Goal: Task Accomplishment & Management: Manage account settings

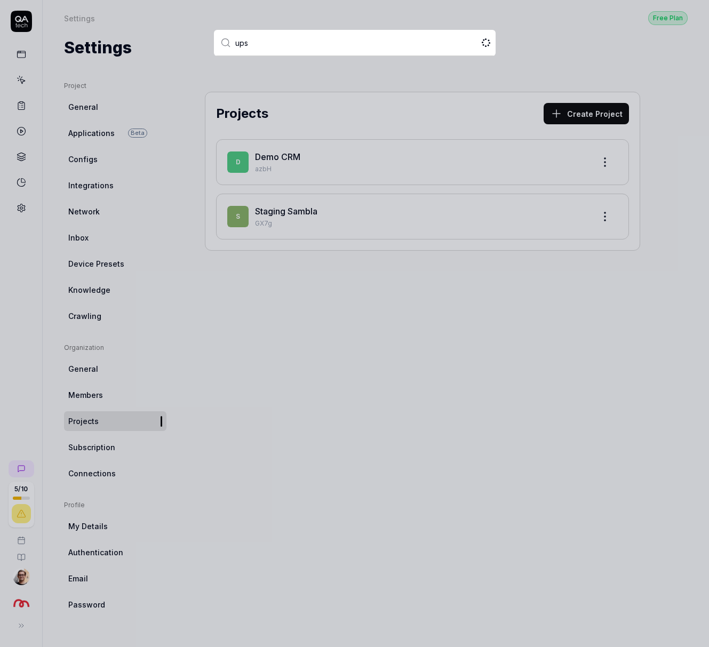
type input "upsa"
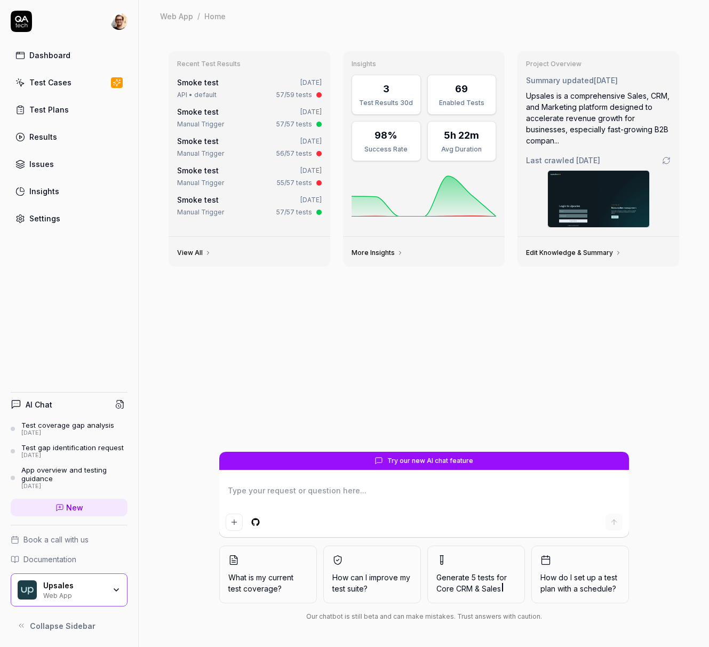
click at [57, 134] on link "Results" at bounding box center [69, 136] width 117 height 21
type textarea "*"
click at [76, 84] on link "Test Cases" at bounding box center [69, 82] width 117 height 21
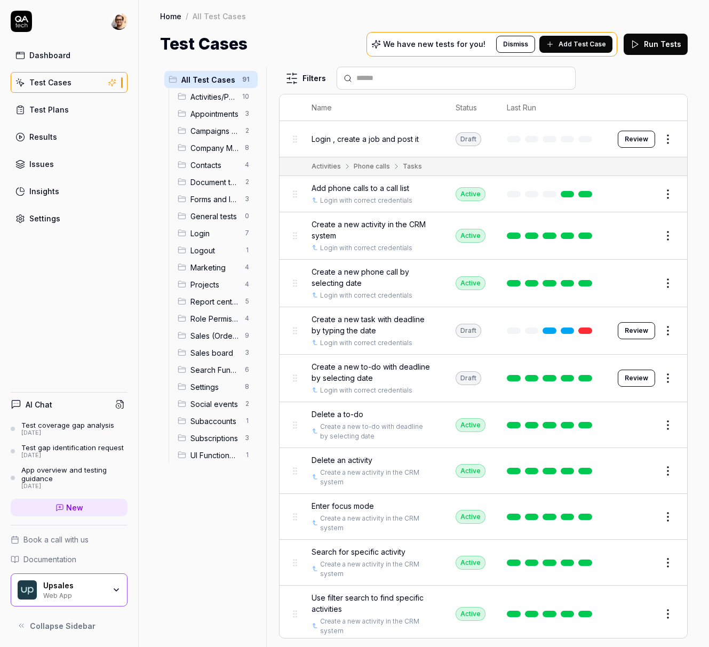
click at [577, 47] on span "Add Test Case" at bounding box center [581, 44] width 47 height 10
click at [89, 503] on link "New" at bounding box center [69, 508] width 117 height 18
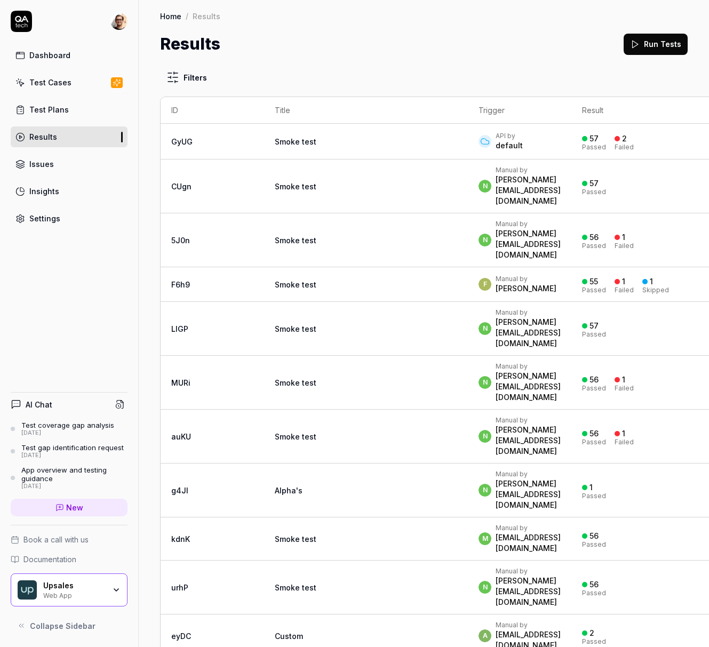
click at [326, 183] on td "Smoke test" at bounding box center [366, 186] width 204 height 54
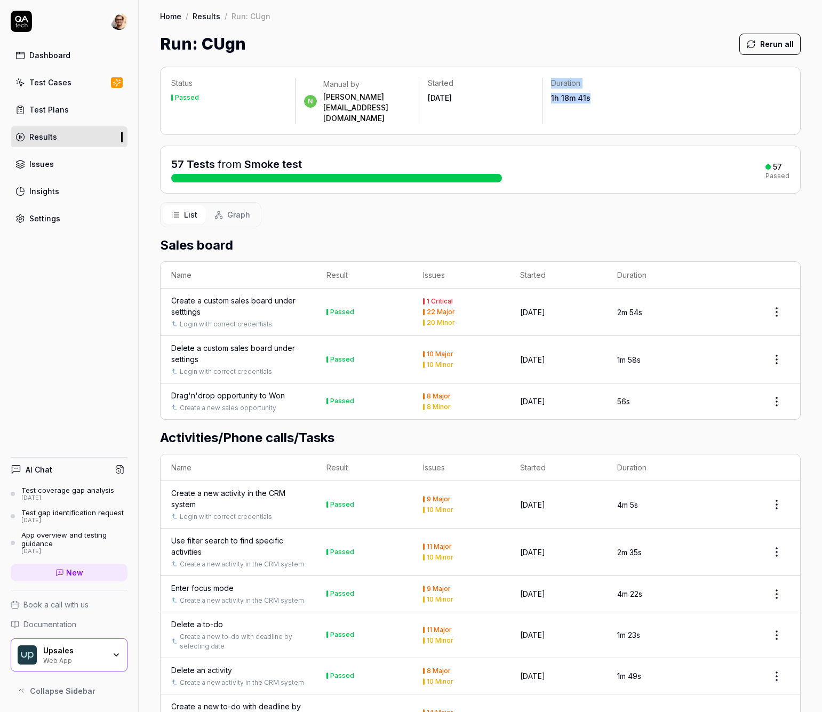
drag, startPoint x: 600, startPoint y: 93, endPoint x: 539, endPoint y: 76, distance: 63.7
click at [539, 76] on div "Status Passed n Manual by noam@upsales.com Started Aug 26 2025 Duration 1h 18m …" at bounding box center [480, 101] width 640 height 68
drag, startPoint x: 561, startPoint y: 197, endPoint x: 619, endPoint y: 243, distance: 73.7
click at [563, 202] on div "List Graph" at bounding box center [480, 214] width 640 height 25
click at [248, 209] on span "Graph" at bounding box center [238, 214] width 23 height 11
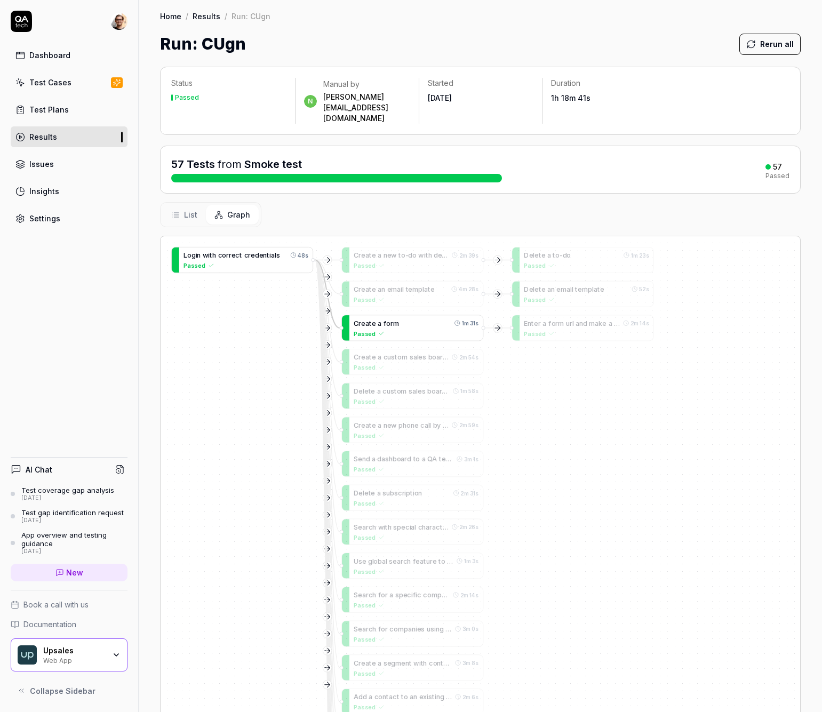
click at [442, 329] on div "Passed" at bounding box center [416, 333] width 125 height 9
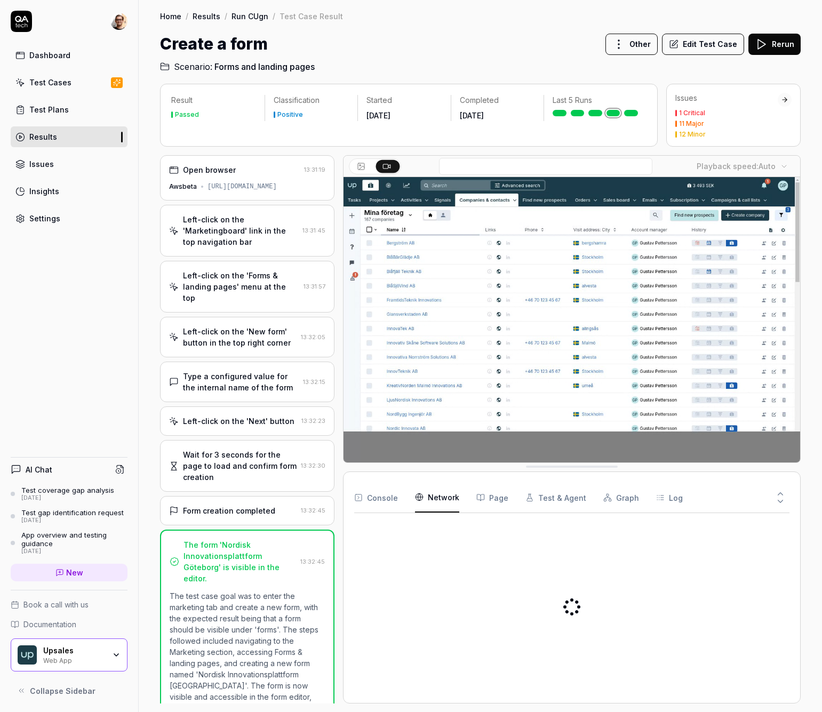
click at [453, 498] on Requests "Network" at bounding box center [437, 498] width 44 height 30
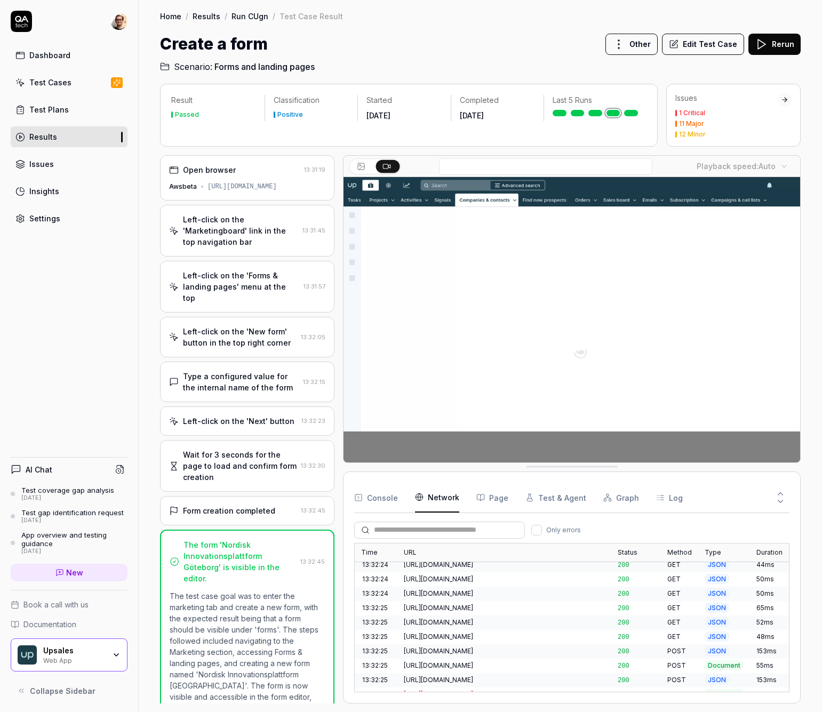
scroll to position [13, 0]
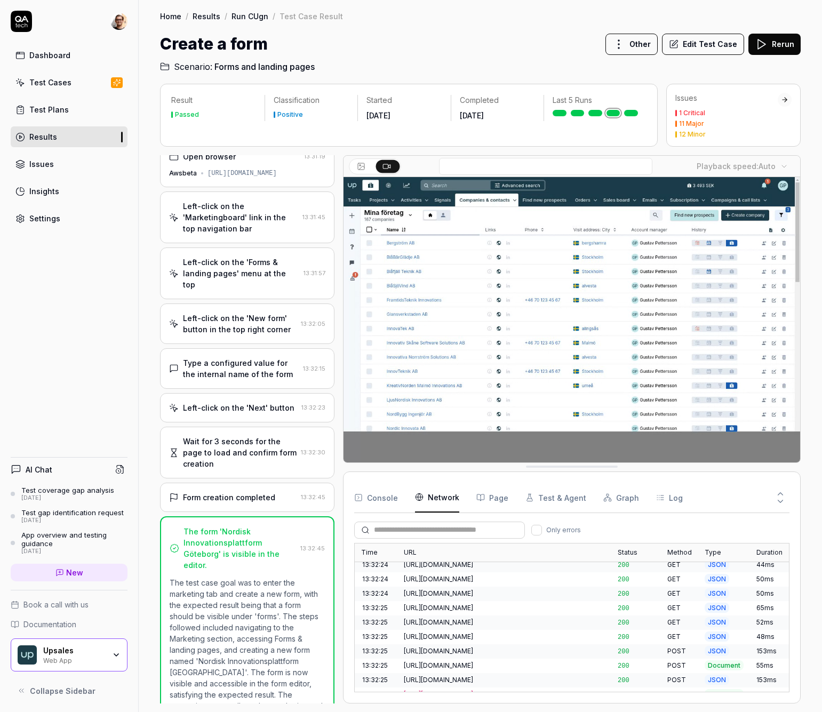
click at [236, 172] on div "https://awsbeta.upsales.com/#/companies?id=standard1" at bounding box center [241, 174] width 69 height 10
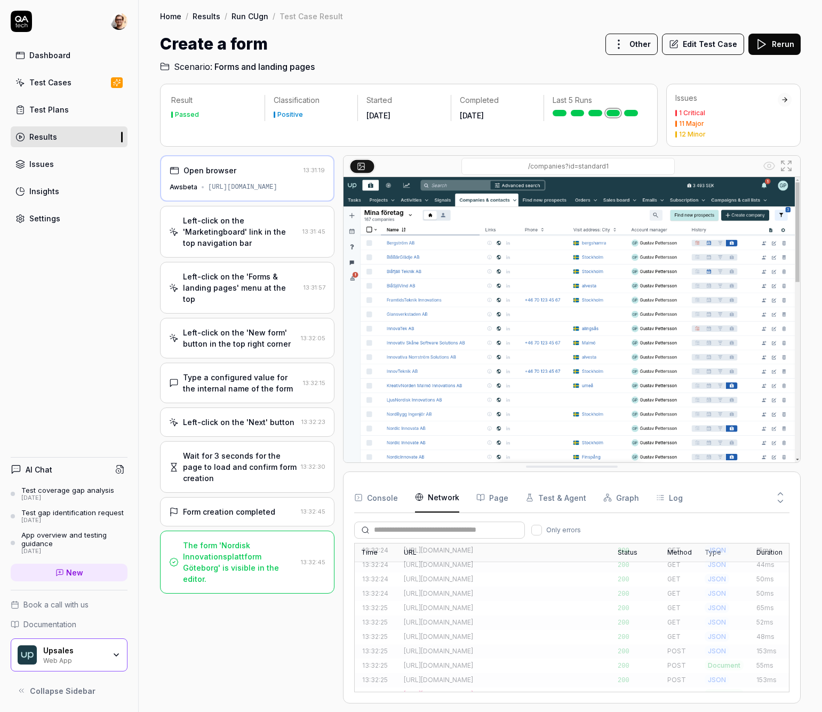
scroll to position [0, 0]
click at [51, 220] on div "Settings" at bounding box center [44, 218] width 31 height 11
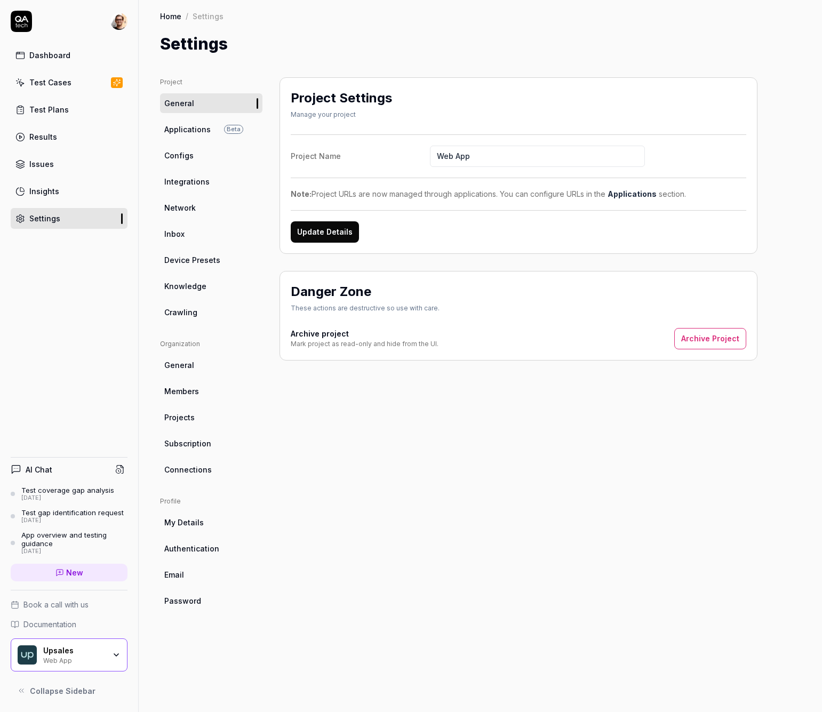
click at [213, 284] on link "Knowledge" at bounding box center [211, 286] width 102 height 20
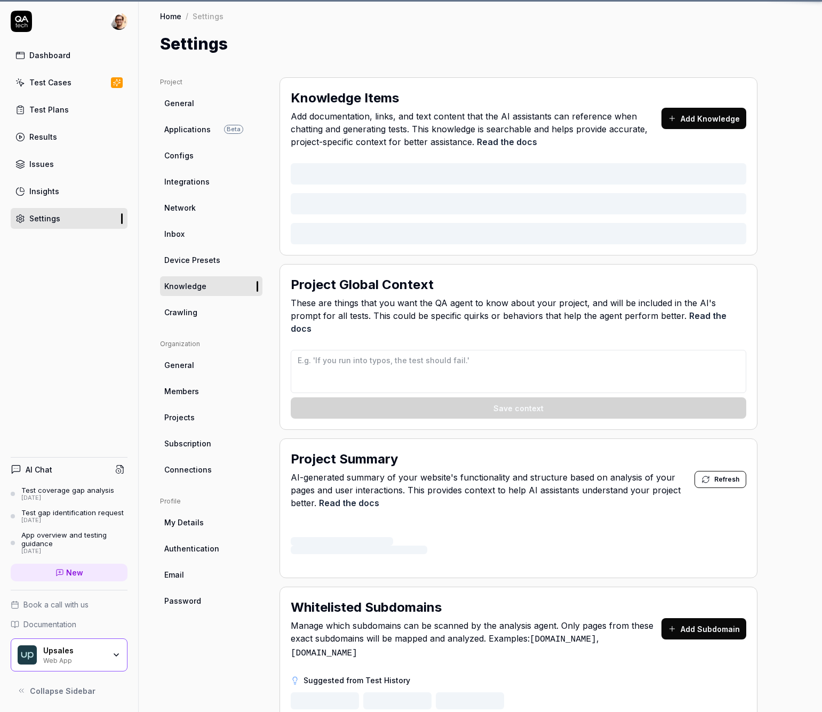
type textarea "*"
type textarea "## QA AI Agent Context for Upsales ### Data Input Rules - When generating names…"
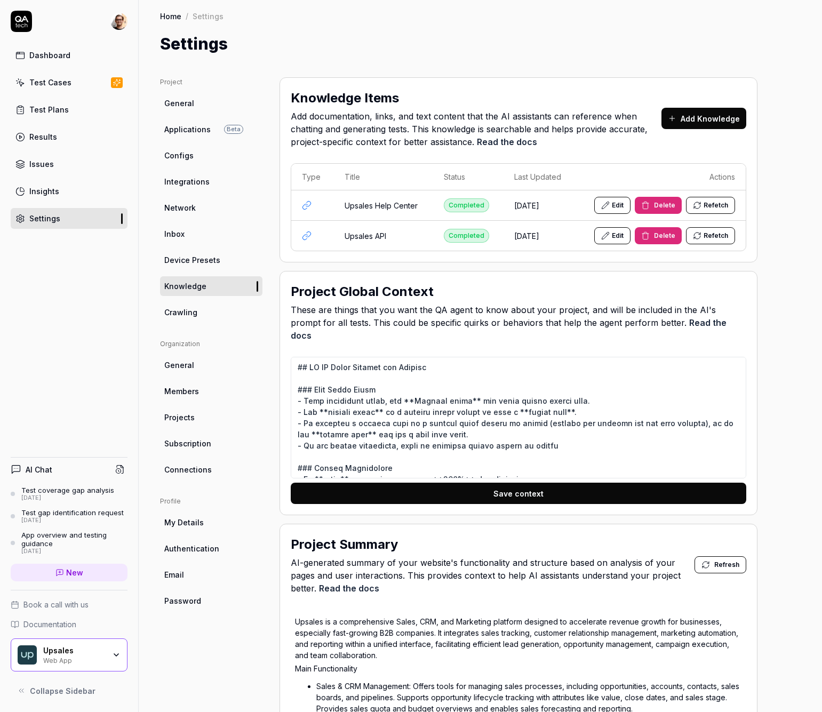
drag, startPoint x: 426, startPoint y: 202, endPoint x: 364, endPoint y: 204, distance: 61.9
click at [382, 202] on td "Upsales Help Center" at bounding box center [383, 205] width 99 height 30
drag, startPoint x: 378, startPoint y: 232, endPoint x: 342, endPoint y: 232, distance: 36.3
click at [342, 232] on td "Upsales API" at bounding box center [383, 236] width 99 height 30
drag, startPoint x: 364, startPoint y: 380, endPoint x: 428, endPoint y: 376, distance: 64.6
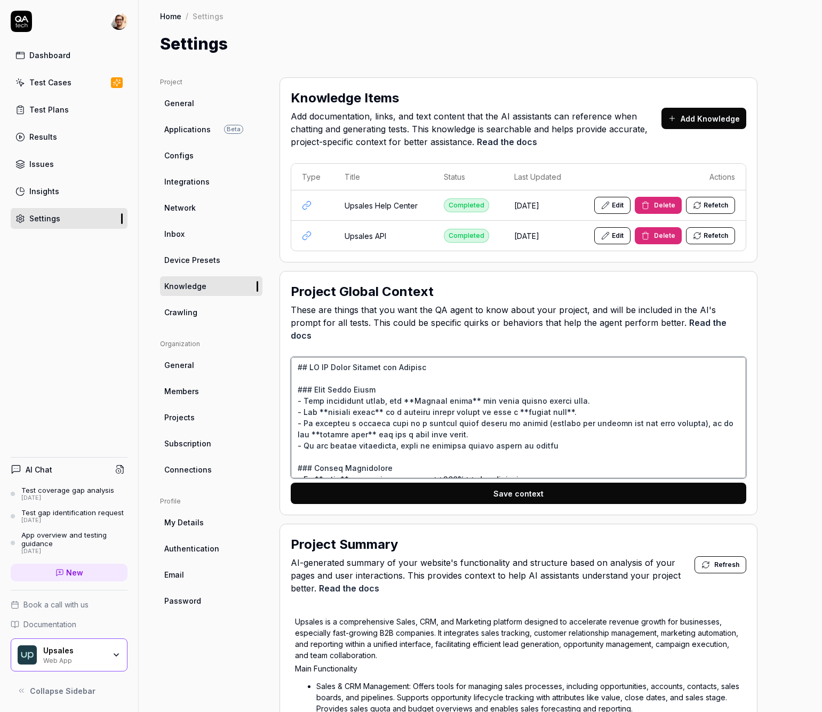
click at [428, 376] on textarea at bounding box center [518, 418] width 455 height 122
click at [384, 386] on textarea at bounding box center [518, 418] width 455 height 122
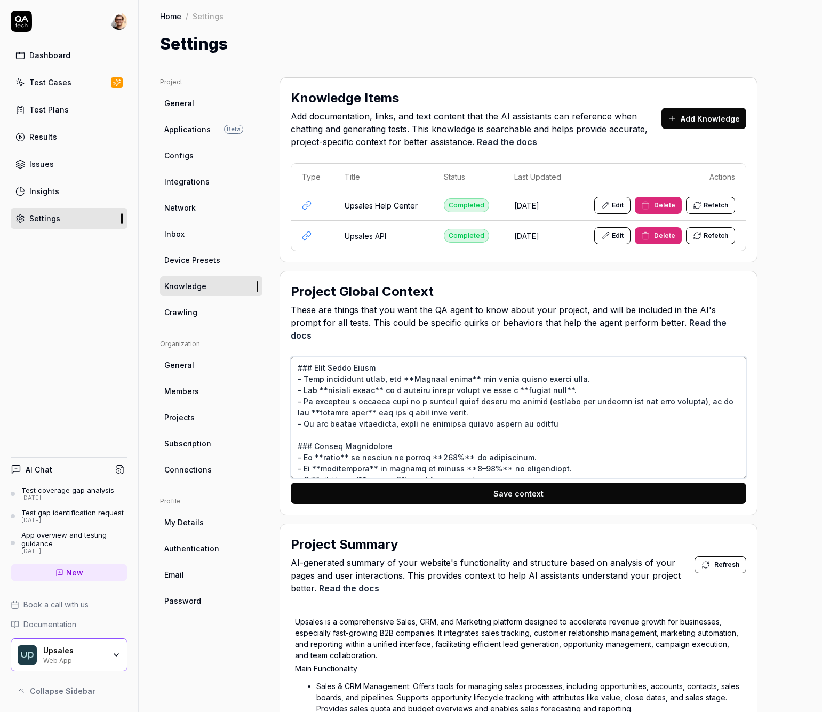
scroll to position [23, 0]
click at [323, 377] on textarea at bounding box center [518, 418] width 455 height 122
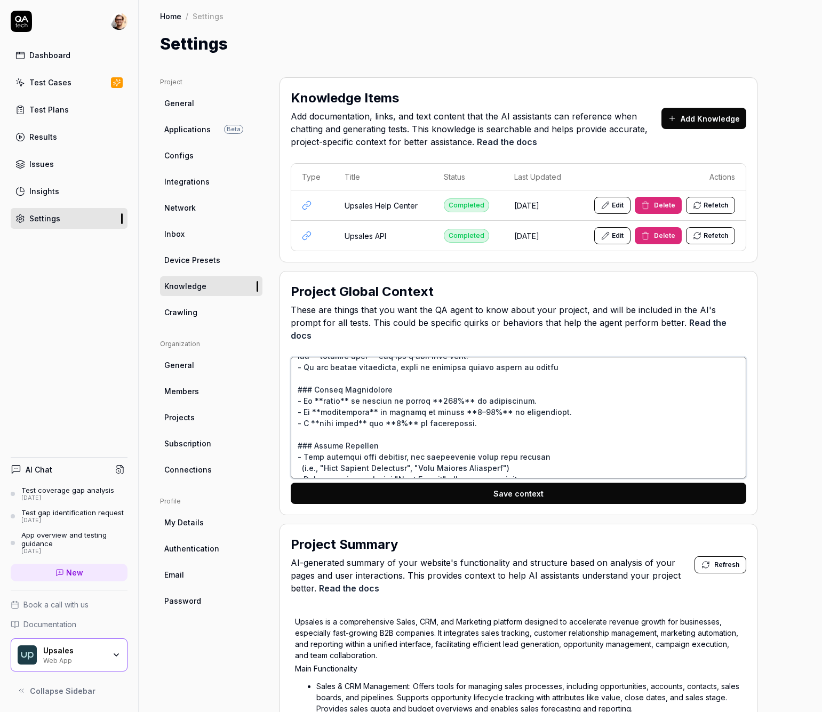
scroll to position [83, 0]
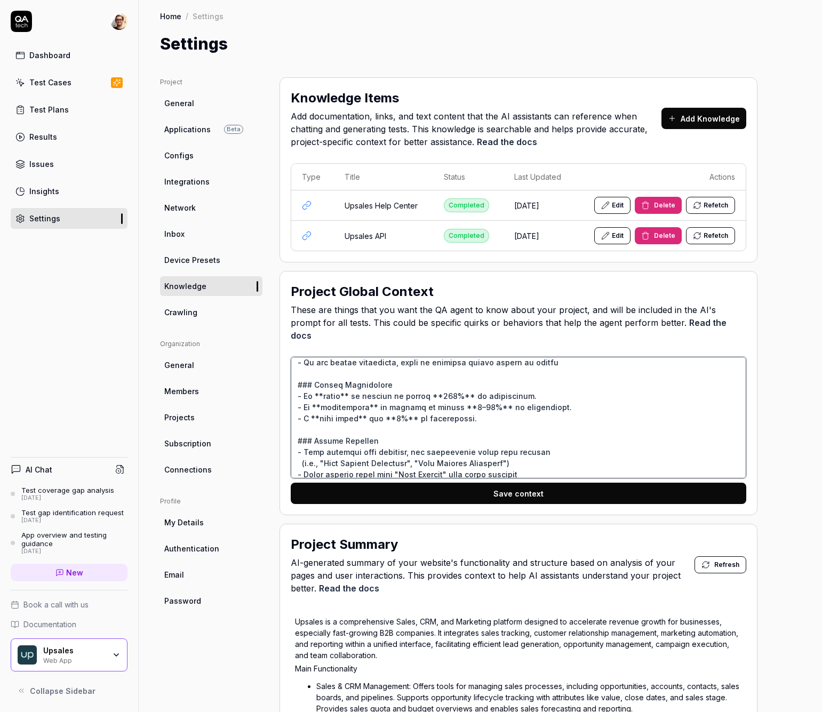
click at [468, 406] on textarea at bounding box center [518, 418] width 455 height 122
drag, startPoint x: 524, startPoint y: 415, endPoint x: 293, endPoint y: 370, distance: 235.3
click at [293, 370] on textarea at bounding box center [518, 418] width 455 height 122
click at [390, 391] on textarea at bounding box center [518, 418] width 455 height 122
drag, startPoint x: 512, startPoint y: 412, endPoint x: 301, endPoint y: 405, distance: 210.7
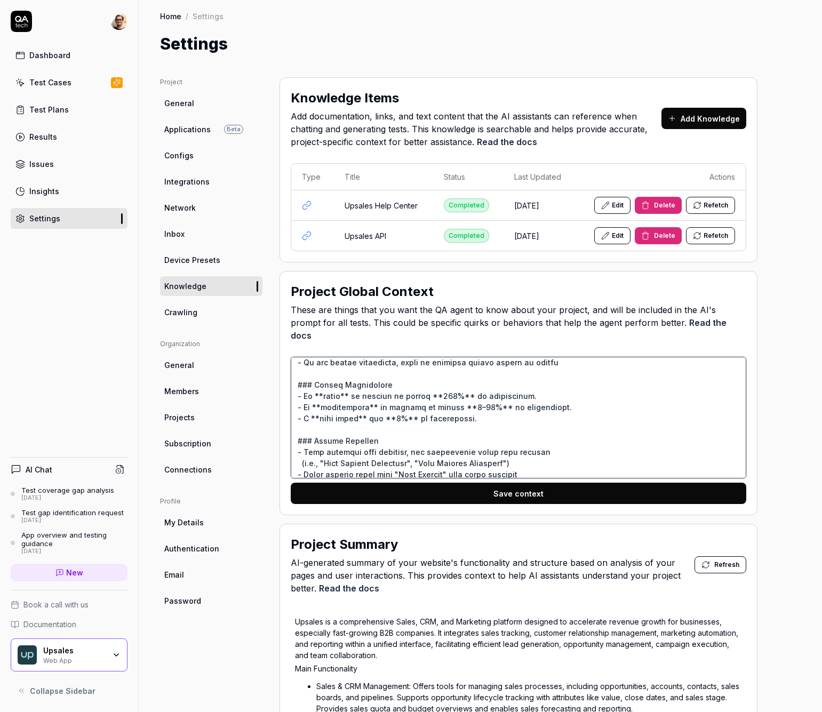
click at [301, 405] on textarea at bounding box center [518, 418] width 455 height 122
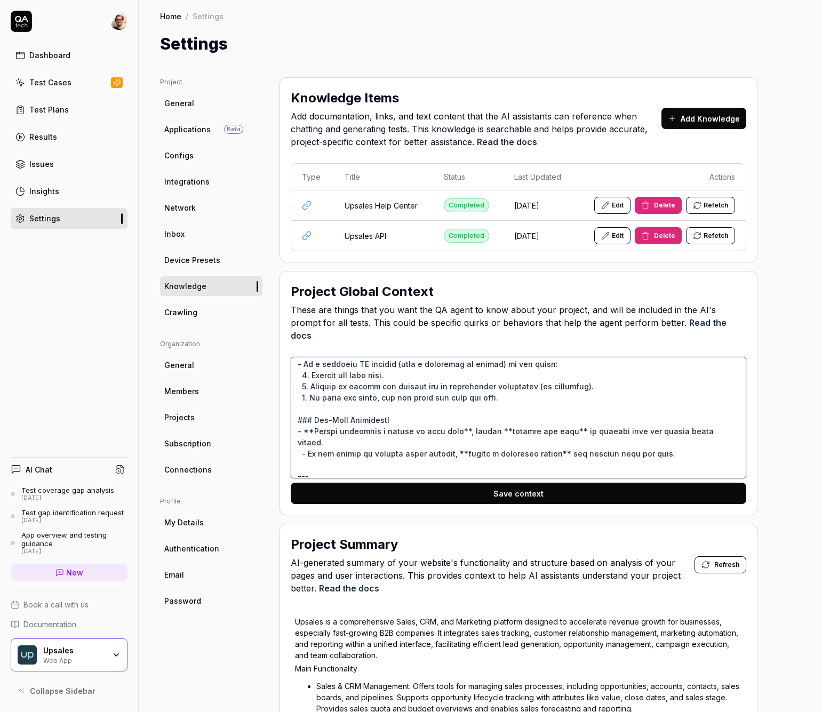
scroll to position [247, 0]
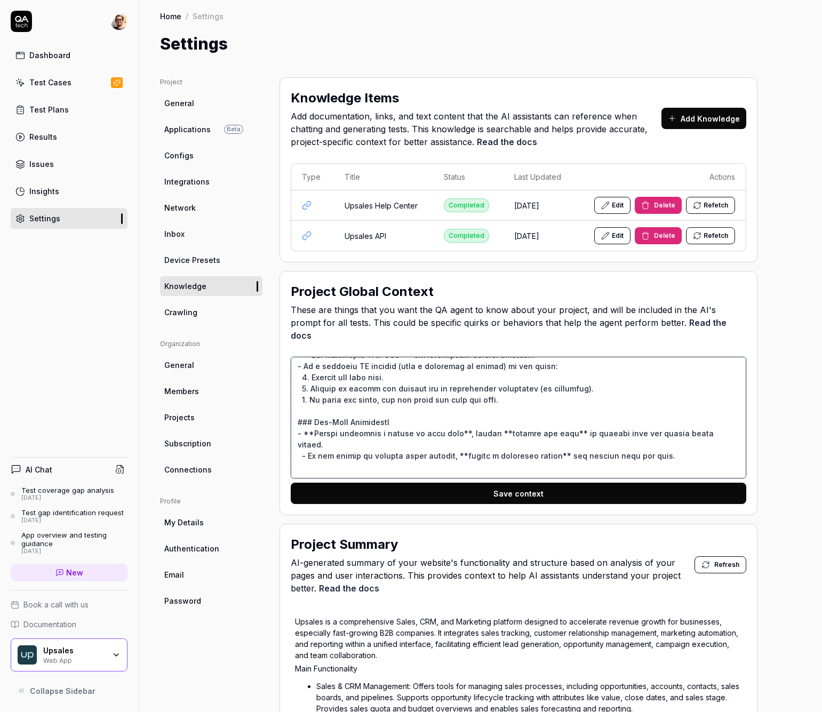
drag, startPoint x: 324, startPoint y: 423, endPoint x: 441, endPoint y: 422, distance: 116.8
click at [441, 422] on textarea at bounding box center [518, 418] width 455 height 122
click at [468, 426] on textarea at bounding box center [518, 418] width 455 height 122
click at [533, 424] on textarea at bounding box center [518, 418] width 455 height 122
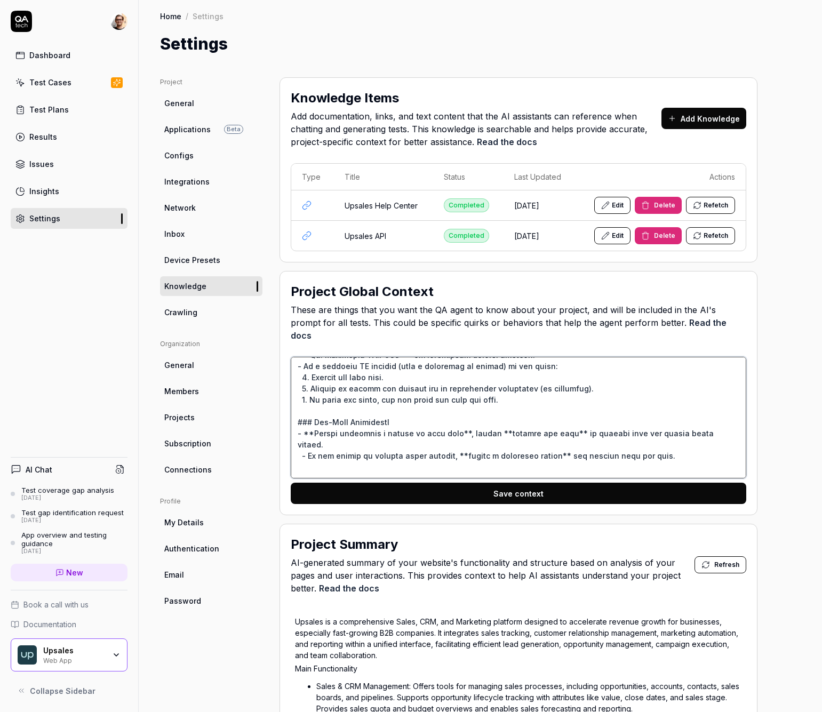
click at [610, 419] on textarea at bounding box center [518, 418] width 455 height 122
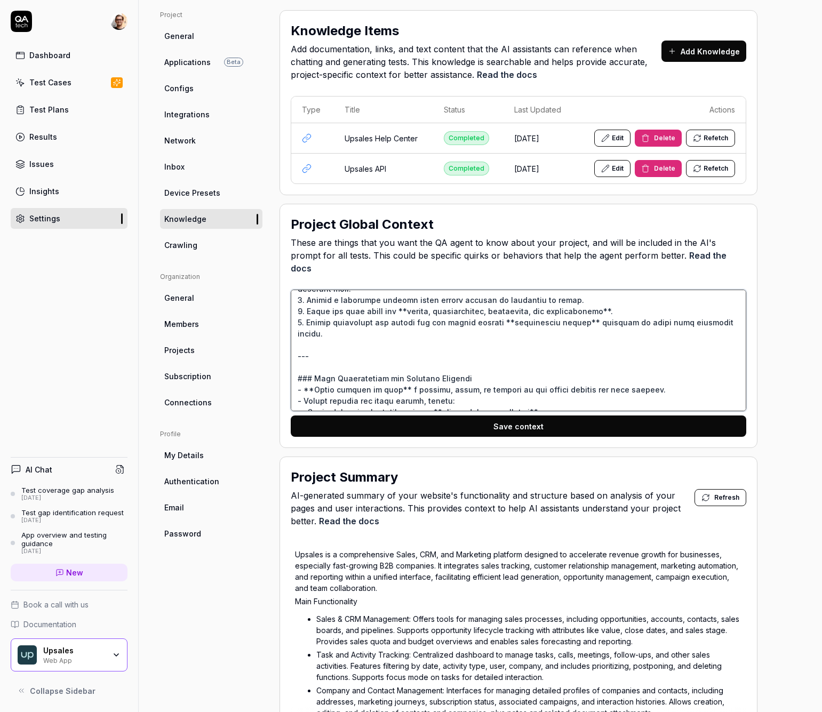
scroll to position [0, 0]
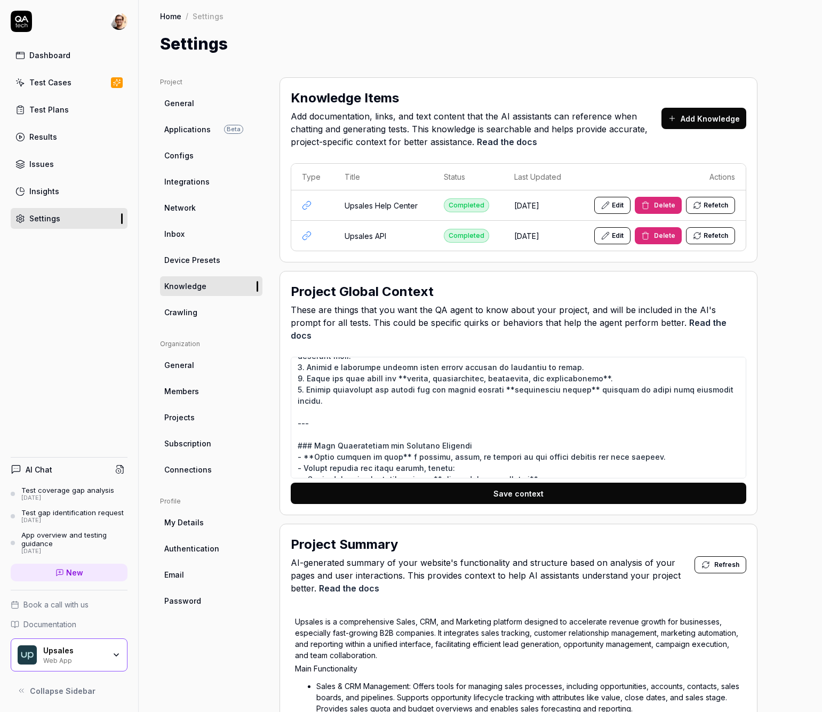
click at [71, 47] on link "Dashboard" at bounding box center [69, 55] width 117 height 21
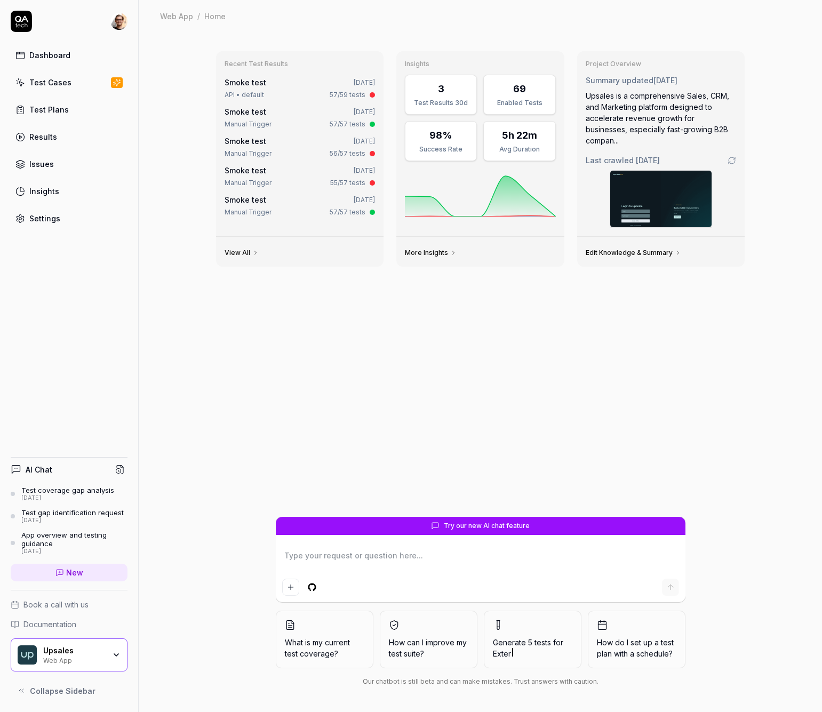
click at [260, 82] on link "Smoke test" at bounding box center [245, 82] width 42 height 9
type textarea "*"
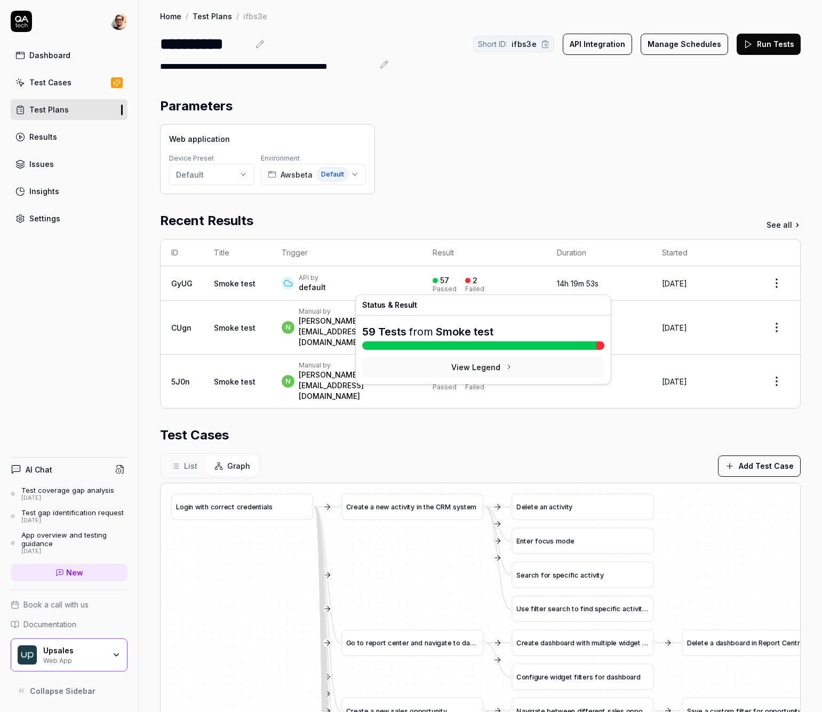
click at [465, 283] on div "2" at bounding box center [471, 281] width 12 height 10
click at [479, 275] on div "2 Failed" at bounding box center [474, 284] width 19 height 18
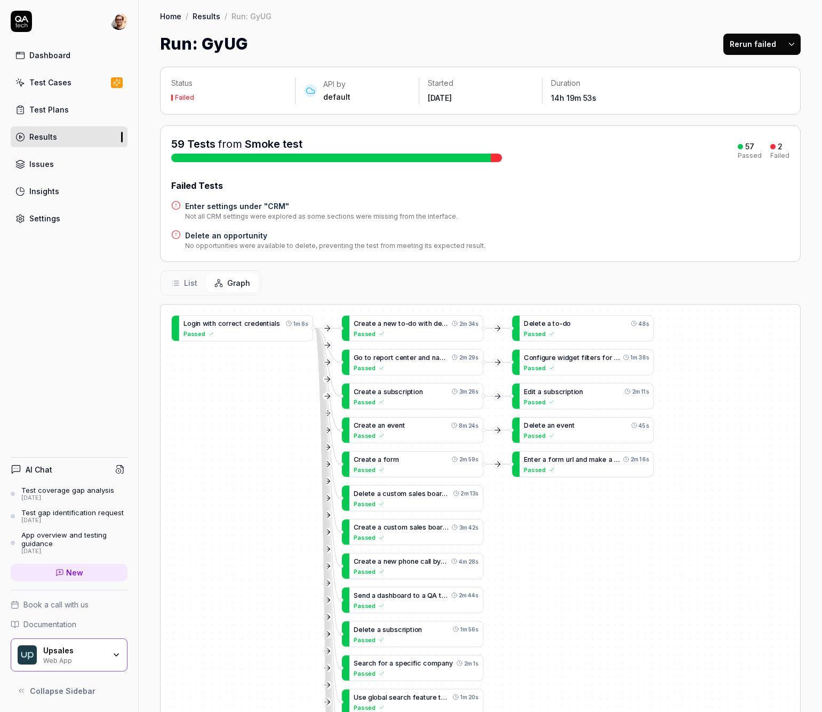
click at [259, 205] on h4 "Enter settings under "CRM"" at bounding box center [321, 205] width 272 height 11
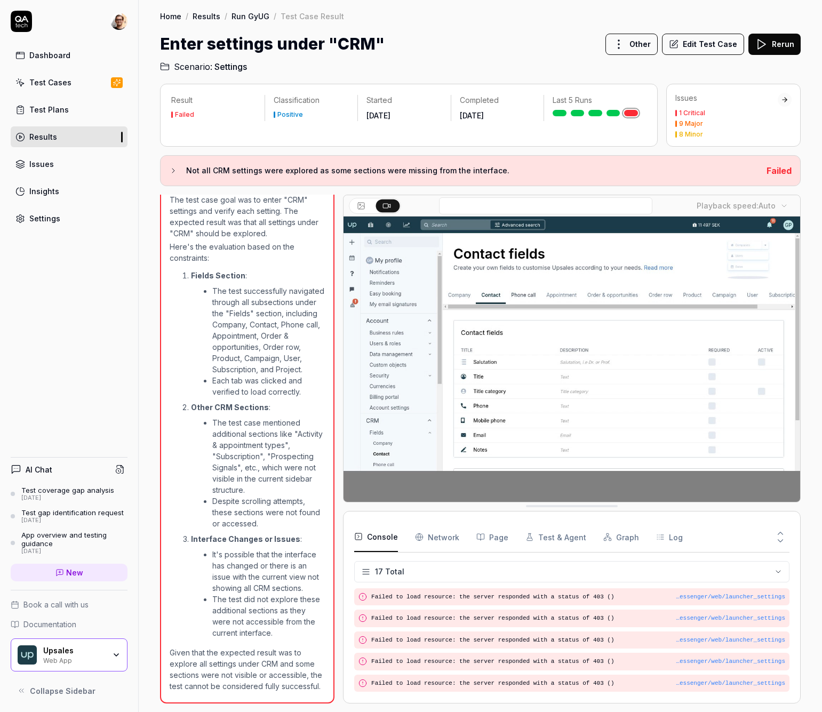
scroll to position [284, 0]
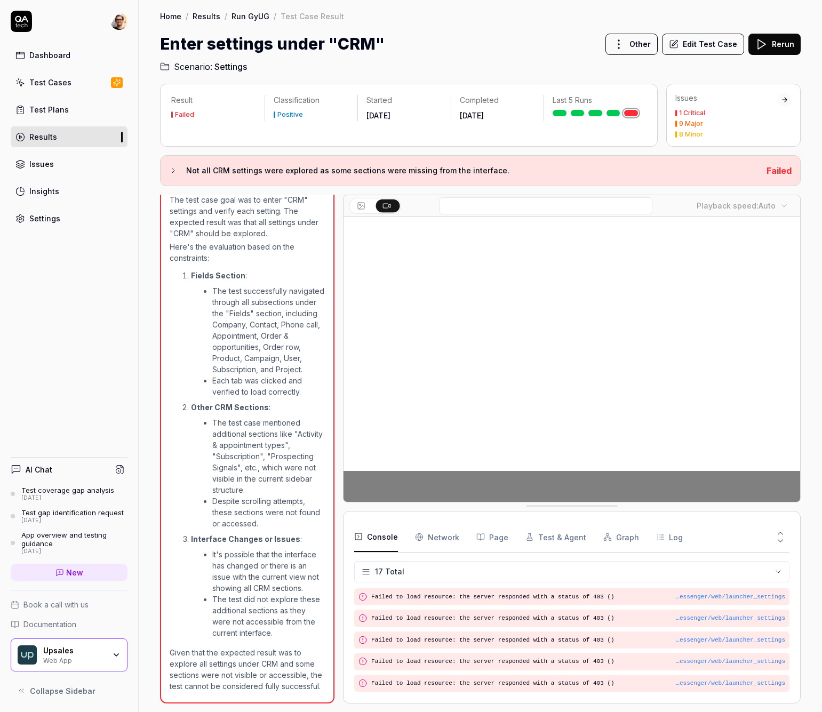
click at [96, 646] on div "Upsales" at bounding box center [74, 651] width 62 height 10
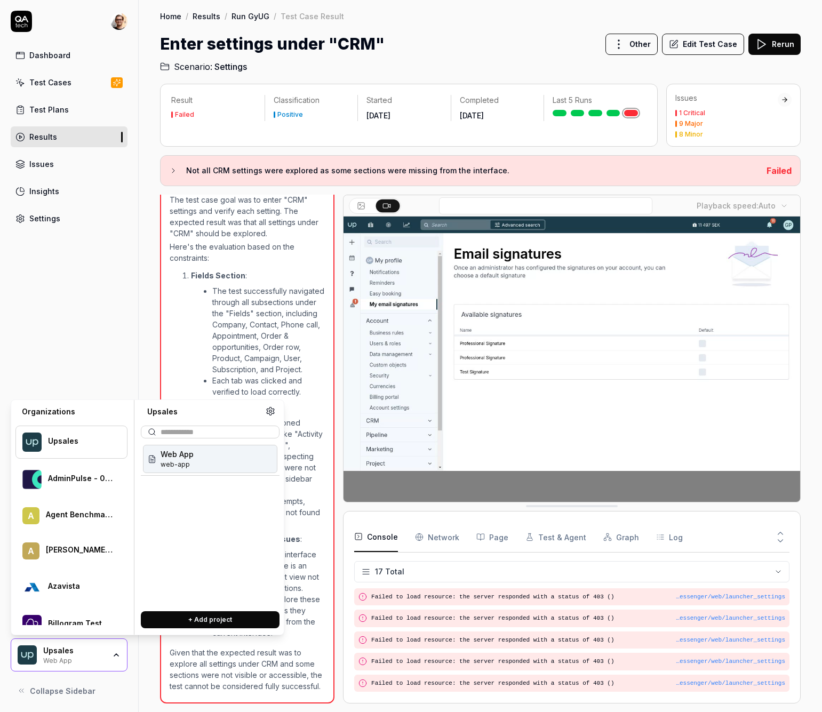
click at [110, 244] on div "Dashboard Test Cases Test Plans Results Issues Insights Settings AI Chat Test c…" at bounding box center [69, 356] width 139 height 712
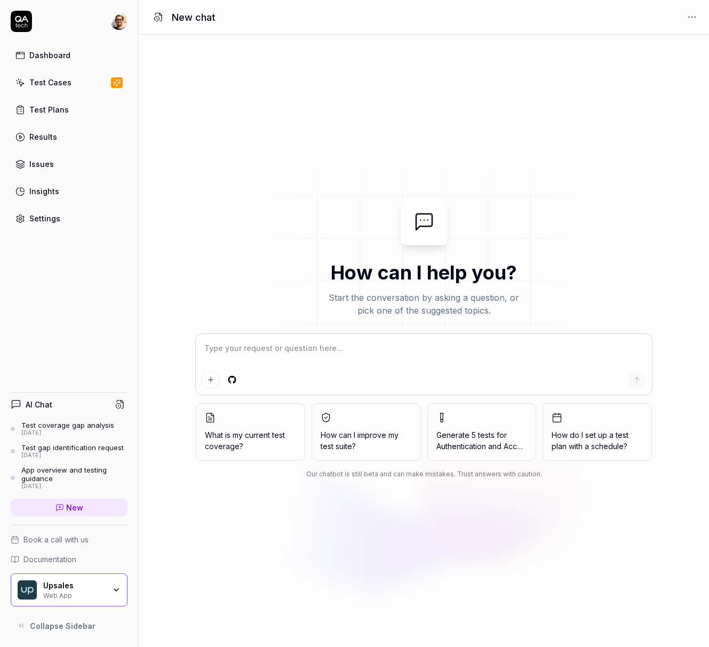
type textarea "*"
click at [86, 85] on link "Test Cases" at bounding box center [69, 82] width 117 height 21
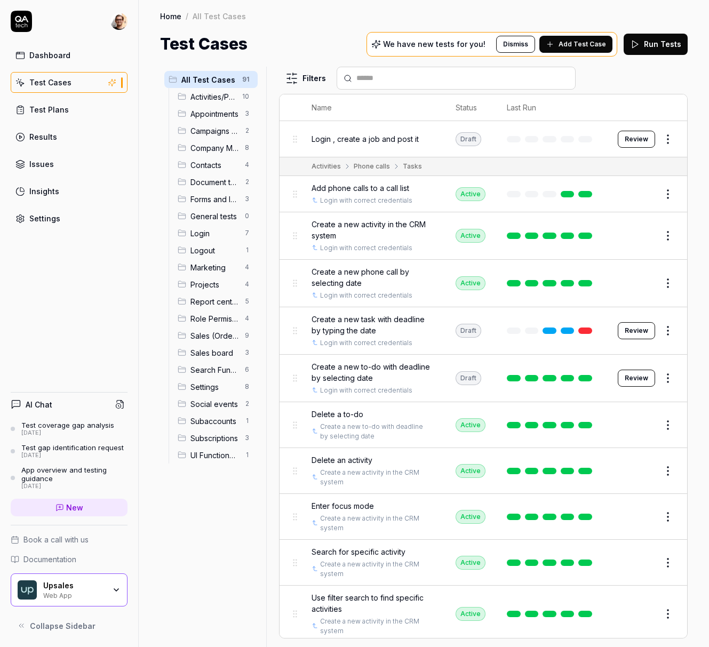
click at [565, 48] on span "Add Test Case" at bounding box center [581, 44] width 47 height 10
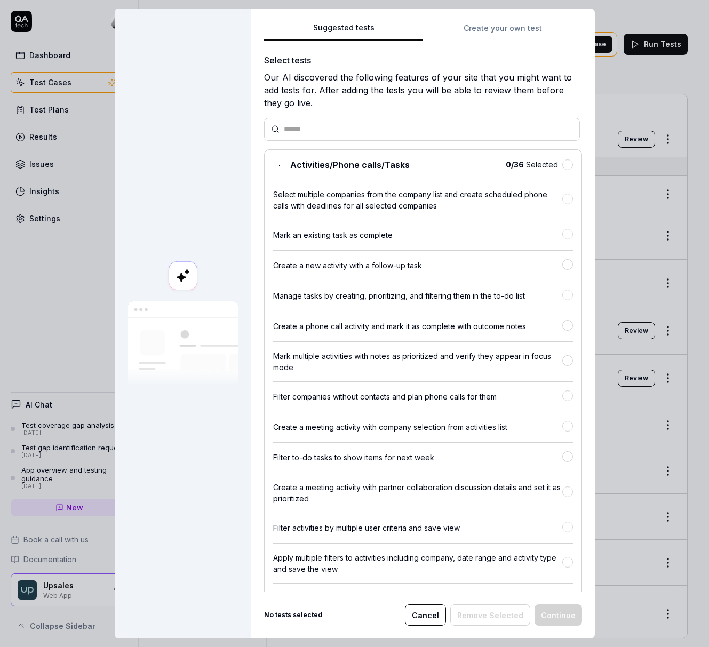
click at [400, 311] on div "Create a phone call activity and mark it as complete with outcome notes" at bounding box center [423, 322] width 300 height 22
click at [493, 25] on div "Suggested tests Suggested tests Create your own test Select tests Our AI discov…" at bounding box center [354, 323] width 709 height 647
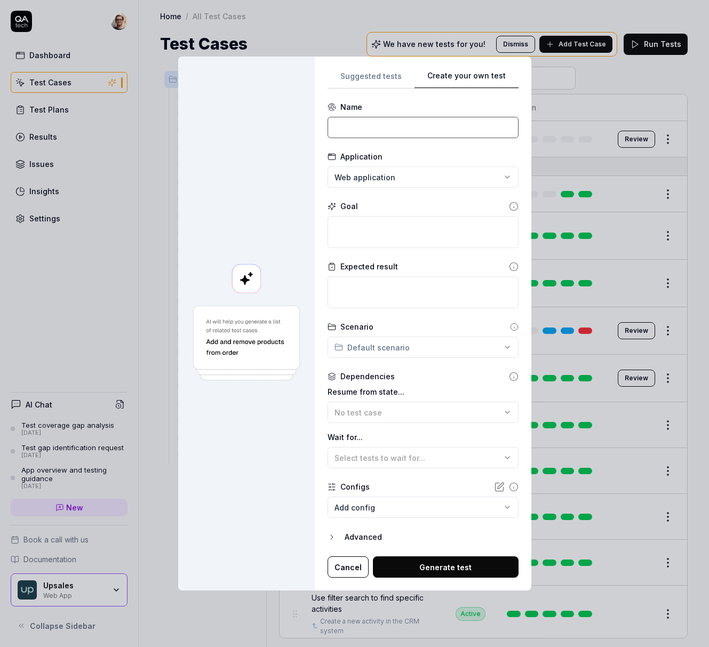
click at [407, 123] on input at bounding box center [422, 127] width 191 height 21
type input "log in demo"
type textarea "*"
type textarea "l"
type textarea "*"
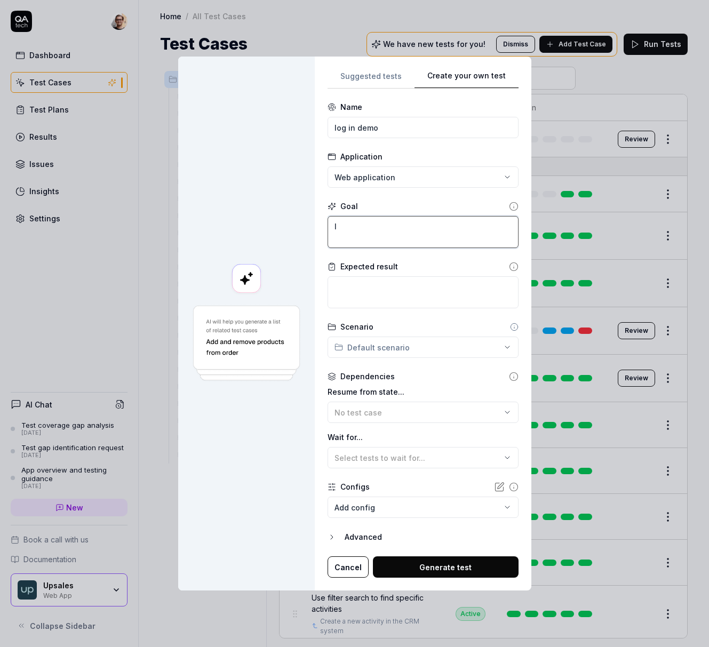
type textarea "lo"
type textarea "*"
type textarea "log"
type textarea "*"
type textarea "log"
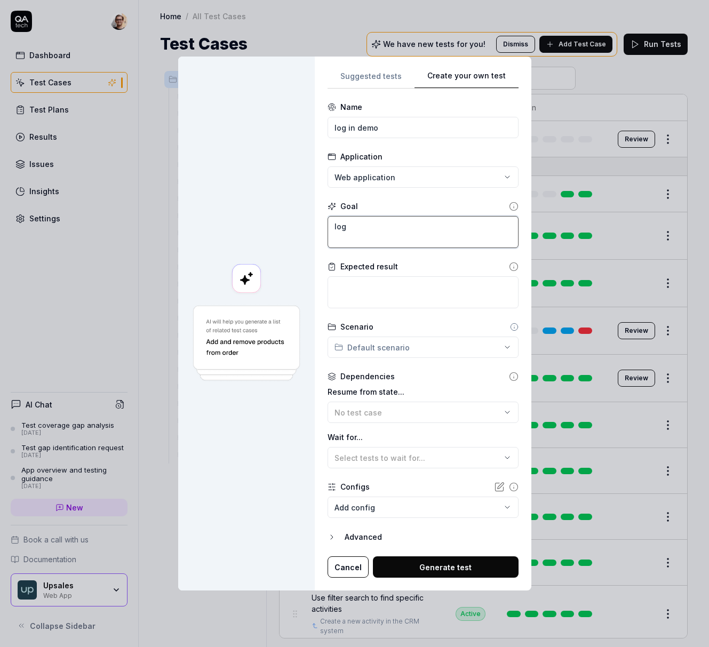
type textarea "*"
type textarea "log in"
type textarea "*"
drag, startPoint x: 404, startPoint y: 234, endPoint x: 295, endPoint y: 189, distance: 117.4
click at [296, 189] on div "**********" at bounding box center [354, 324] width 353 height 534
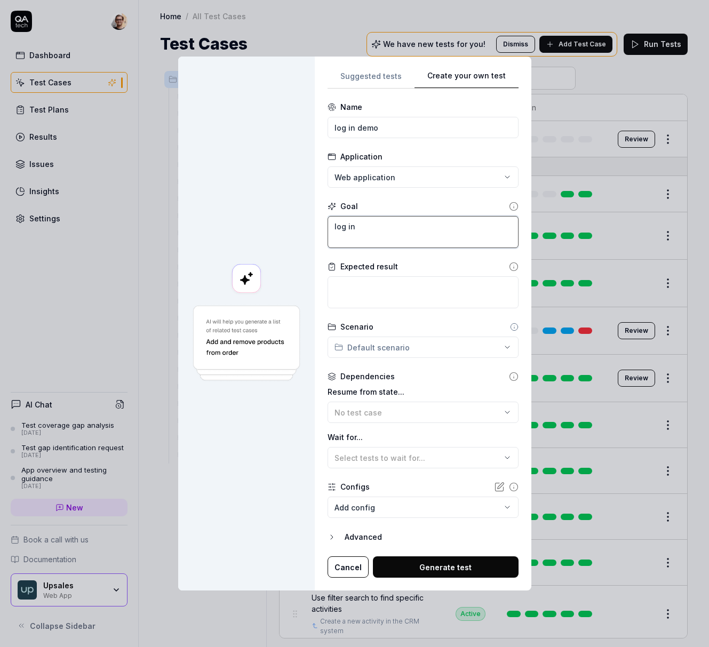
type textarea "log in"
click at [442, 293] on textarea at bounding box center [422, 292] width 191 height 32
click at [371, 519] on form "**********" at bounding box center [422, 339] width 191 height 476
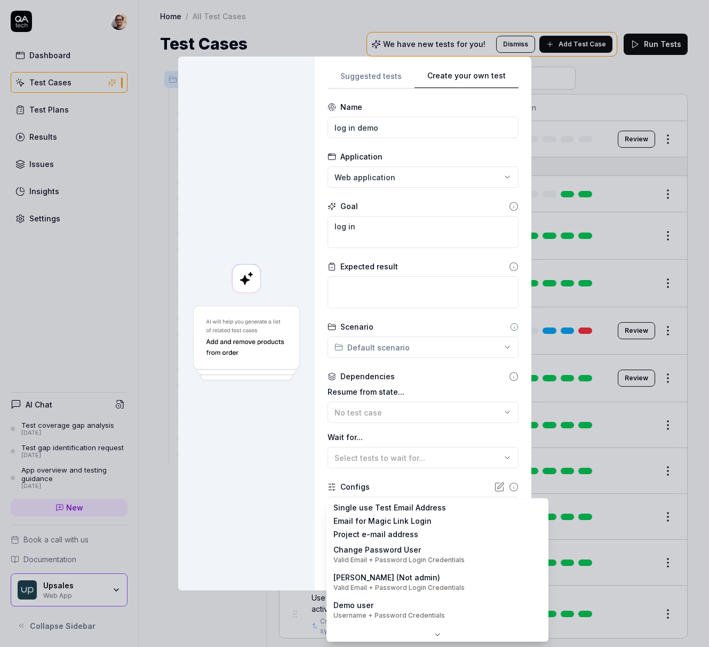
click at [379, 511] on body "Dashboard Test Cases Test Plans Results Issues Insights Settings AI Chat Test c…" at bounding box center [354, 323] width 709 height 647
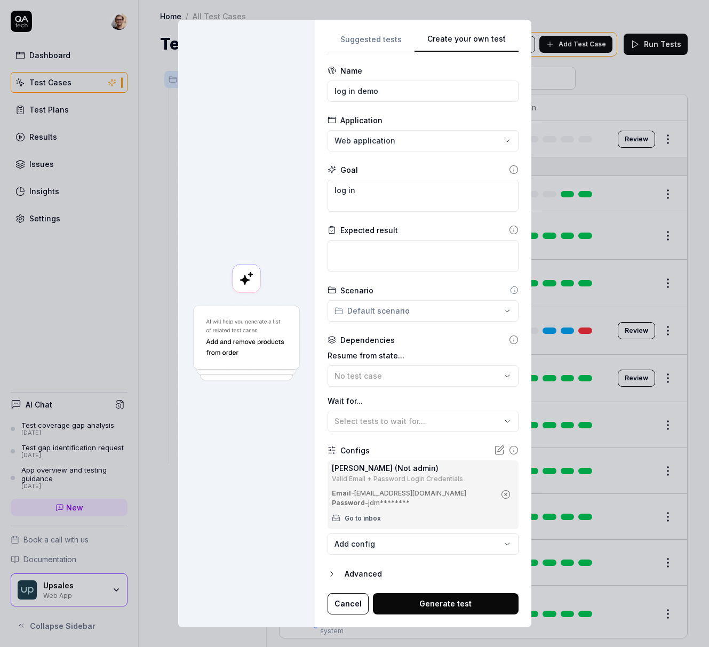
click at [461, 605] on button "Generate test" at bounding box center [446, 603] width 146 height 21
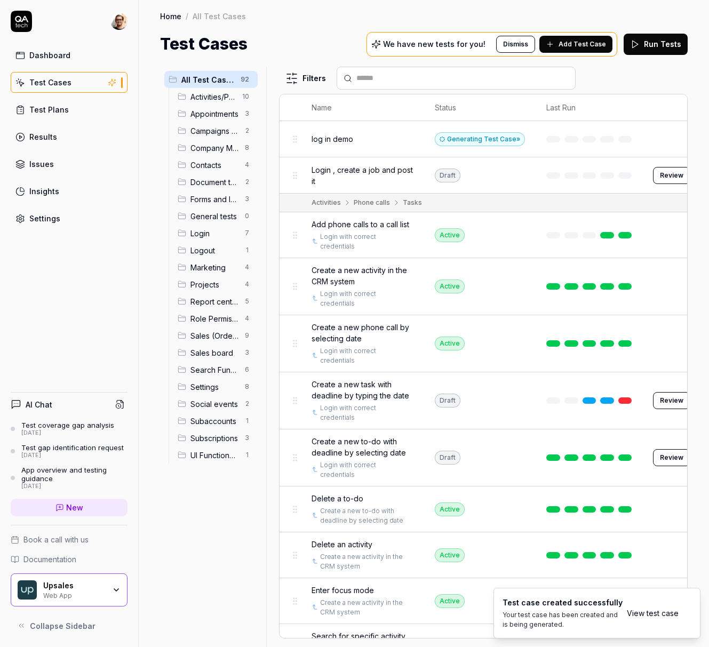
click at [667, 138] on button "Edit" at bounding box center [677, 139] width 26 height 17
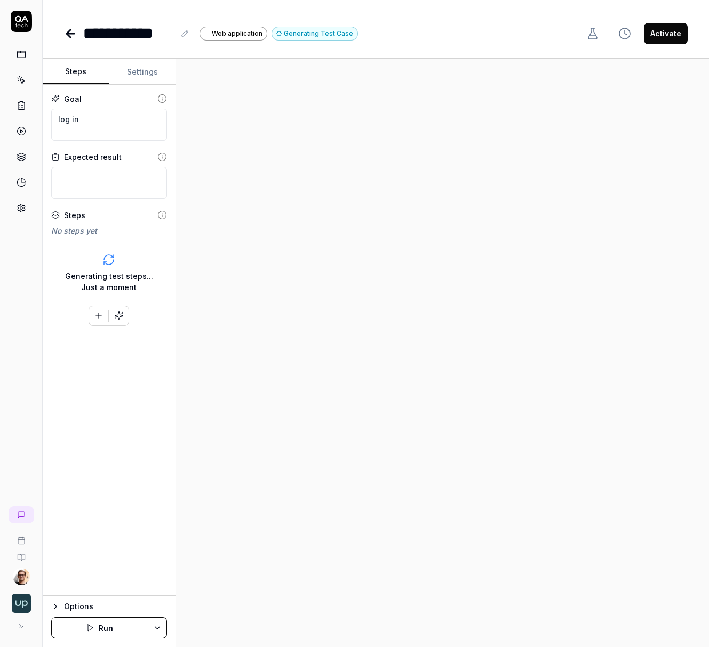
type textarea "*"
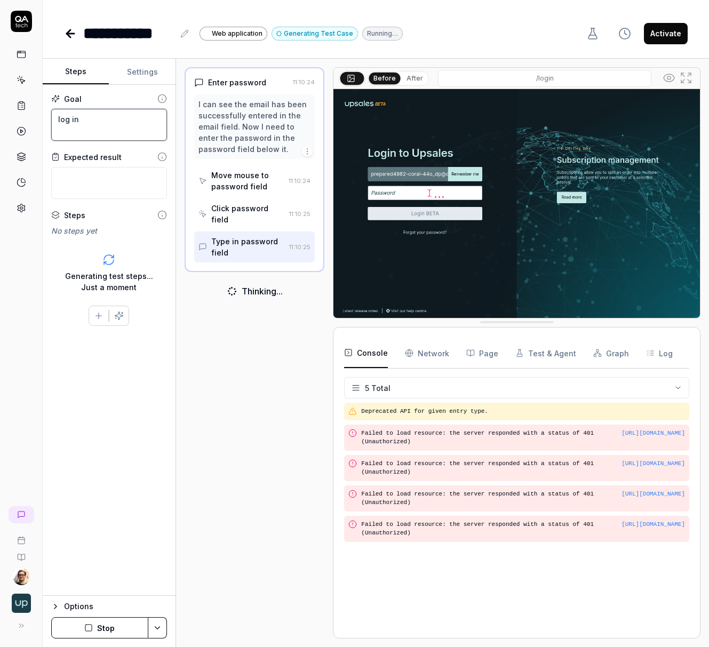
drag, startPoint x: 110, startPoint y: 119, endPoint x: 36, endPoint y: 103, distance: 75.8
click at [36, 103] on div "**********" at bounding box center [354, 323] width 709 height 647
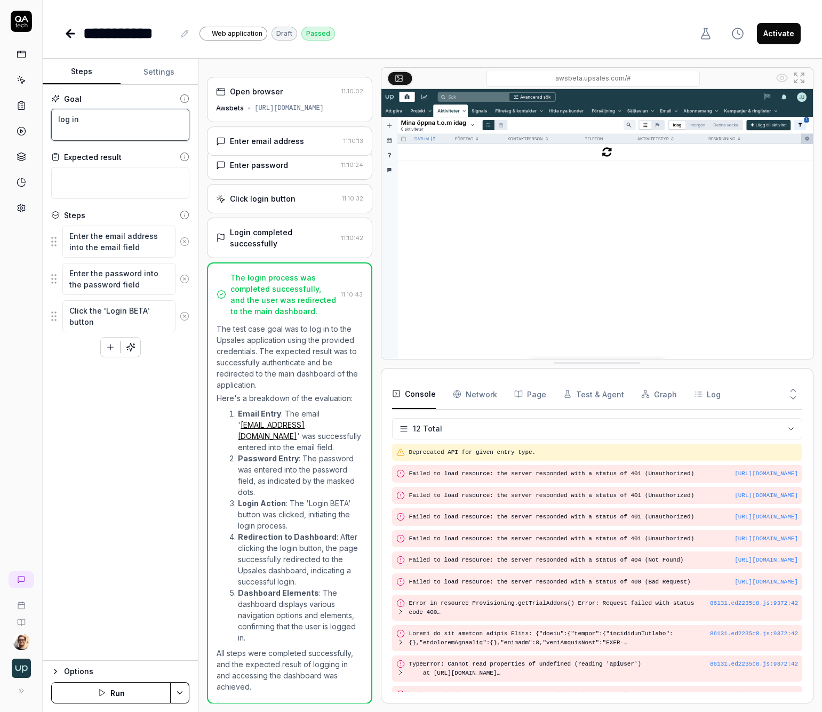
scroll to position [85, 0]
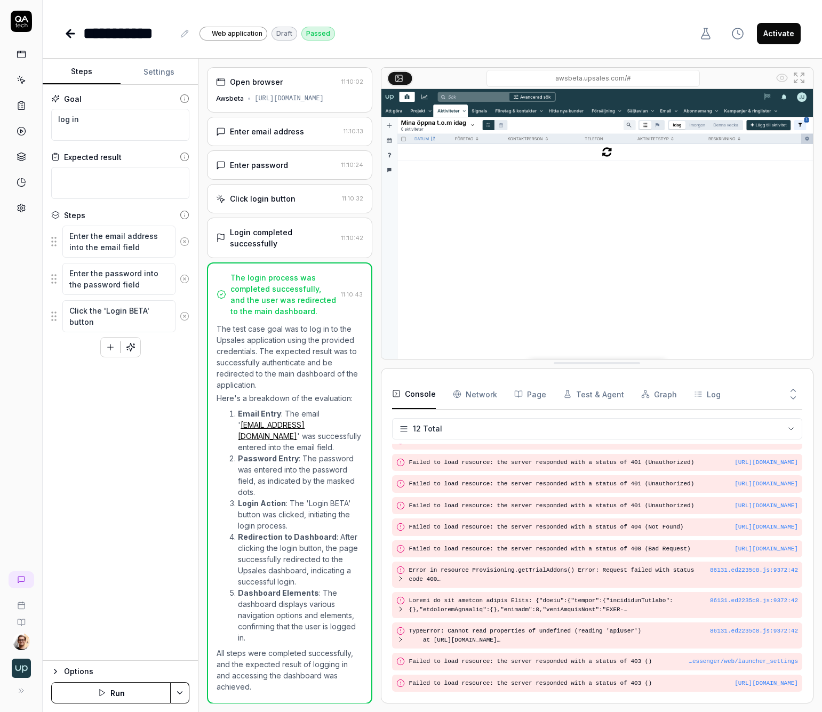
click at [17, 207] on icon at bounding box center [22, 208] width 10 height 10
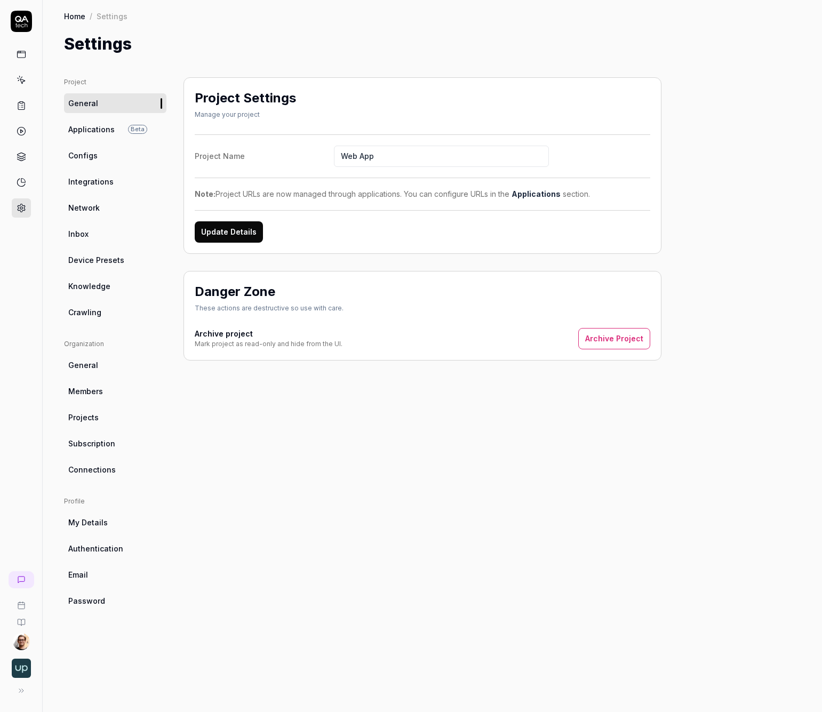
drag, startPoint x: 8, startPoint y: 65, endPoint x: 19, endPoint y: 58, distance: 12.7
click at [9, 65] on div at bounding box center [21, 114] width 42 height 207
click at [19, 58] on icon at bounding box center [22, 55] width 10 height 10
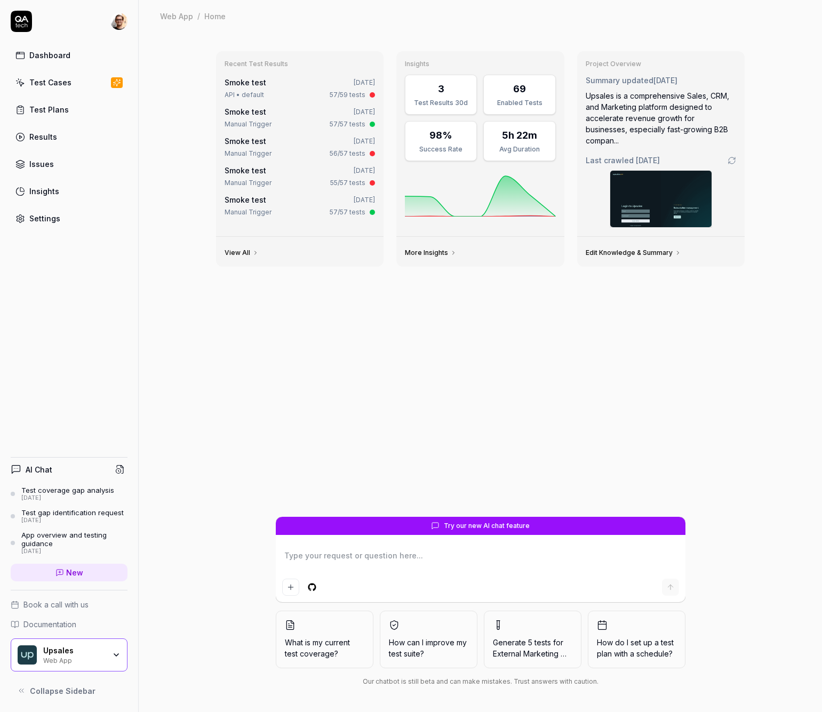
type textarea "*"
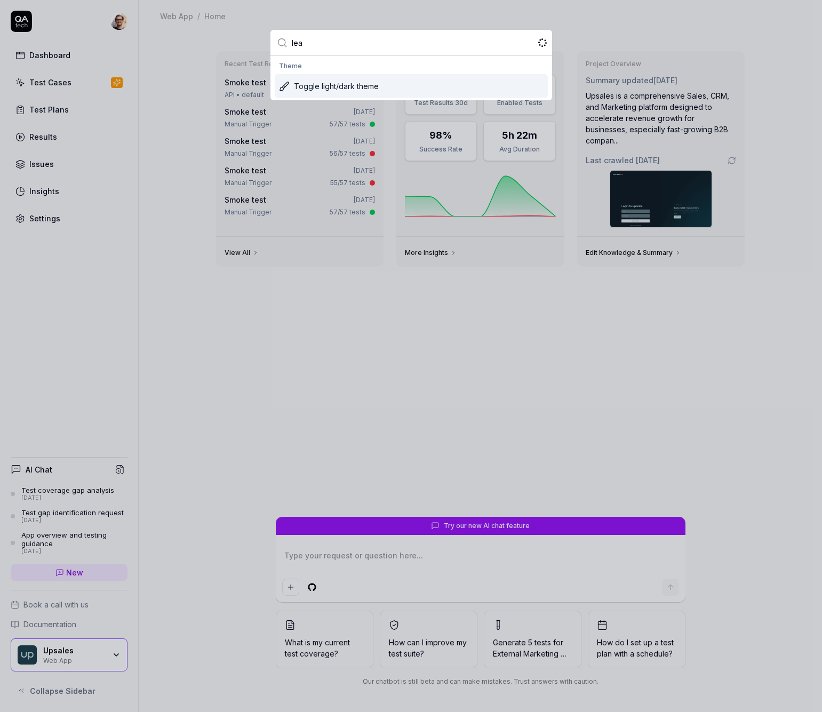
type input "lear"
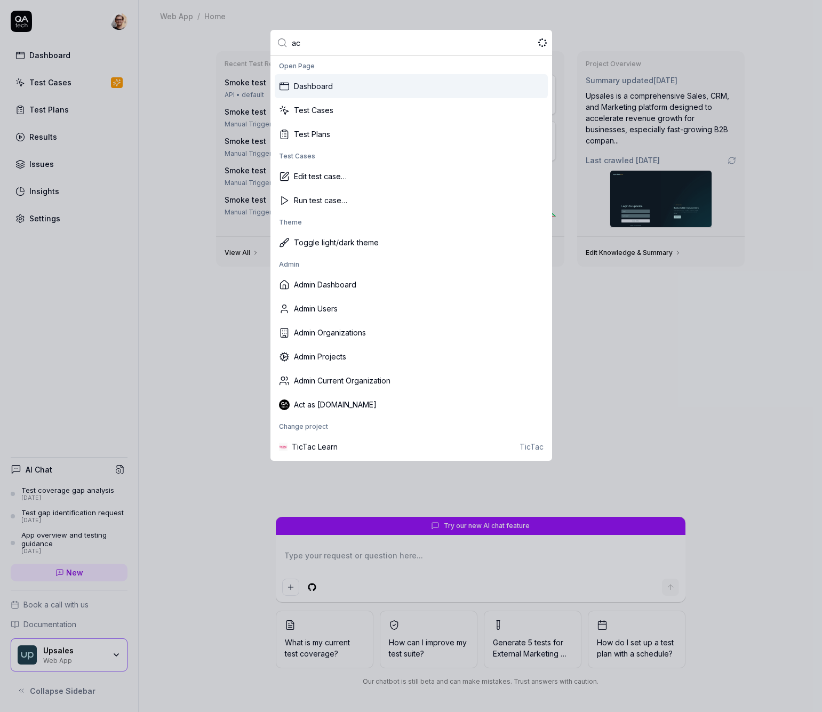
type input "act"
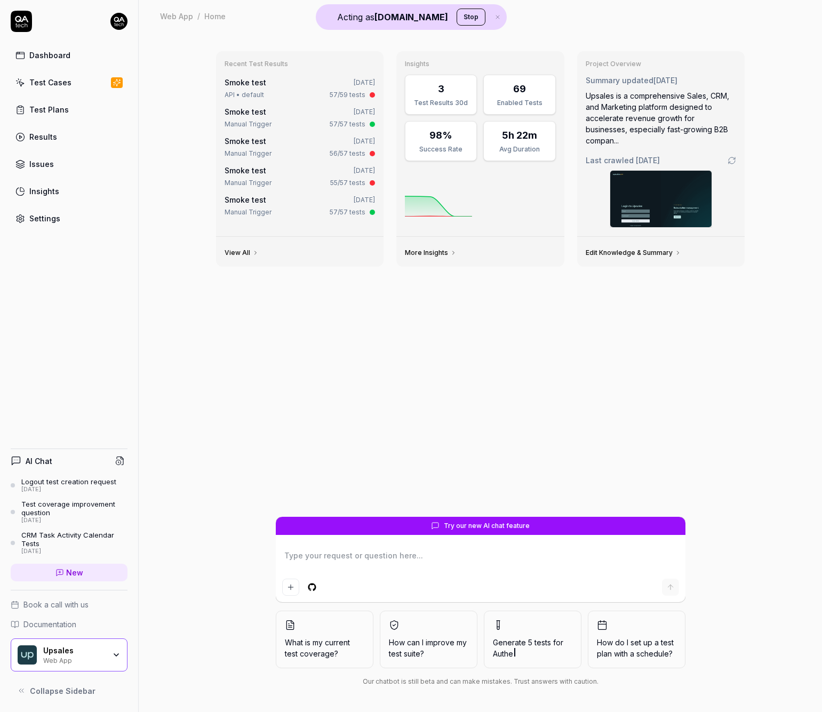
type textarea "*"
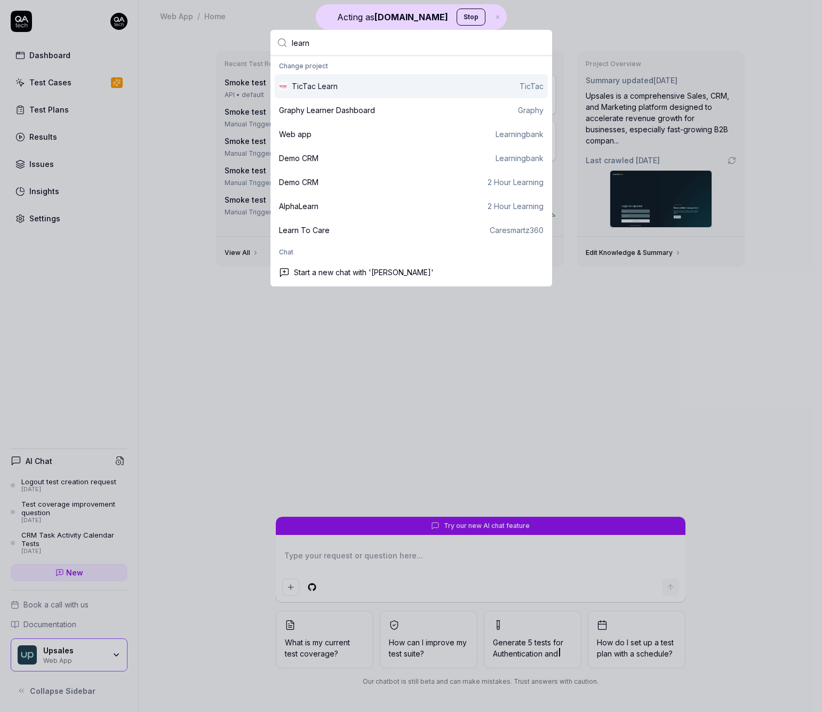
type input "learni"
type textarea "*"
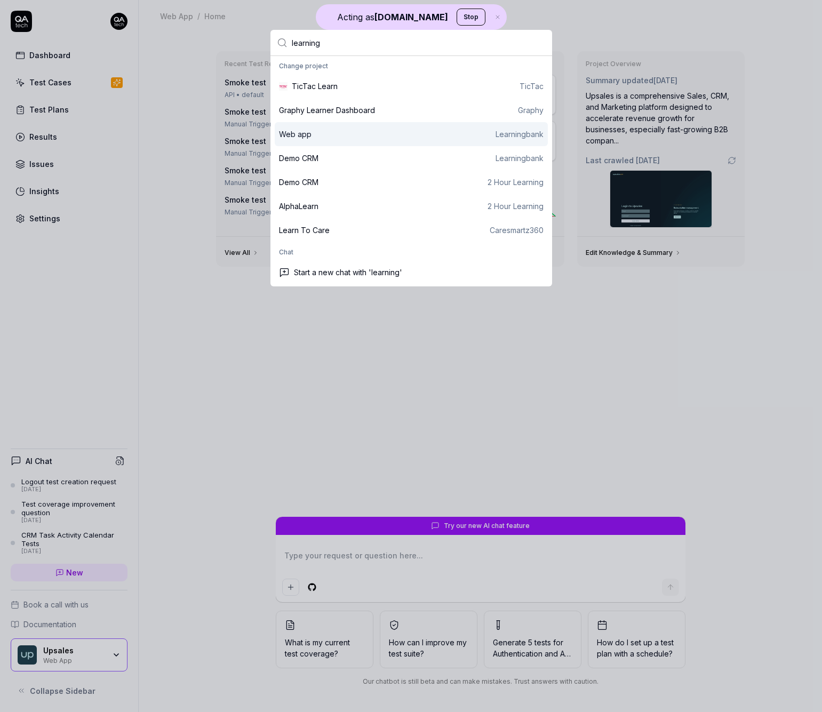
type input "learningb"
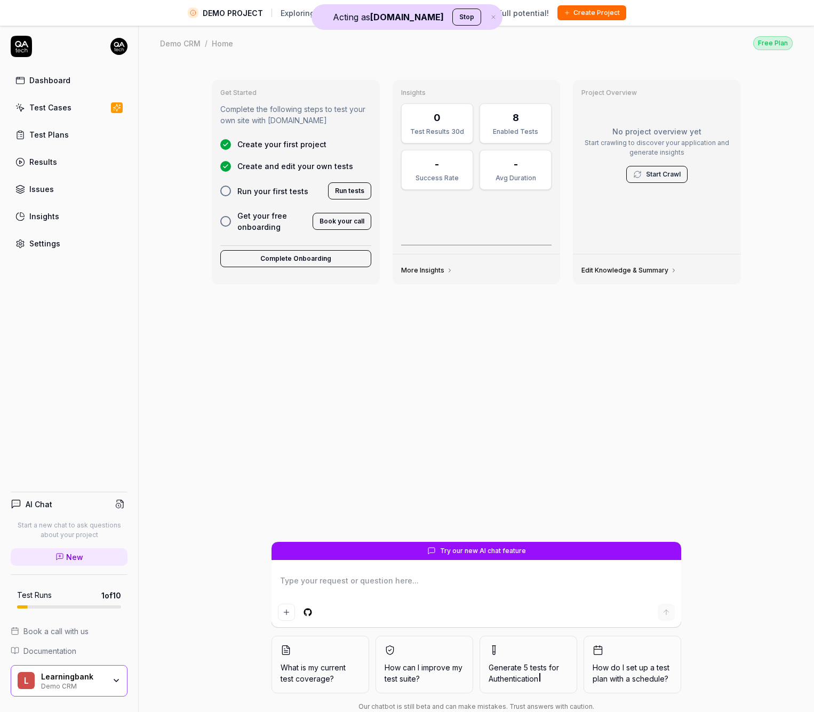
type textarea "*"
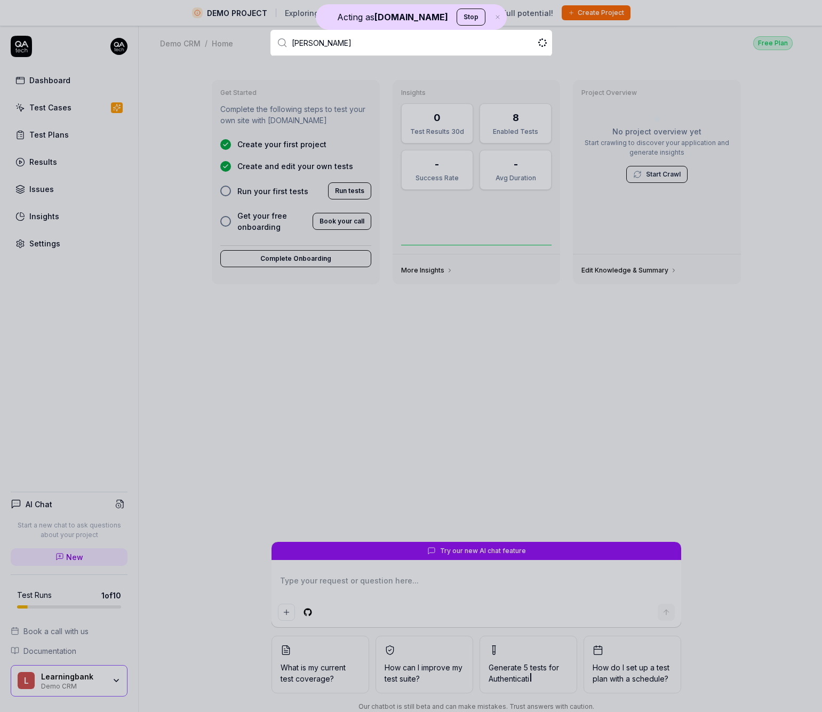
type input "learn"
type textarea "*"
type input "learningba"
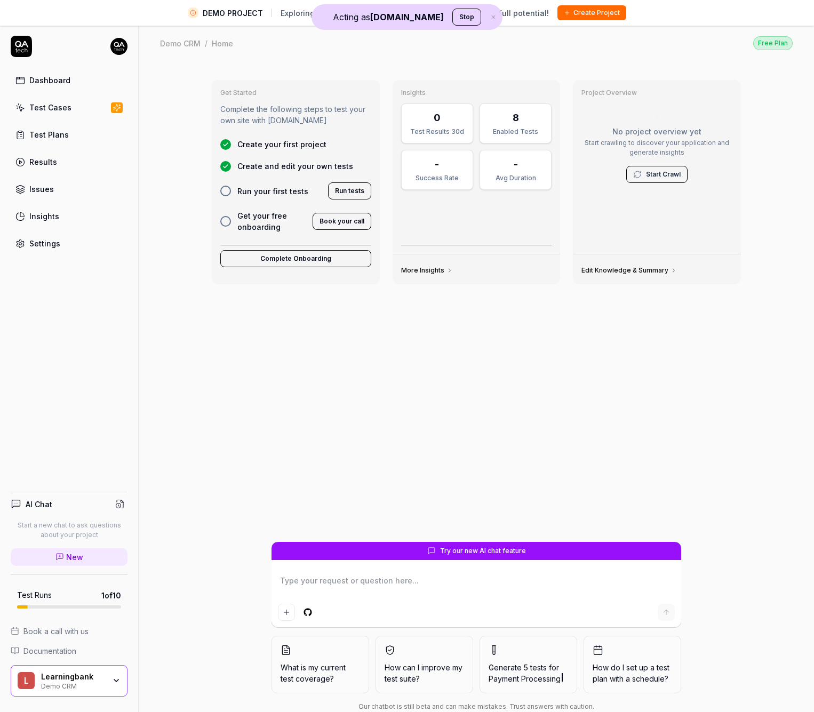
click at [106, 646] on div "L Learningbank Demo CRM" at bounding box center [69, 681] width 117 height 32
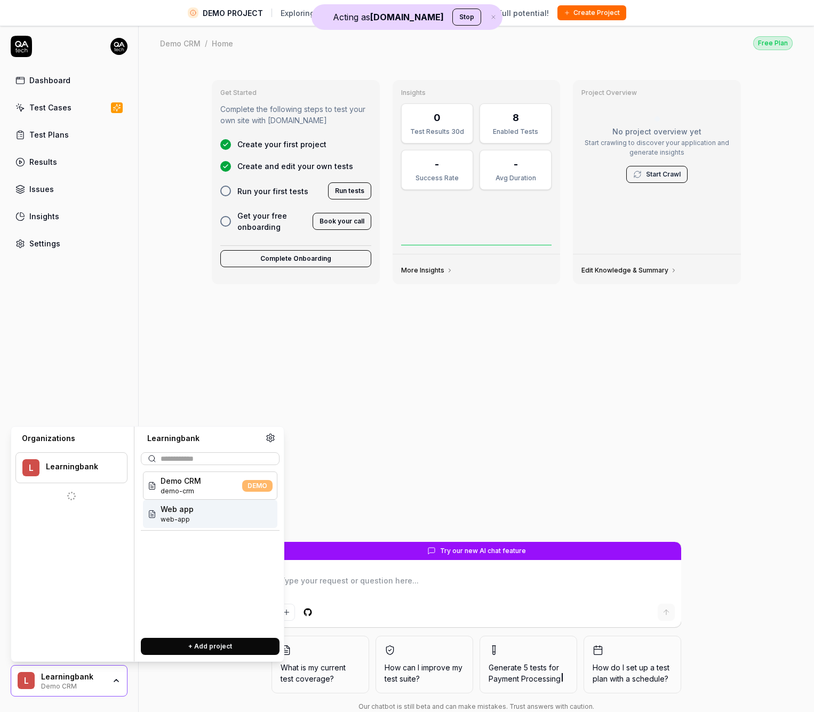
click at [246, 515] on div "Web app web-app" at bounding box center [210, 514] width 134 height 28
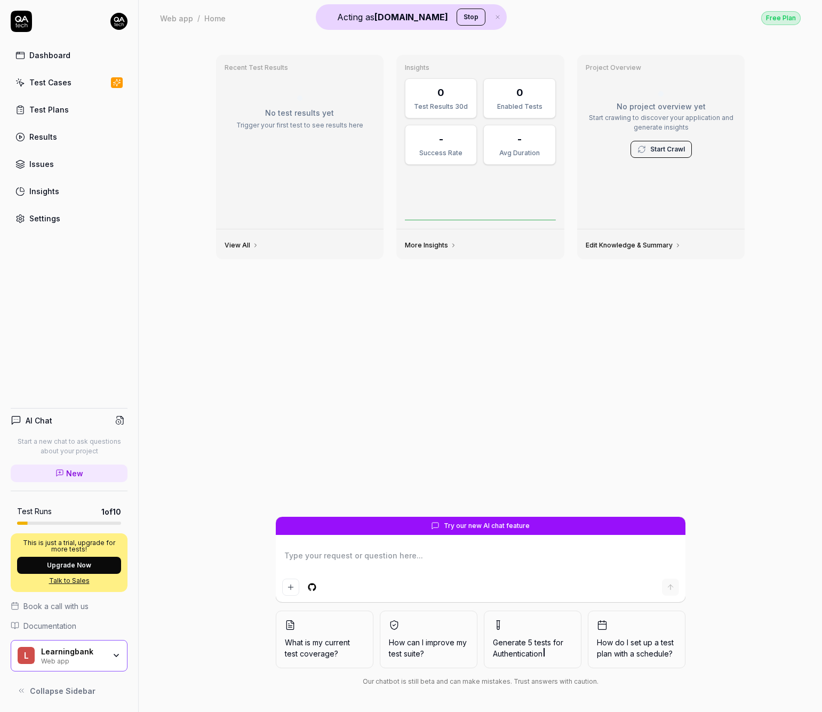
click at [90, 220] on link "Settings" at bounding box center [69, 218] width 117 height 21
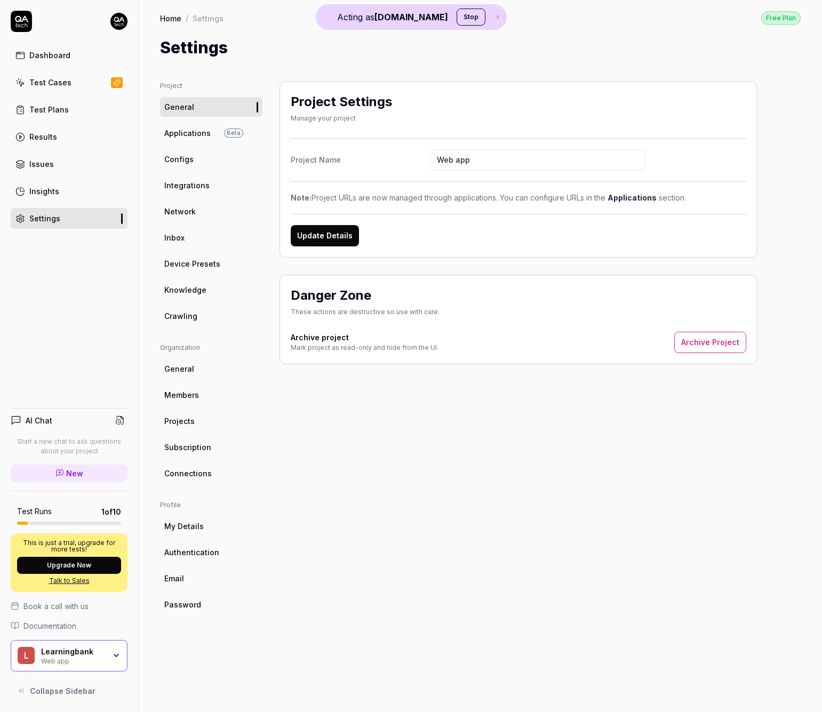
click at [36, 55] on div "Dashboard" at bounding box center [49, 55] width 41 height 11
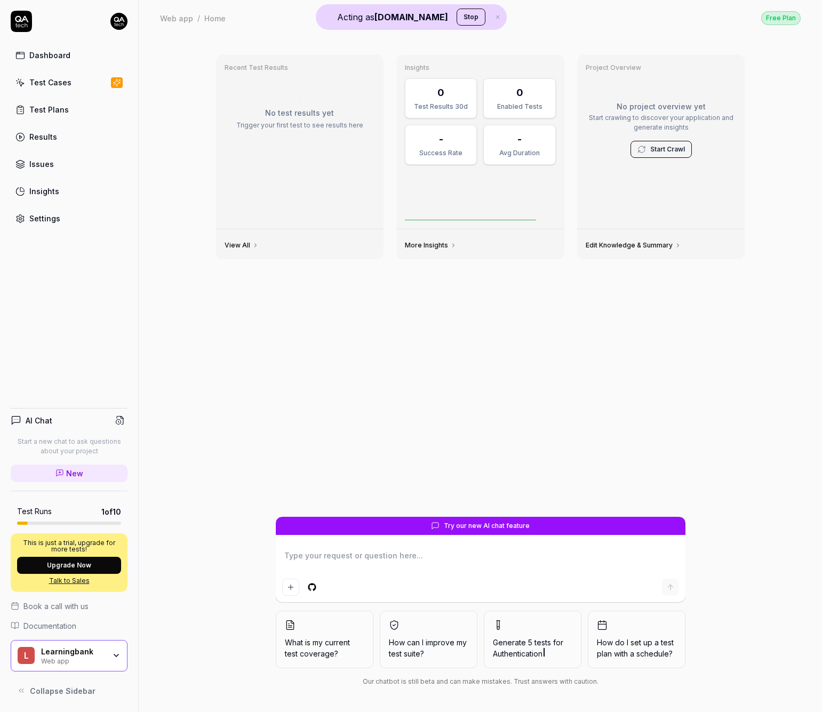
click at [394, 561] on textarea at bounding box center [480, 561] width 397 height 27
type textarea "*"
type textarea "c"
type textarea "*"
type textarea "ch"
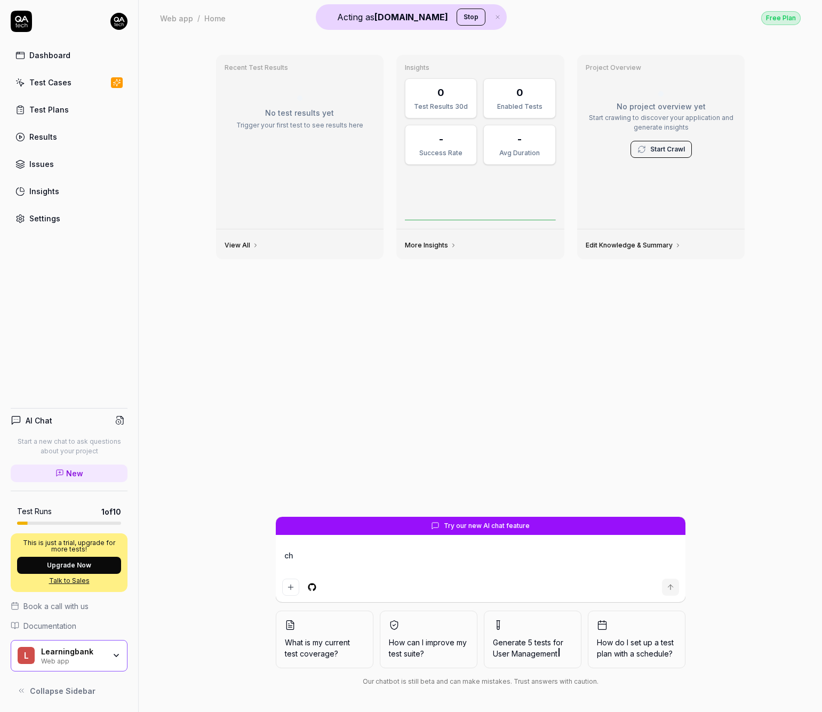
type textarea "*"
type textarea "che"
type textarea "*"
type textarea "check"
type textarea "*"
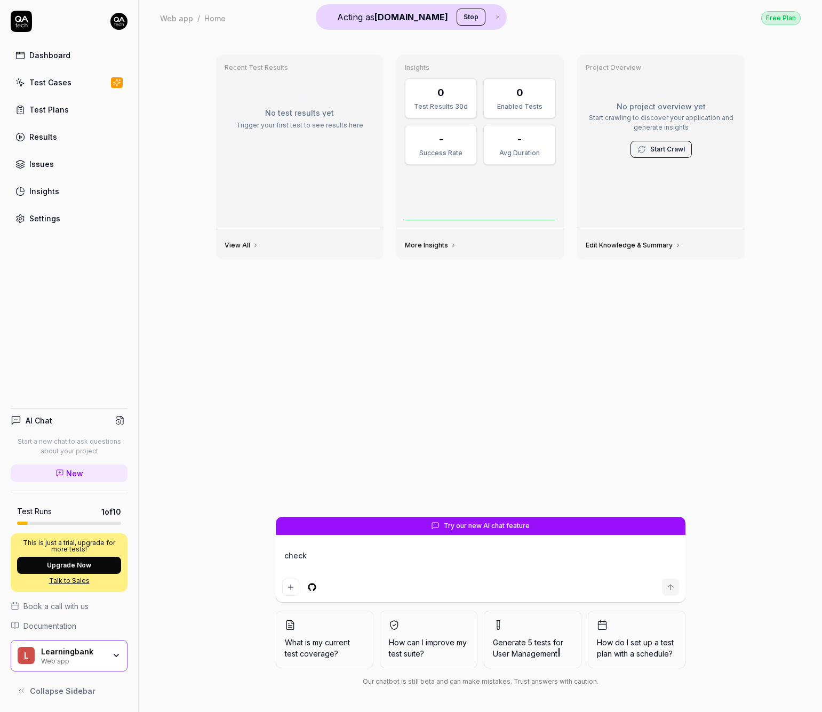
type textarea "check i"
type textarea "*"
type textarea "check if"
type textarea "*"
type textarea "check if y"
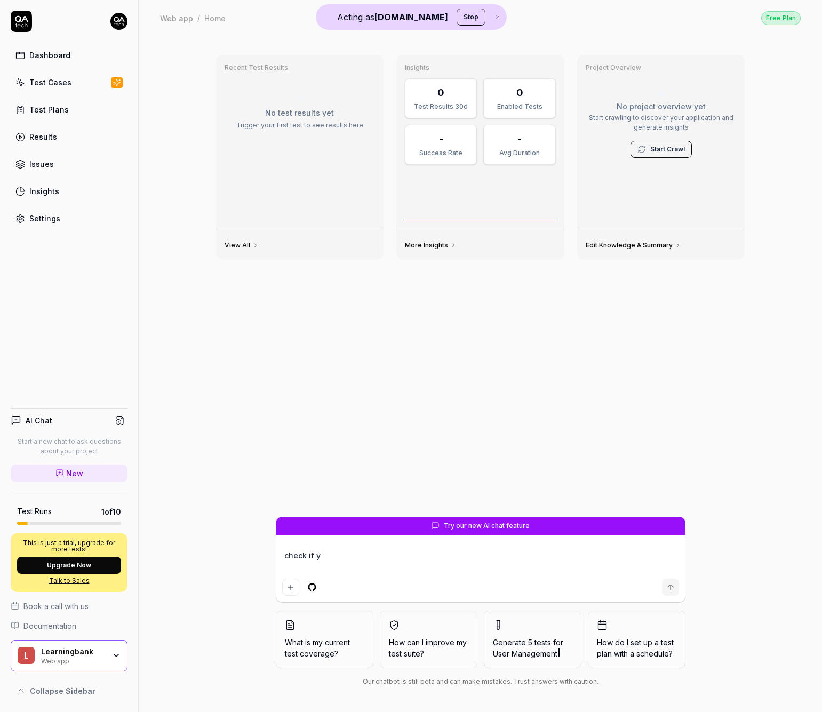
type textarea "*"
type textarea "check if yo"
type textarea "*"
type textarea "check if you"
type textarea "*"
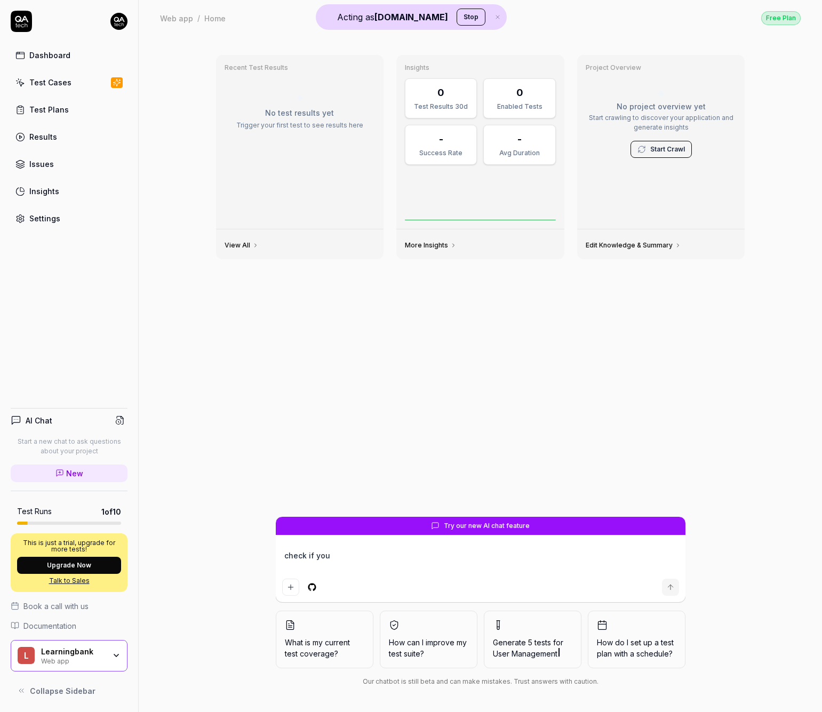
type textarea "check if you"
type textarea "*"
type textarea "check if you r"
type textarea "*"
type textarea "check if you re"
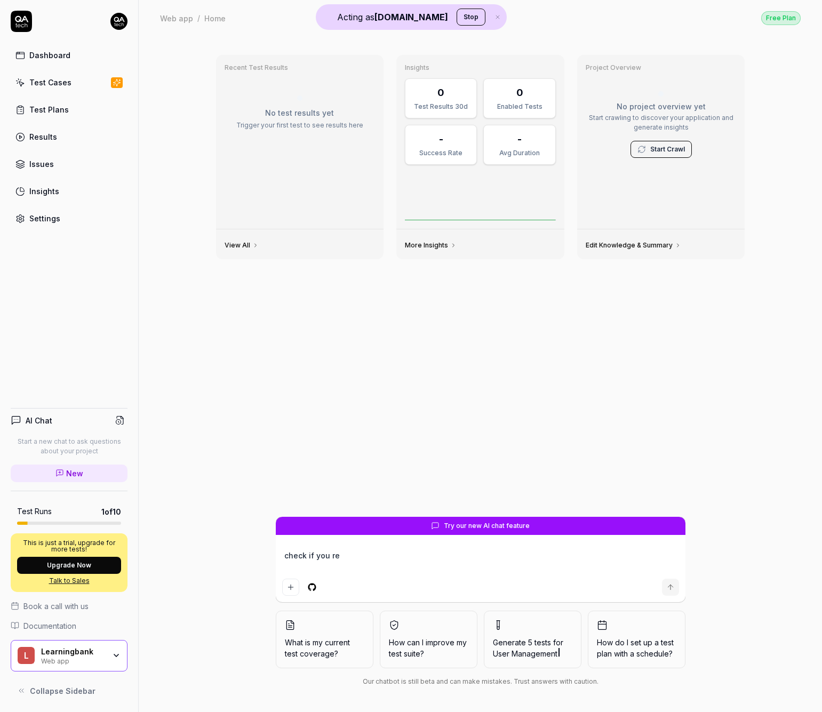
type textarea "*"
type textarea "check if you r"
type textarea "*"
type textarea "check if you c"
type textarea "*"
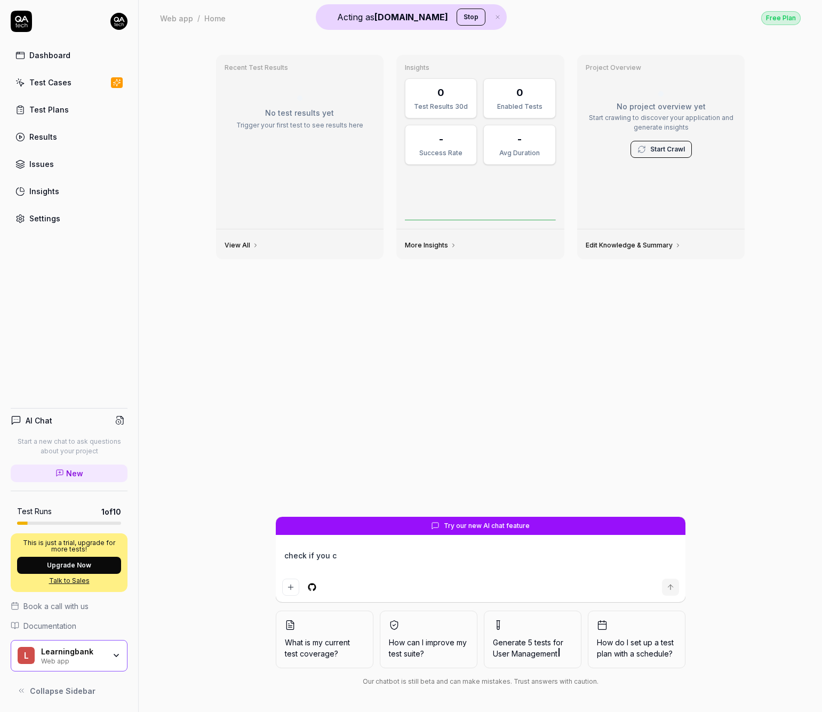
type textarea "check if you ca"
type textarea "*"
type textarea "check if you can"
type textarea "*"
type textarea "check if you can r"
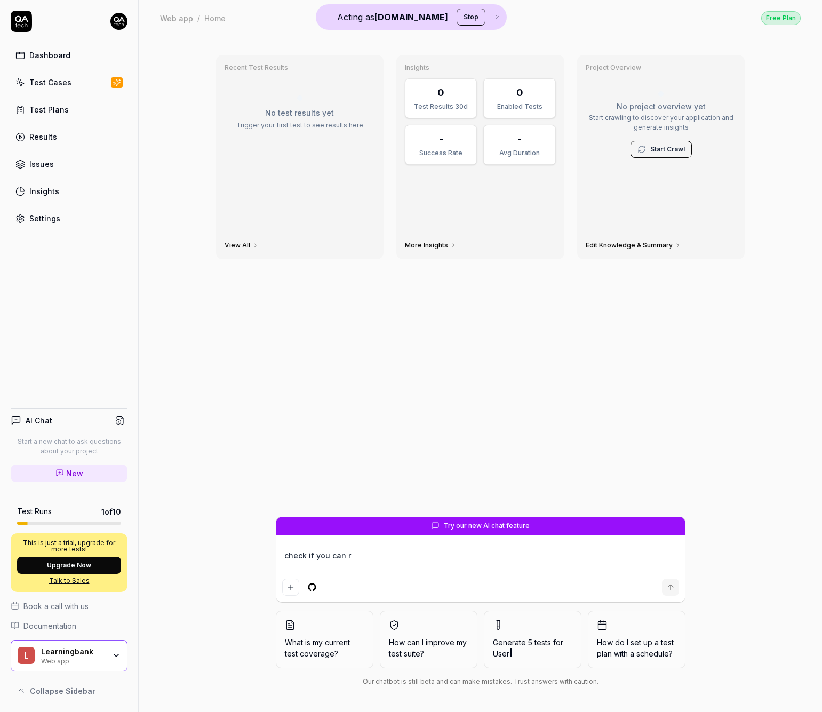
type textarea "*"
type textarea "check if you can re"
type textarea "*"
type textarea "check if you can rep"
type textarea "*"
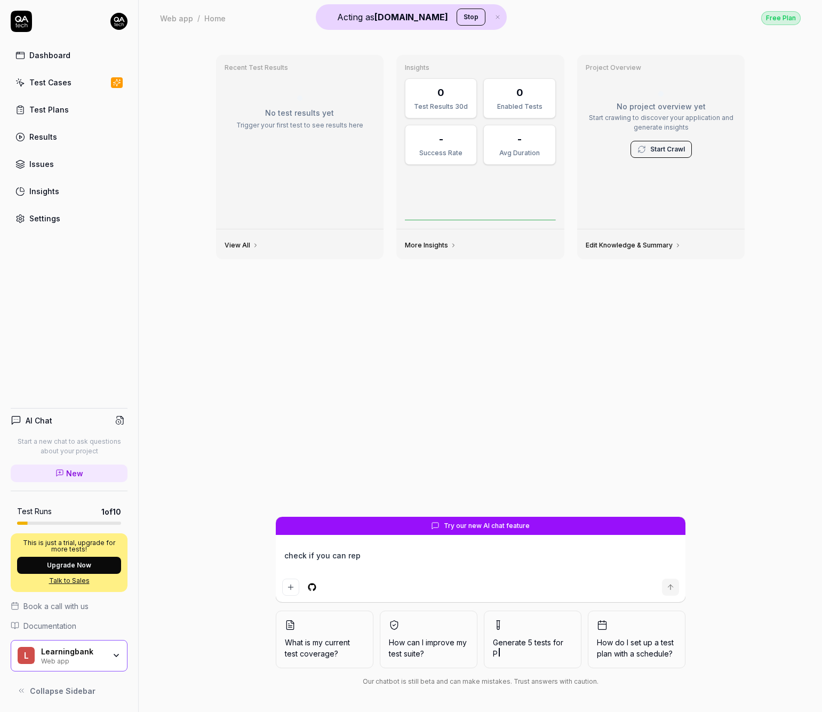
type textarea "check if you can repr"
type textarea "*"
type textarea "check if you can repro"
type textarea "*"
type textarea "check if you can reprod"
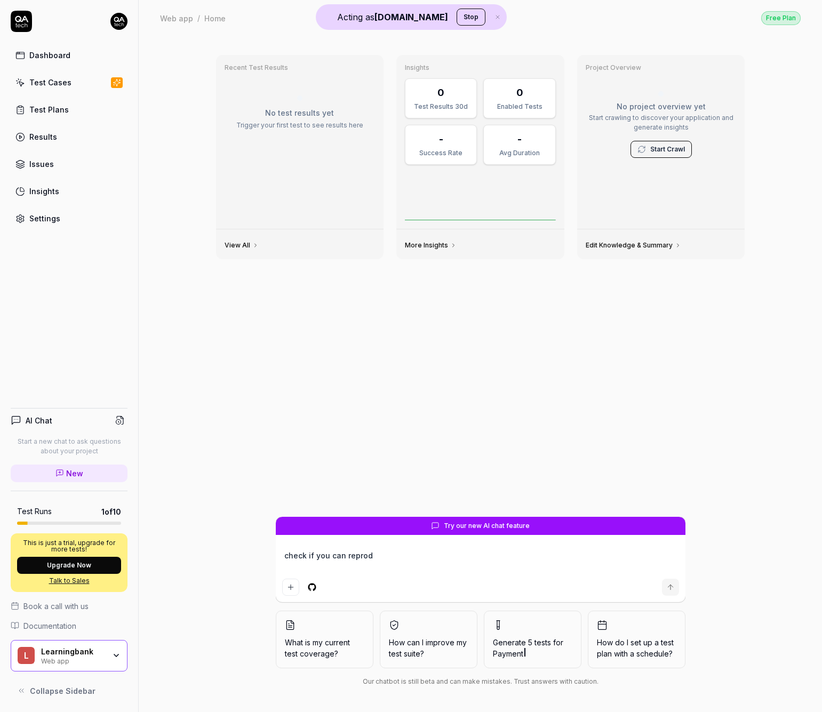
type textarea "*"
type textarea "check if you can reprodu"
type textarea "*"
type textarea "check if you can reproduc"
type textarea "*"
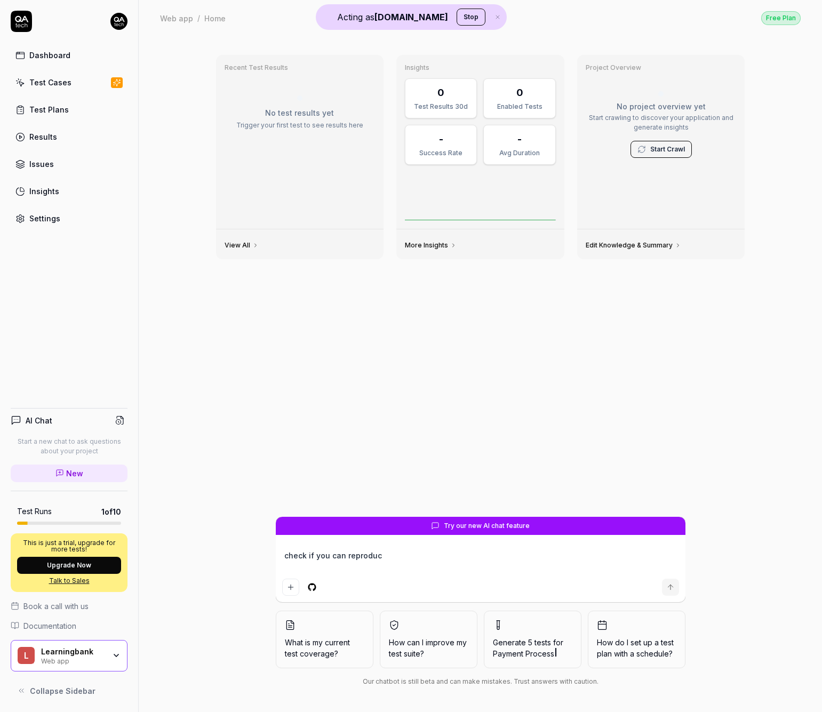
type textarea "check if you can reproduce"
type textarea "*"
type textarea "check if you can reproduce"
type textarea "*"
type textarea "check if you can reproduce t"
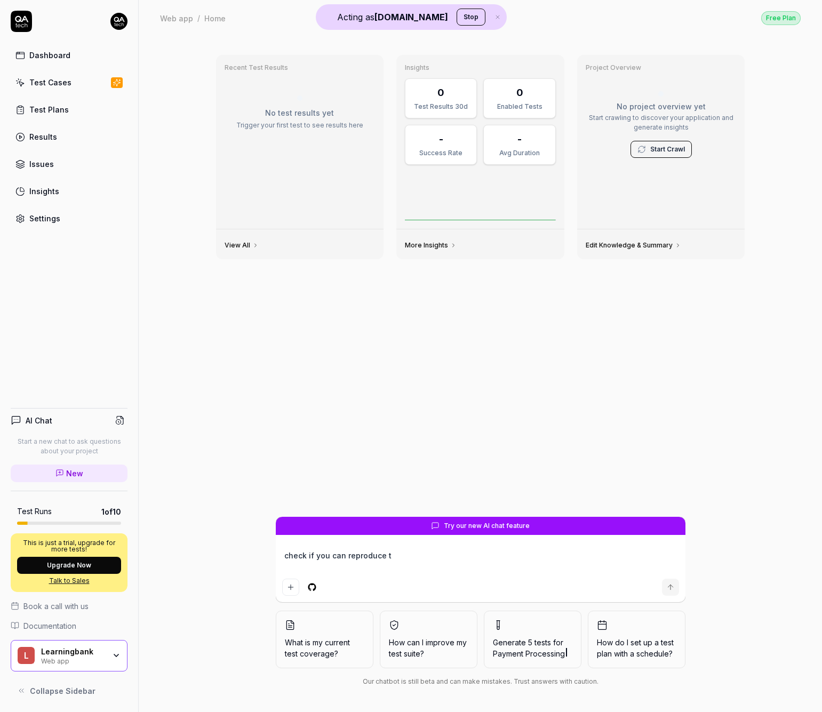
type textarea "*"
type textarea "check if you can reproduce th"
type textarea "*"
type textarea "check if you can reproduce thi"
type textarea "*"
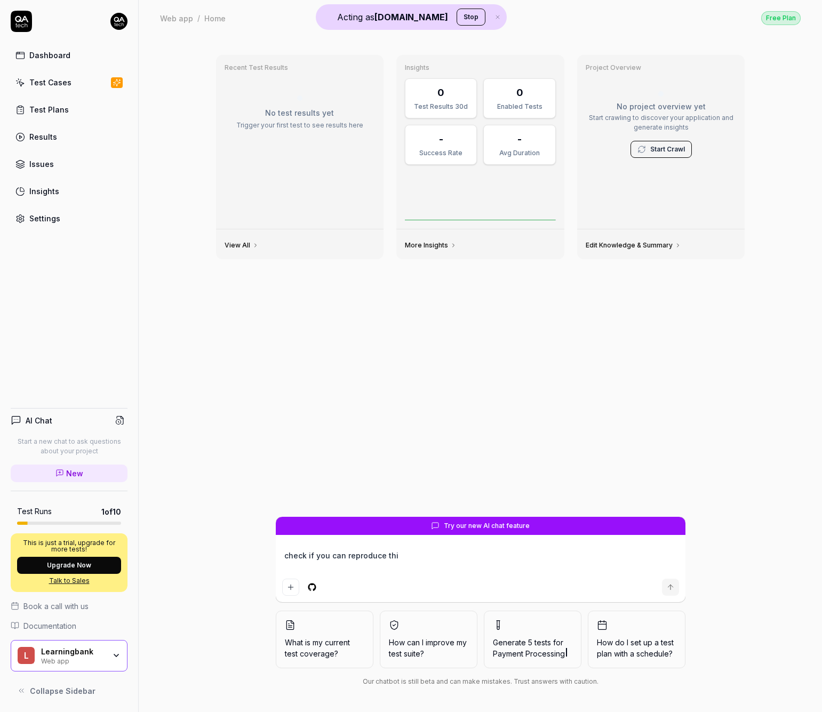
type textarea "check if you can reproduce this"
type textarea "*"
type textarea "check if you can reproduce this"
type textarea "*"
type textarea "check if you can reproduce this"
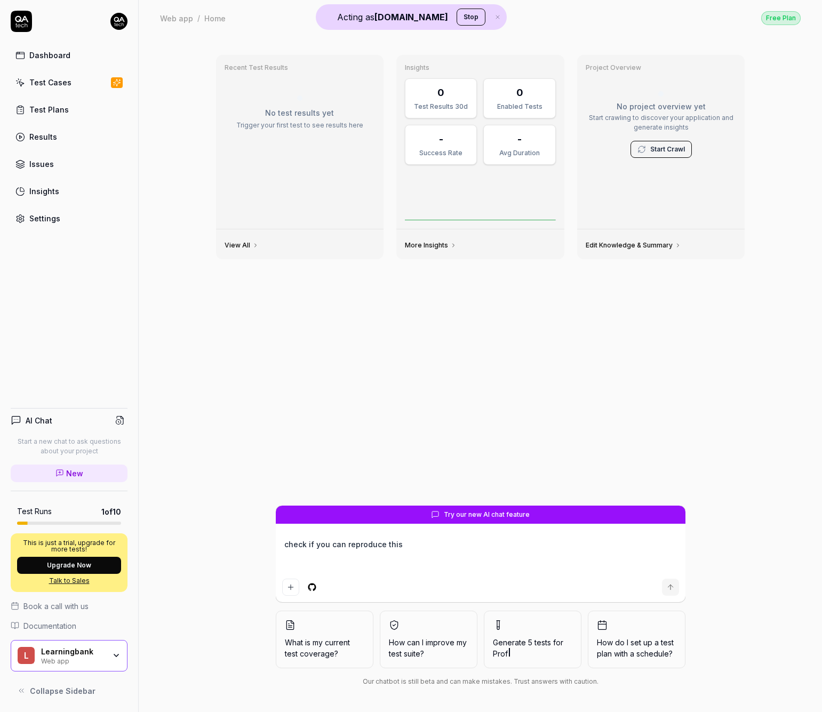
type textarea "*"
type textarea "check if you can reproduce this"
type textarea "*"
click at [61, 228] on link "Settings" at bounding box center [69, 218] width 117 height 21
click at [61, 227] on link "Settings" at bounding box center [69, 218] width 117 height 21
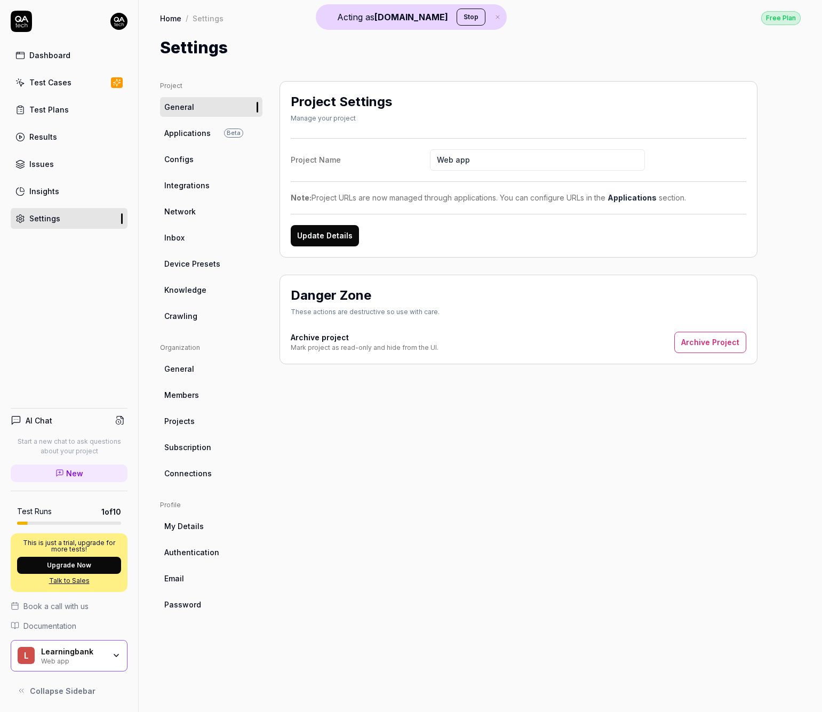
click at [178, 141] on link "Applications Beta" at bounding box center [211, 133] width 102 height 20
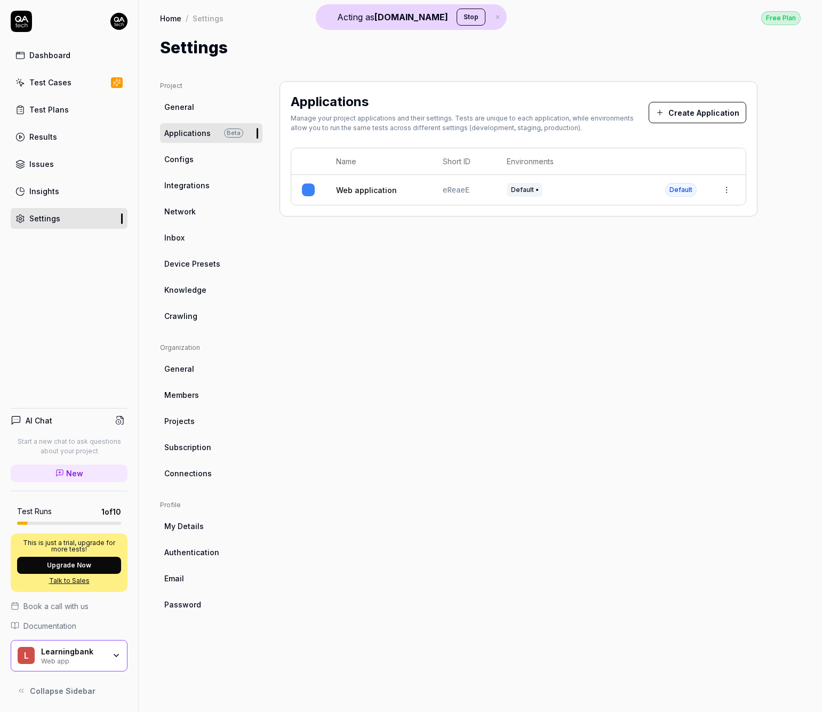
click at [431, 189] on td "Web application" at bounding box center [378, 190] width 107 height 30
click at [380, 192] on link "Web application" at bounding box center [366, 189] width 61 height 11
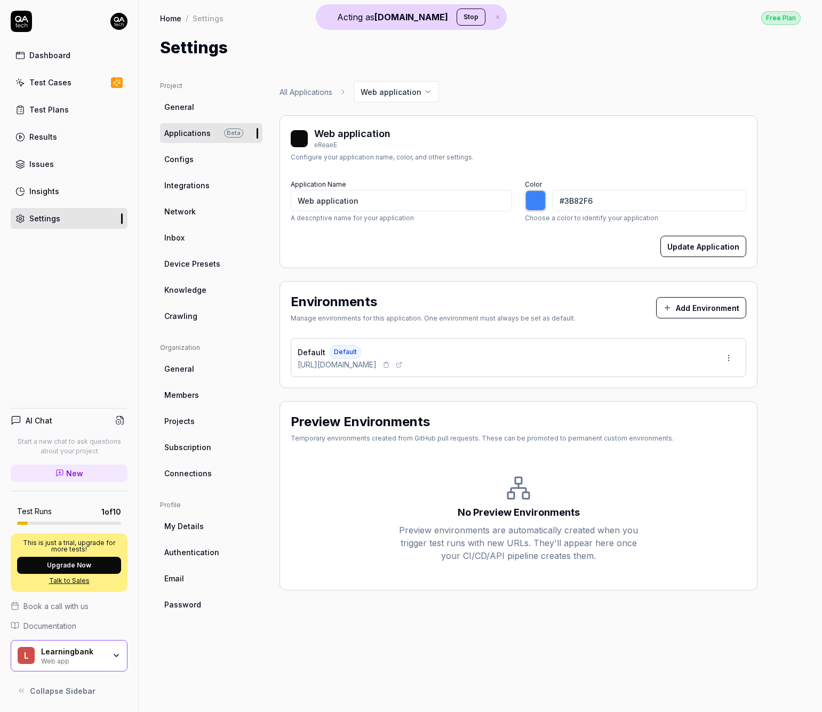
click at [376, 364] on span "[URL][DOMAIN_NAME]" at bounding box center [337, 364] width 79 height 11
click at [402, 365] on icon at bounding box center [399, 365] width 6 height 6
type input "*******"
click at [184, 151] on link "Configs" at bounding box center [211, 159] width 102 height 20
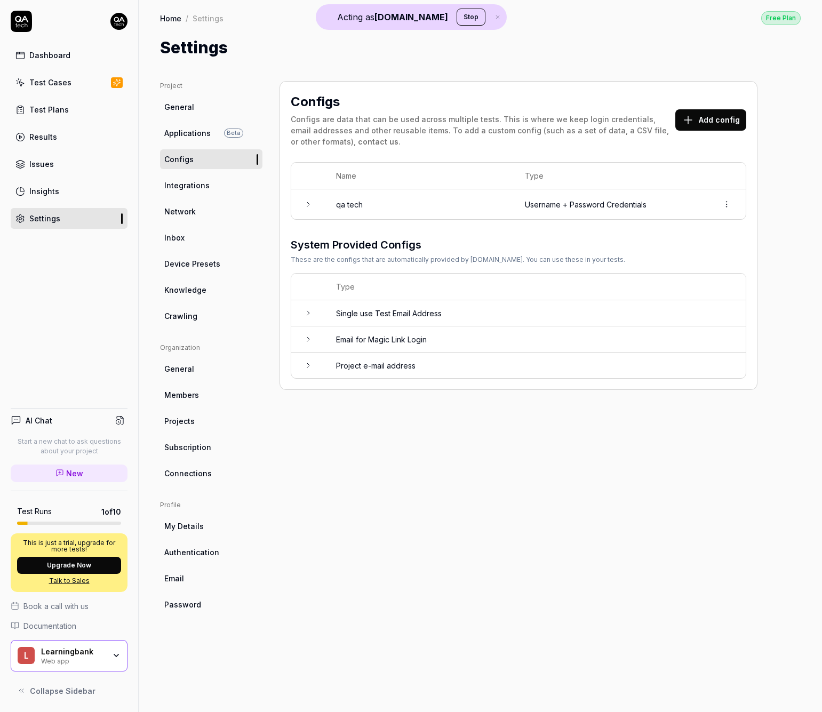
click at [355, 205] on td "qa tech" at bounding box center [419, 204] width 189 height 30
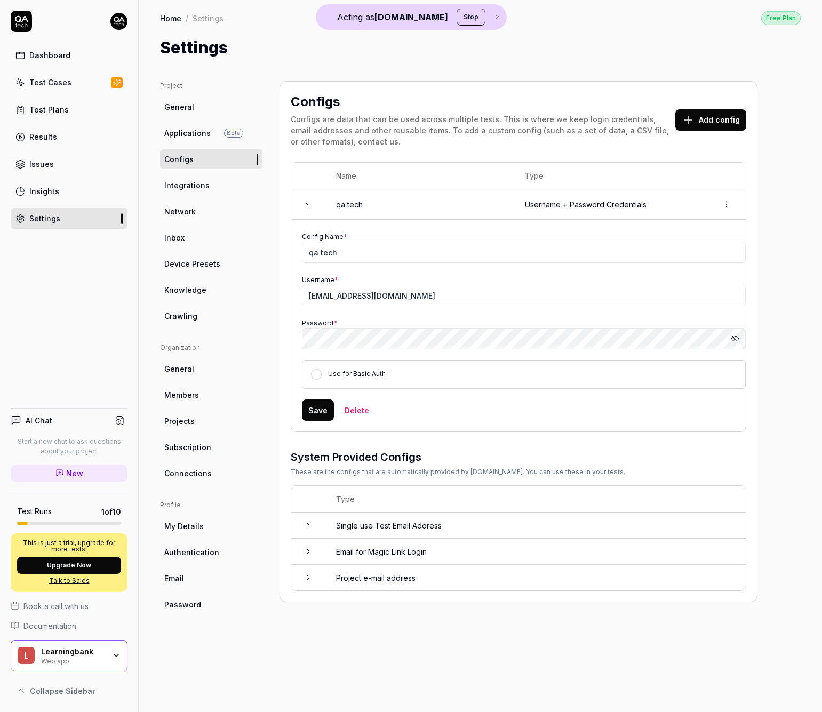
click at [76, 87] on link "Test Cases" at bounding box center [69, 82] width 117 height 21
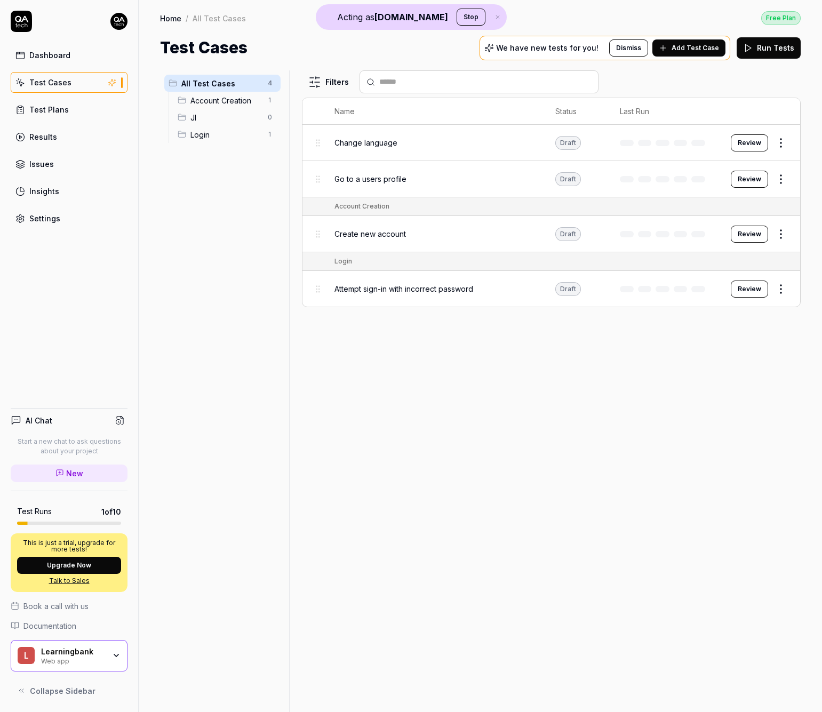
click at [685, 47] on span "Add Test Case" at bounding box center [694, 48] width 47 height 10
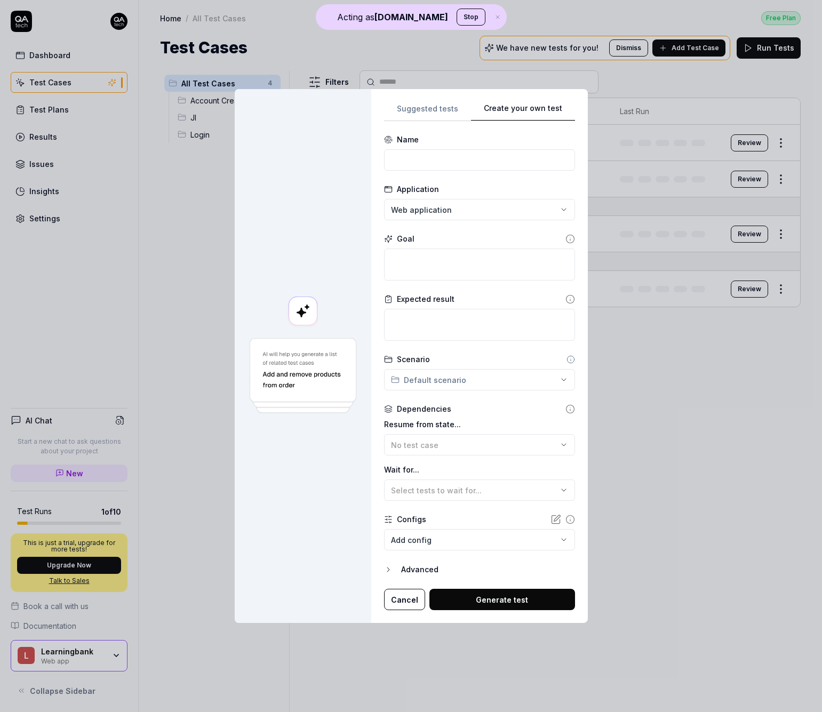
click at [559, 39] on div "**********" at bounding box center [411, 356] width 822 height 712
click at [462, 164] on input at bounding box center [479, 159] width 191 height 21
type input "LOg"
type input "Log in"
type textarea "*"
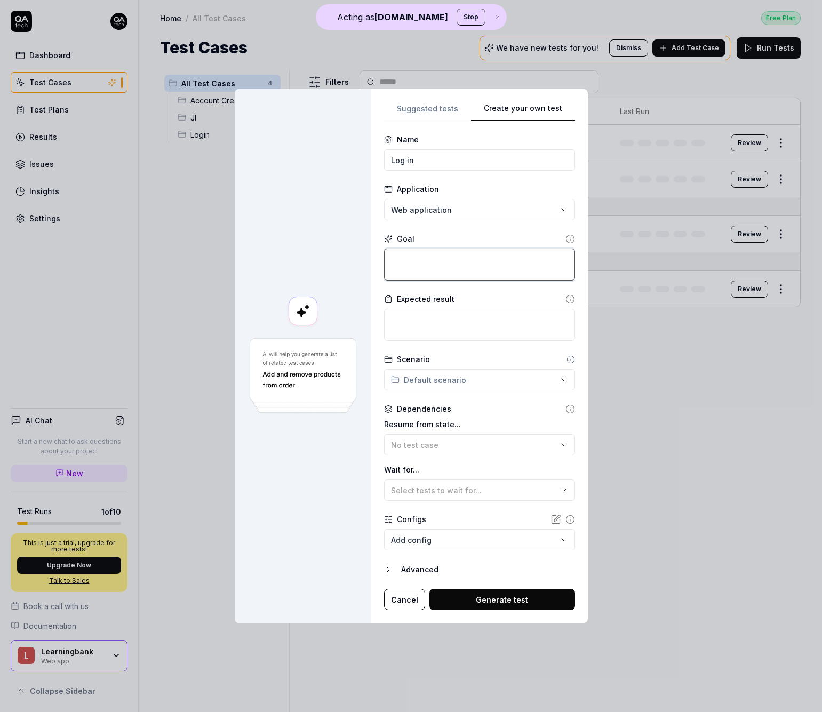
type textarea "L"
type textarea "*"
type textarea "Lo"
type textarea "*"
type textarea "Log"
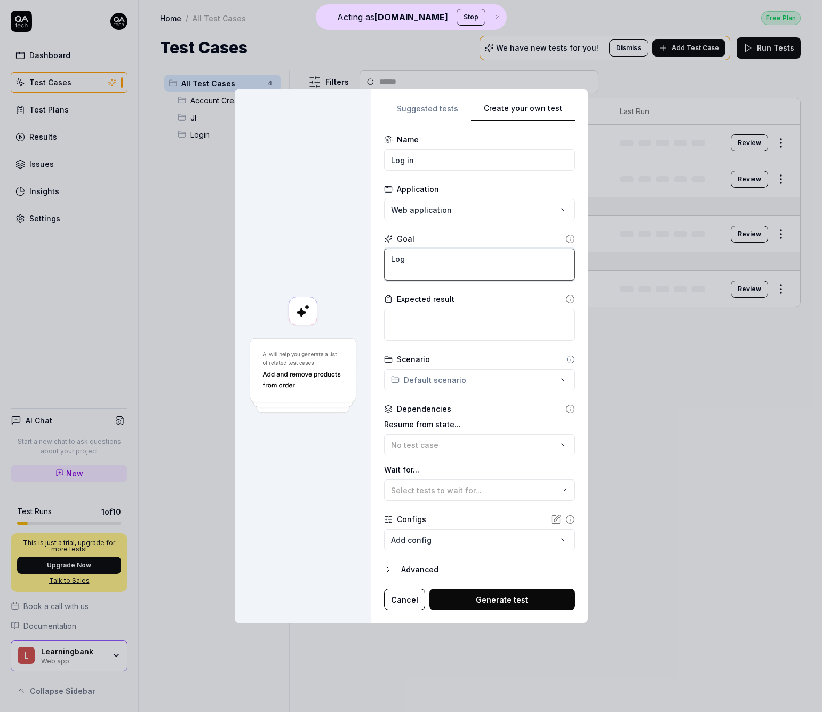
type textarea "*"
type textarea "Log"
type textarea "*"
type textarea "Log i"
type textarea "*"
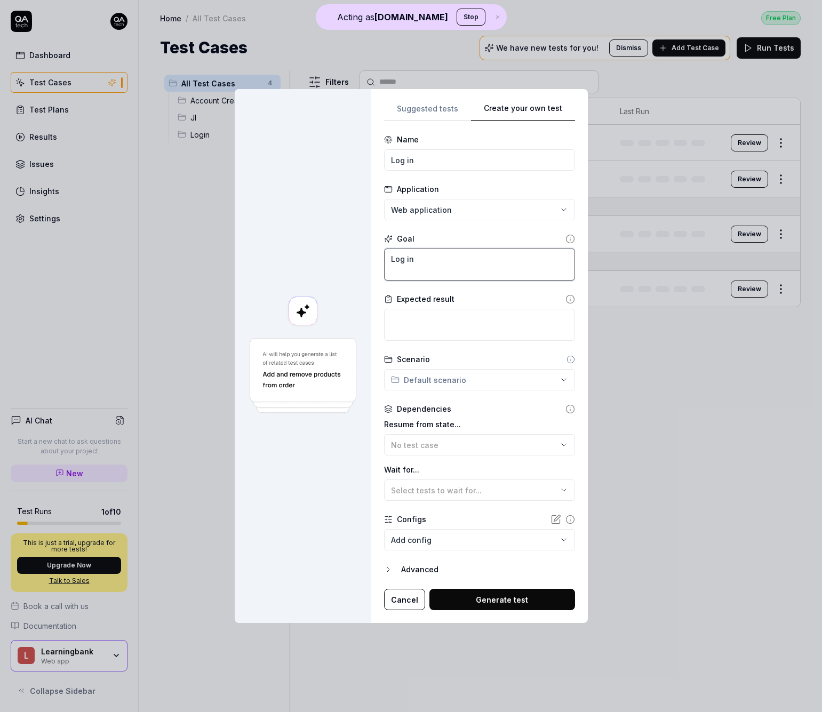
type textarea "Log in"
click at [467, 536] on body "Acting as QA.tech Stop Dashboard Test Cases Test Plans Results Issues Insights …" at bounding box center [411, 356] width 822 height 712
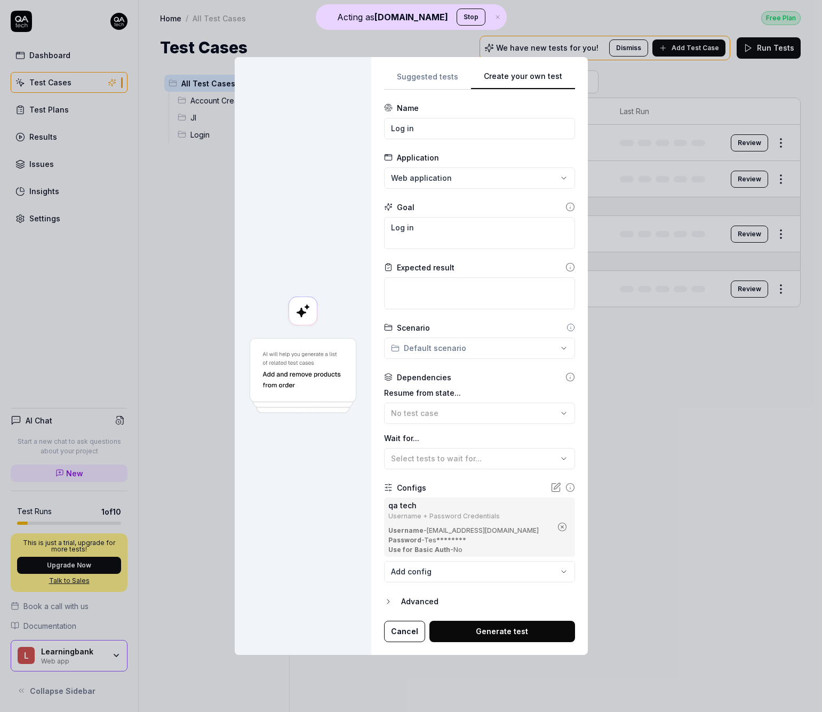
click at [520, 633] on button "Generate test" at bounding box center [502, 631] width 146 height 21
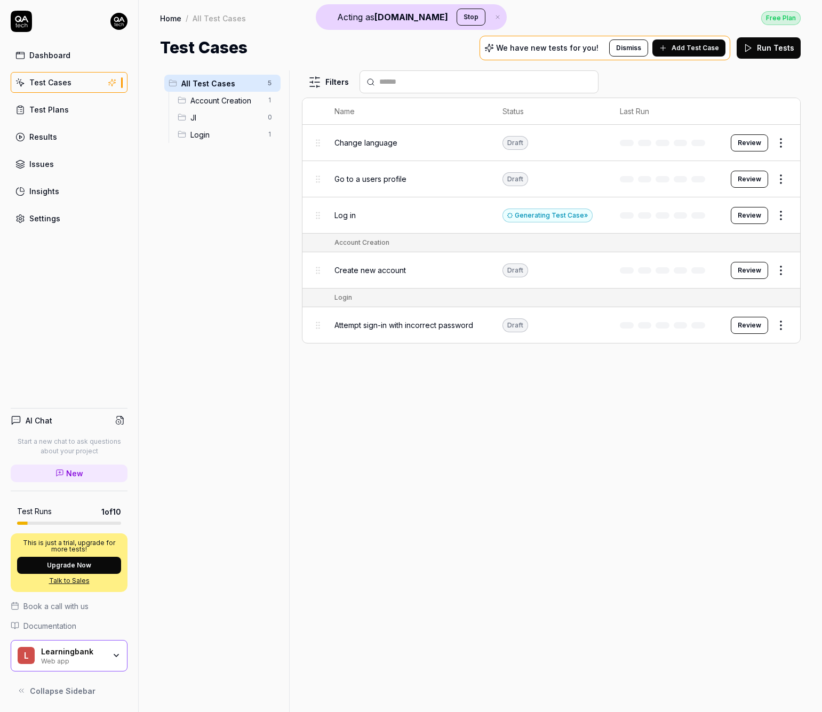
click at [708, 216] on button "Review" at bounding box center [749, 215] width 37 height 17
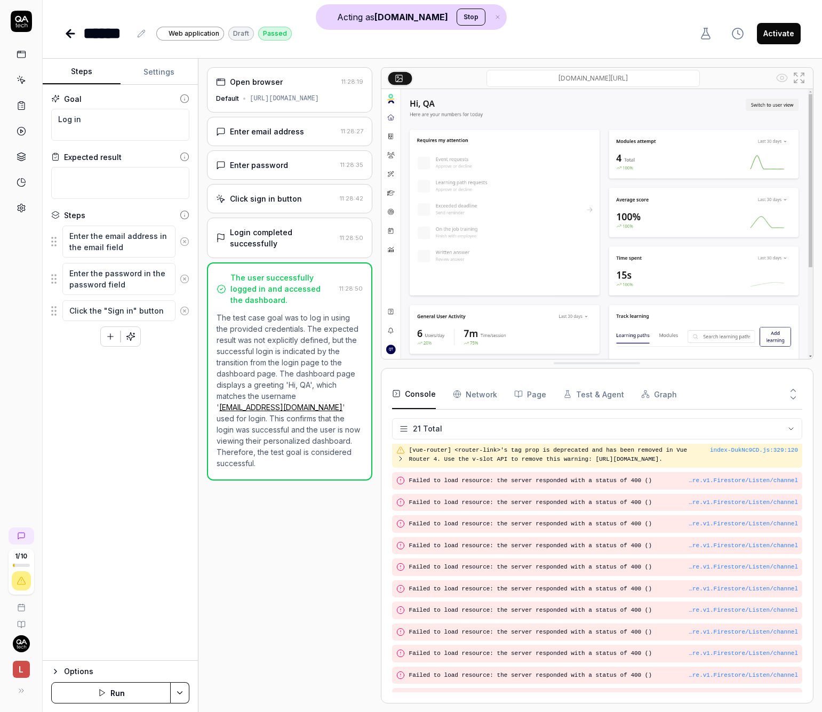
click at [708, 39] on button "Activate" at bounding box center [779, 33] width 44 height 21
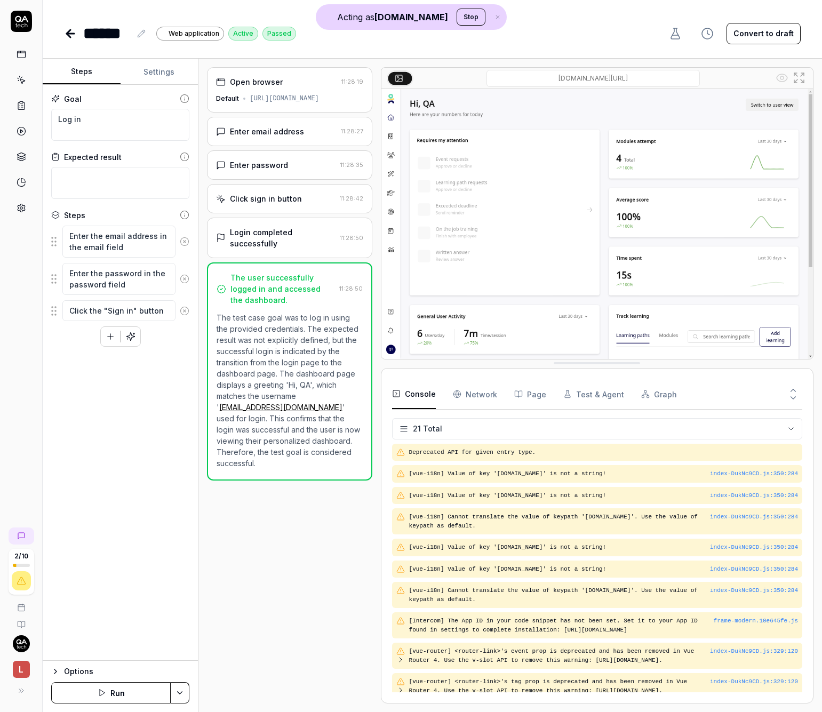
drag, startPoint x: 603, startPoint y: 362, endPoint x: 600, endPoint y: 468, distance: 105.6
type textarea "*"
click at [22, 106] on icon at bounding box center [22, 106] width 10 height 10
click at [21, 120] on div at bounding box center [21, 131] width 19 height 173
click at [21, 125] on link at bounding box center [21, 131] width 19 height 19
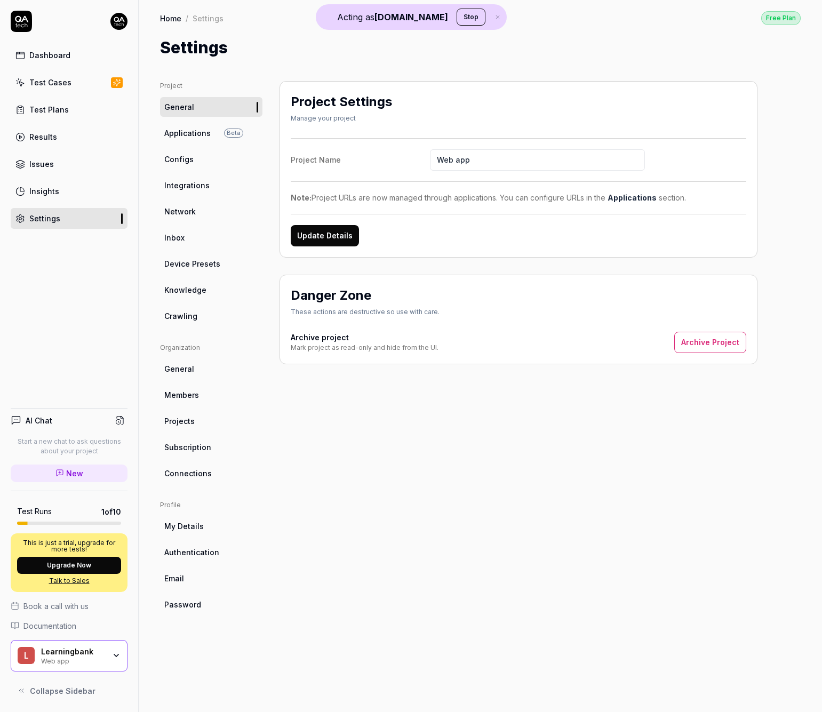
click at [203, 317] on link "Crawling" at bounding box center [211, 316] width 102 height 20
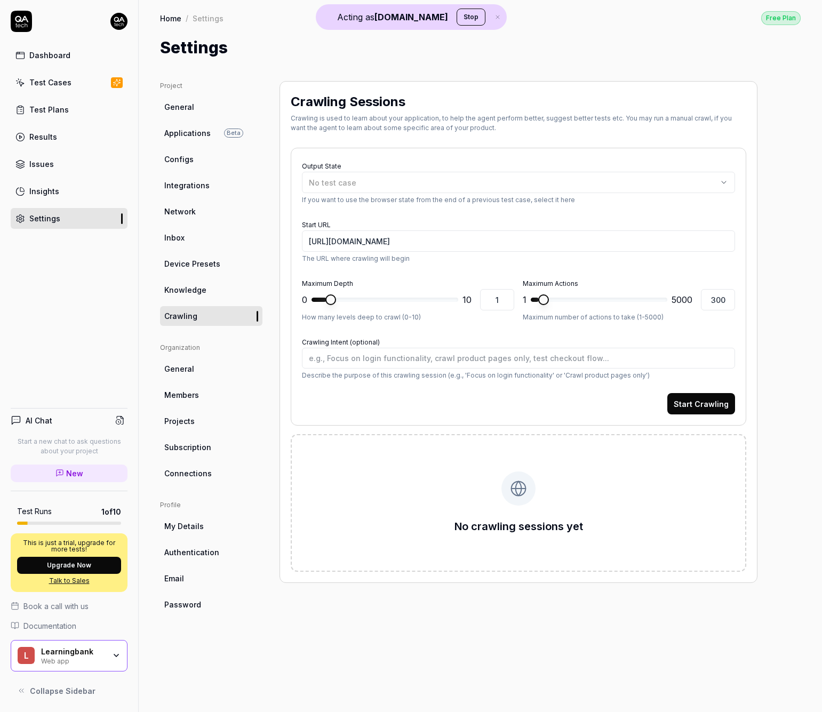
type textarea "*"
type input "0"
click at [311, 294] on span at bounding box center [316, 299] width 11 height 11
type textarea "*"
type input "1"
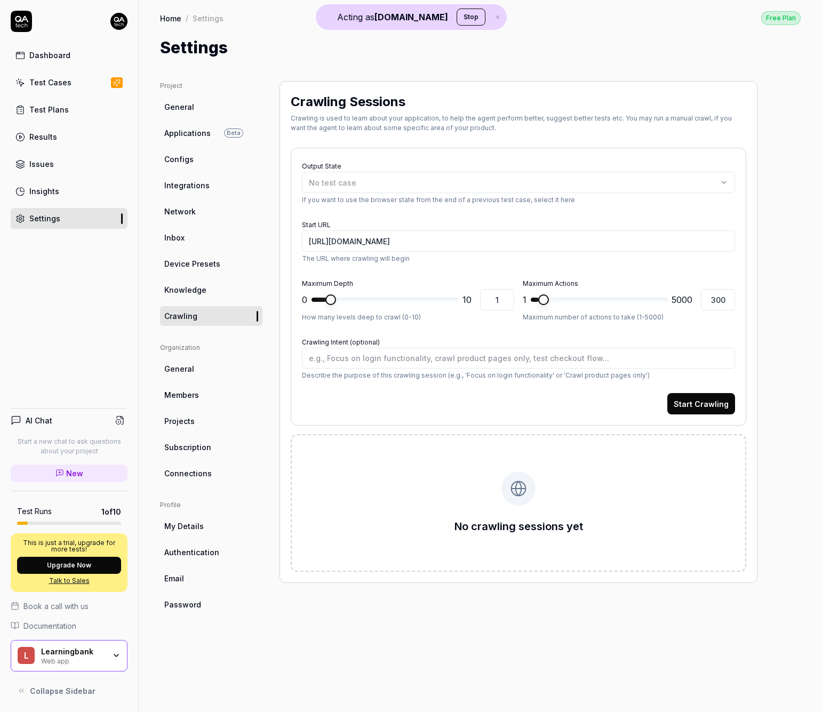
type textarea "*"
type input "2"
type textarea "*"
type input "1"
click at [324, 302] on span "*" at bounding box center [384, 299] width 147 height 17
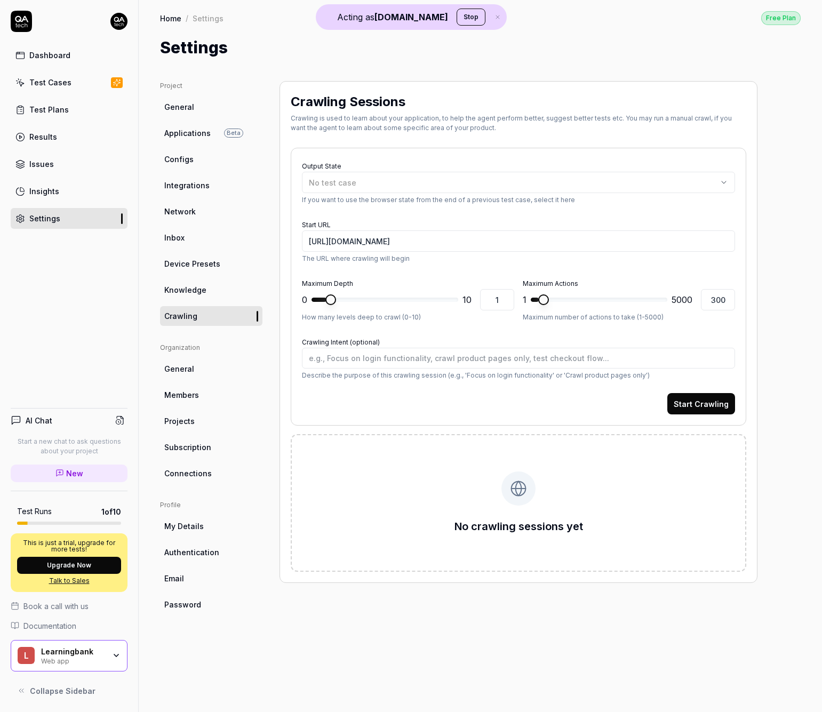
click at [702, 401] on button "Start Crawling" at bounding box center [701, 403] width 68 height 21
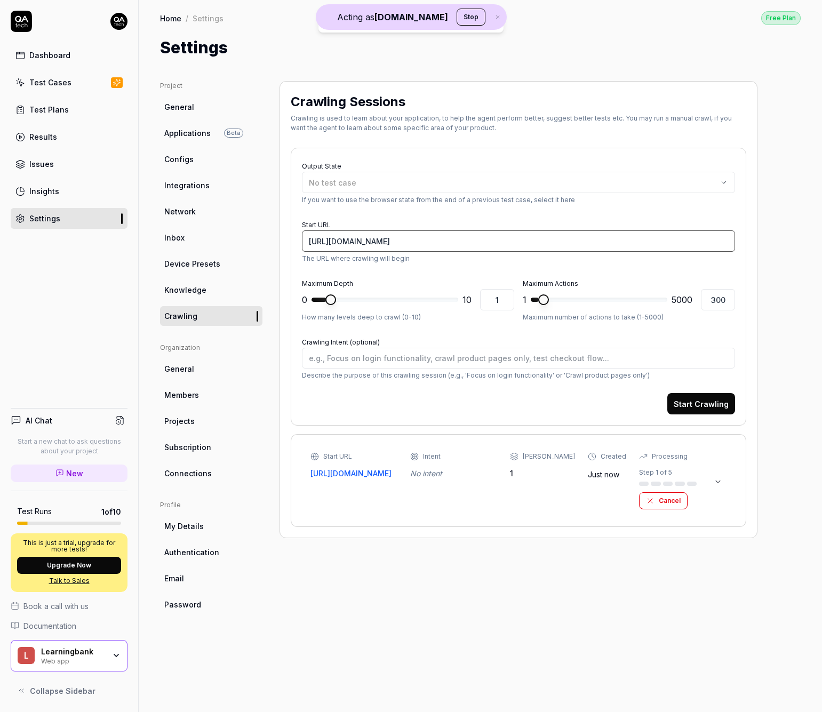
click at [471, 251] on input "[URL][DOMAIN_NAME]" at bounding box center [518, 240] width 433 height 21
click at [471, 250] on input "[URL][DOMAIN_NAME]" at bounding box center [518, 240] width 433 height 21
type textarea "*"
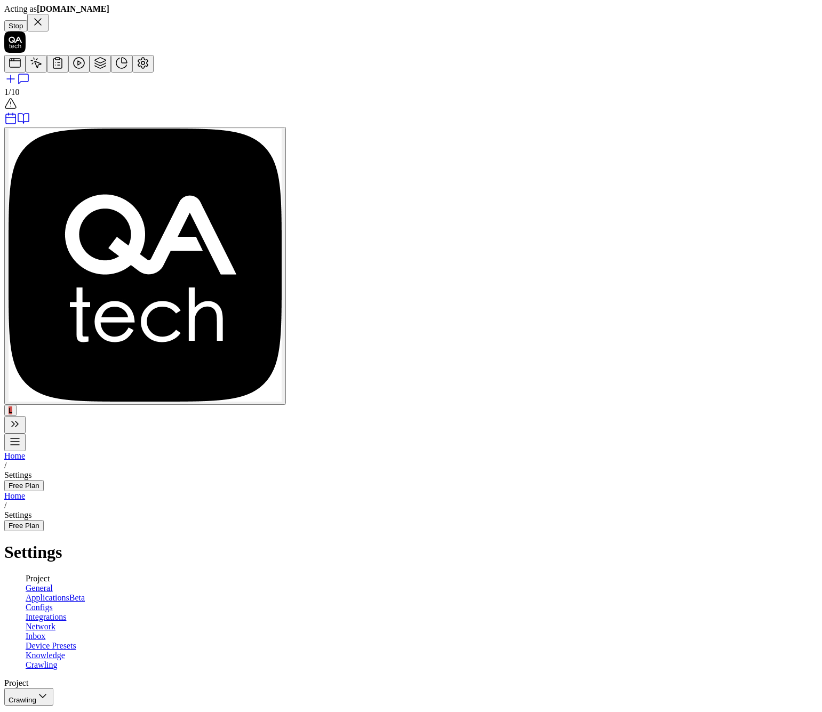
type textarea "*"
click at [266, 276] on div "Log in" at bounding box center [275, 282] width 138 height 25
click at [30, 69] on icon at bounding box center [36, 63] width 13 height 13
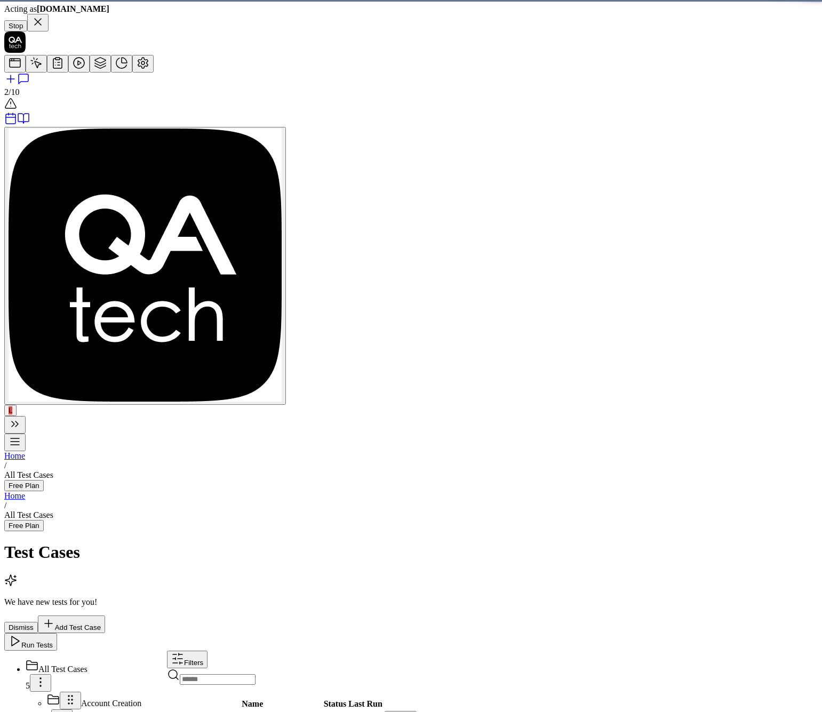
click at [53, 68] on icon at bounding box center [57, 64] width 9 height 10
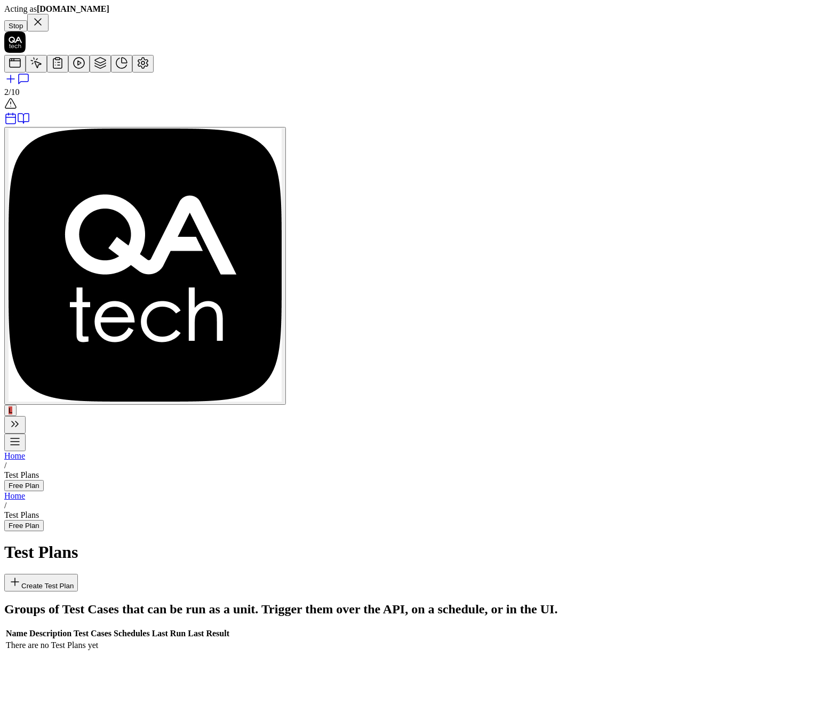
click at [23, 73] on div at bounding box center [410, 64] width 813 height 18
click at [73, 69] on icon at bounding box center [79, 63] width 13 height 13
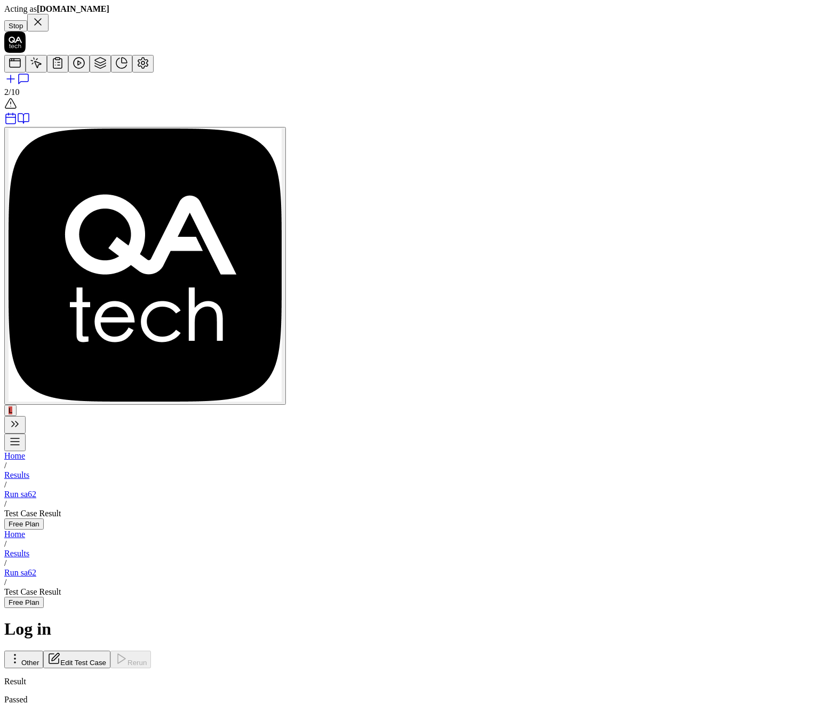
scroll to position [393, 0]
drag, startPoint x: 10, startPoint y: 218, endPoint x: 29, endPoint y: 200, distance: 26.1
click at [10, 218] on div "2 / 10 L" at bounding box center [410, 232] width 813 height 402
click at [132, 71] on link at bounding box center [142, 66] width 21 height 9
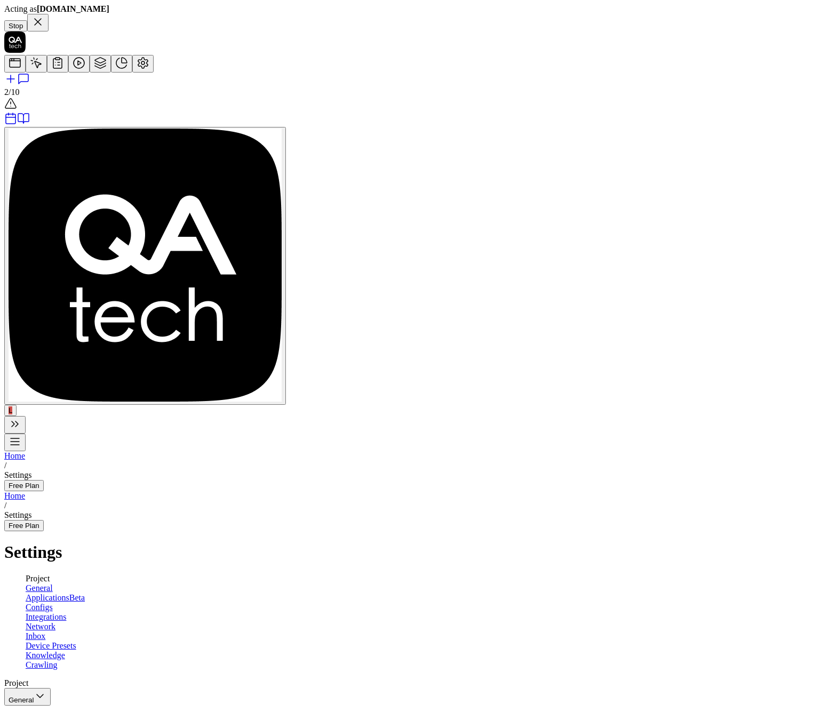
click at [58, 660] on span "Crawling" at bounding box center [42, 664] width 32 height 9
type textarea "*"
click at [264, 279] on div "Log in" at bounding box center [275, 282] width 138 height 25
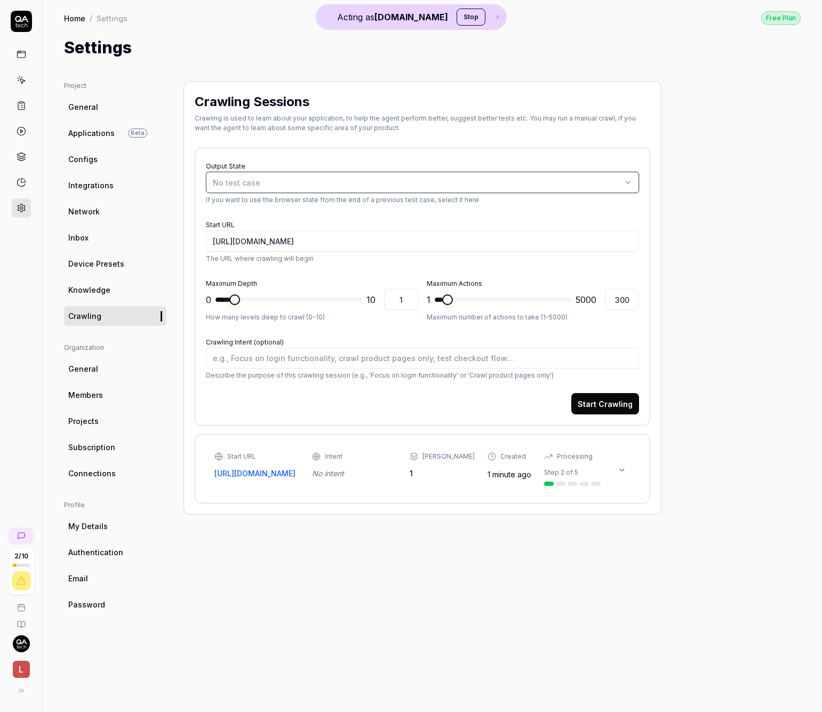
click at [279, 175] on button "No test case" at bounding box center [422, 182] width 433 height 21
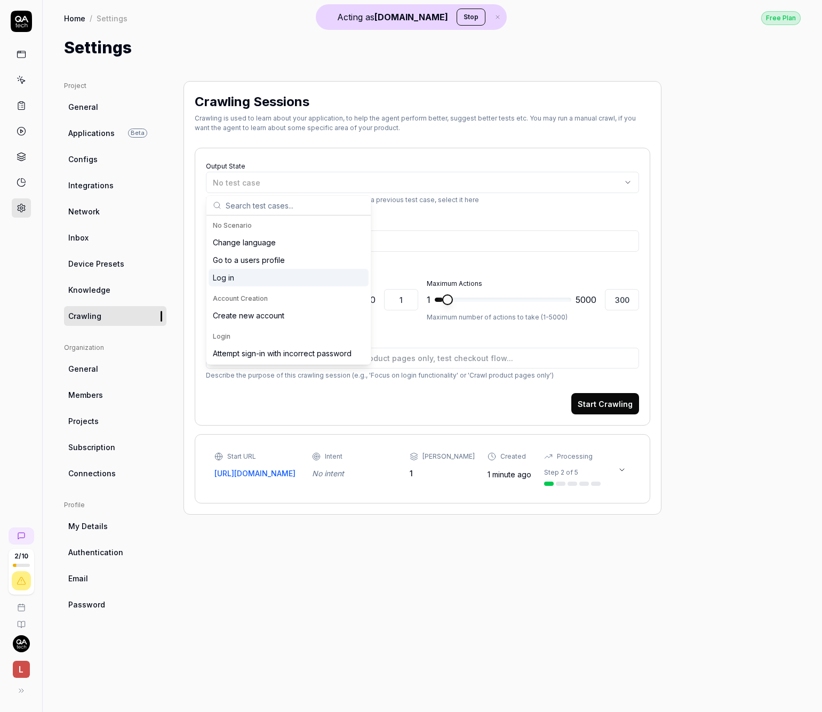
click at [238, 284] on div "Log in" at bounding box center [288, 278] width 160 height 18
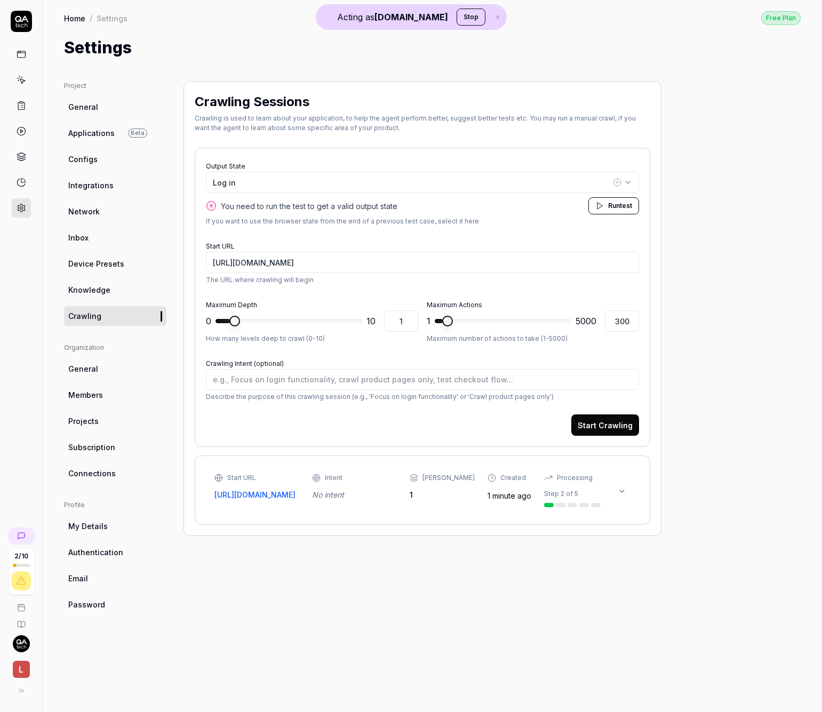
click at [623, 423] on button "Start Crawling" at bounding box center [605, 424] width 68 height 21
type textarea "*"
click at [427, 574] on div "Start URL [URL][DOMAIN_NAME] Intent No intent Max Depth 1 Created 2 minutes ago…" at bounding box center [422, 591] width 433 height 47
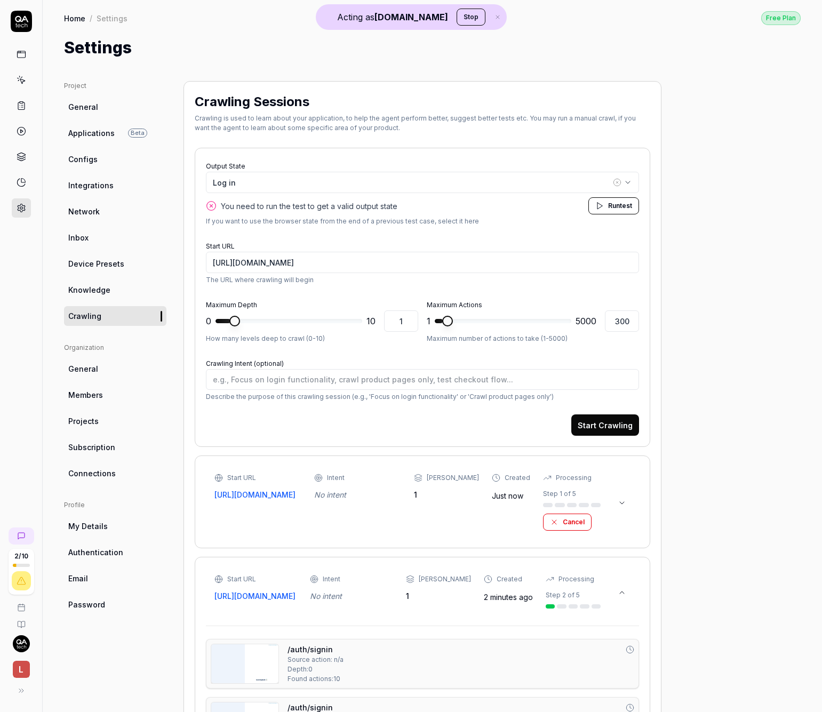
click at [378, 489] on div "No intent" at bounding box center [357, 494] width 87 height 11
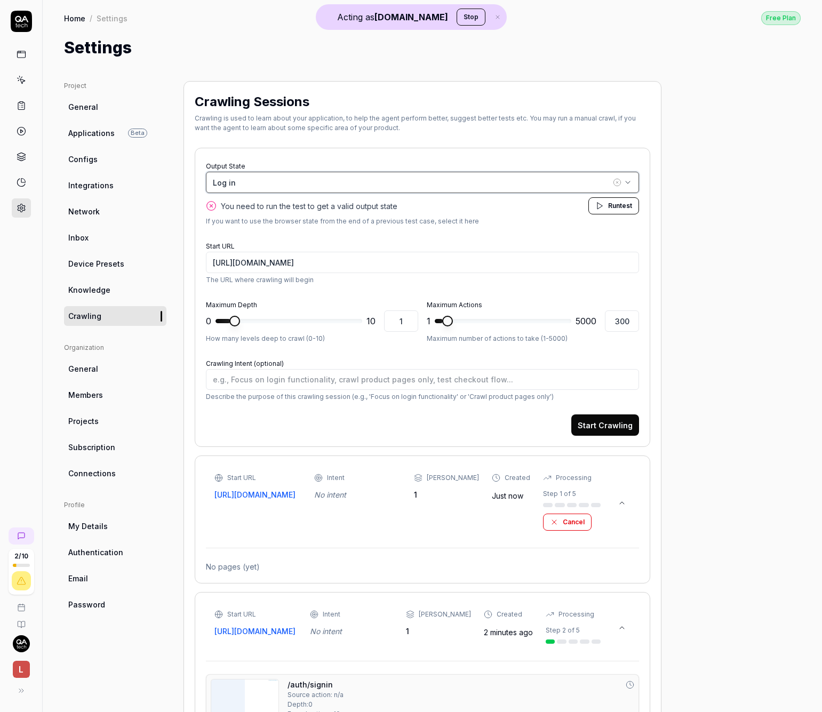
click at [277, 181] on div "Log in" at bounding box center [412, 182] width 398 height 11
click at [259, 138] on div "Crawling Sessions Crawling is used to learn about your application, to help the…" at bounding box center [422, 617] width 478 height 1072
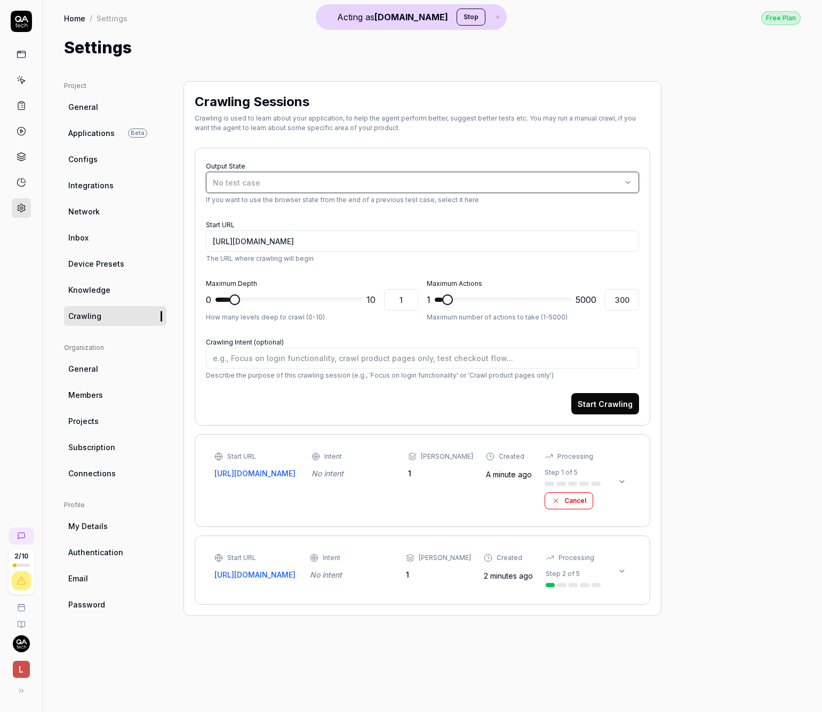
click at [264, 191] on button "No test case" at bounding box center [422, 182] width 433 height 21
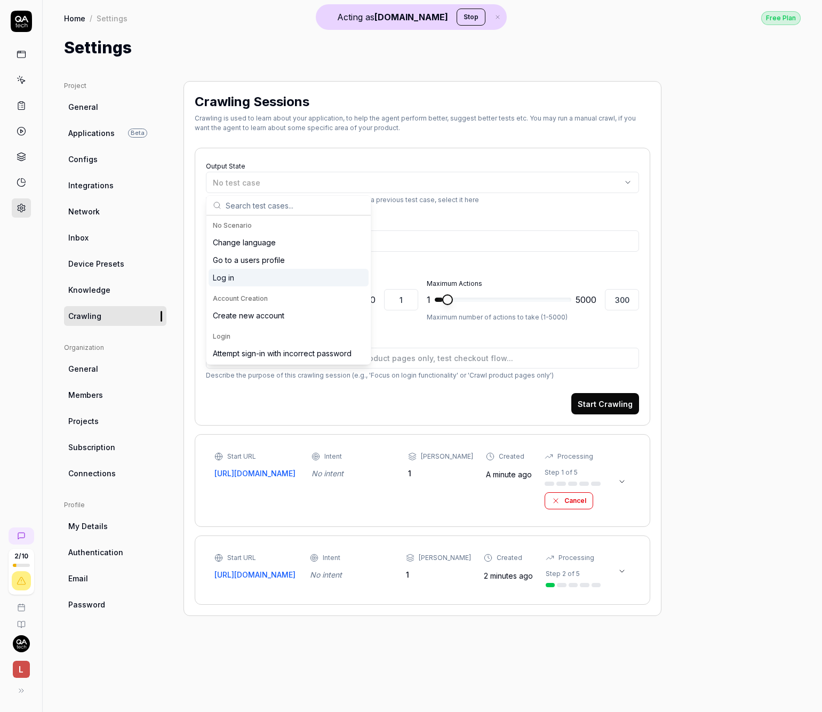
click at [245, 280] on div "Log in" at bounding box center [288, 278] width 160 height 18
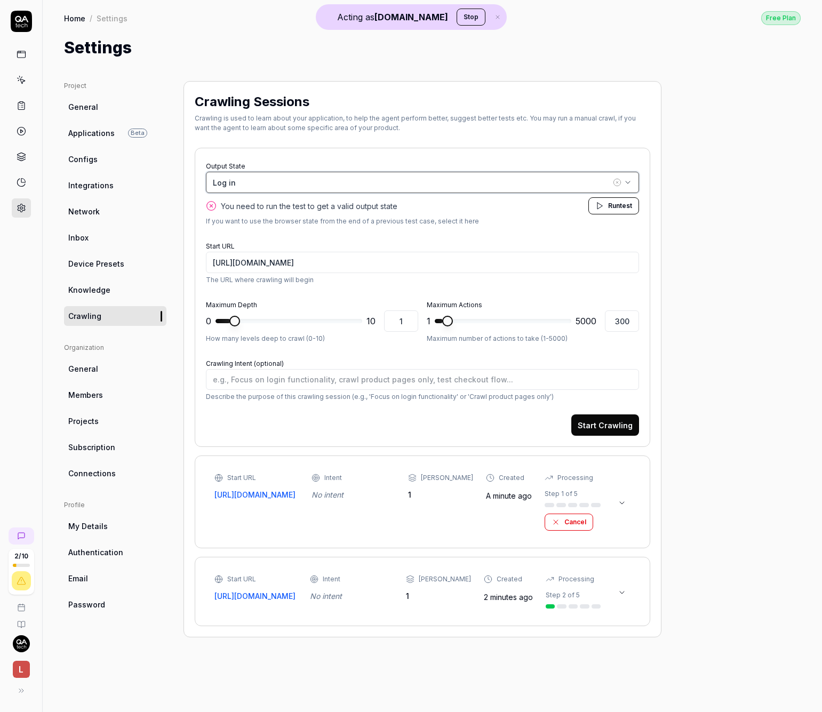
type textarea "*"
drag, startPoint x: 395, startPoint y: 220, endPoint x: 445, endPoint y: 223, distance: 50.2
click at [419, 221] on p "If you want to use the browser state from the end of a previous test case, sele…" at bounding box center [422, 221] width 433 height 10
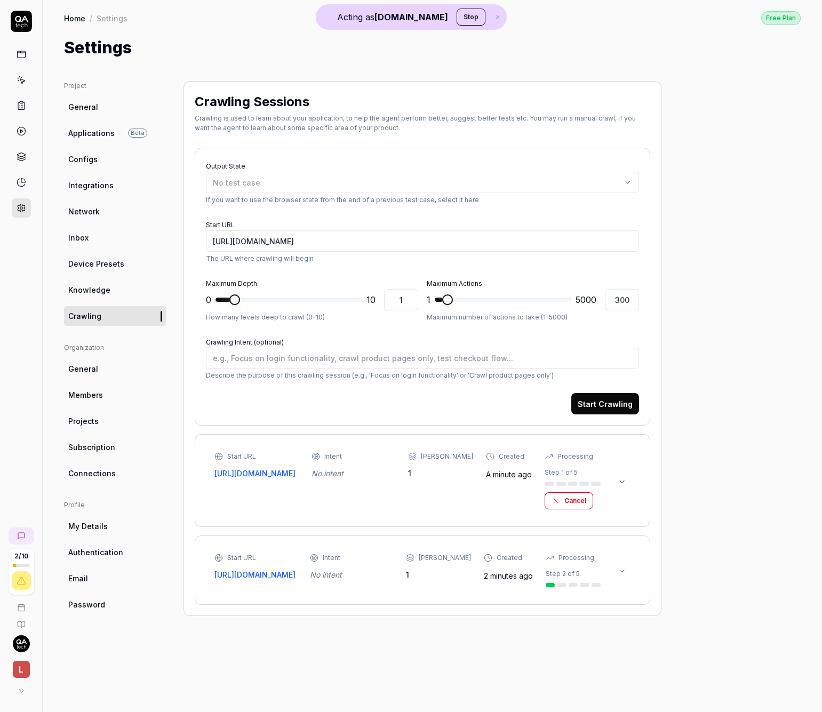
click at [24, 63] on link at bounding box center [21, 54] width 19 height 19
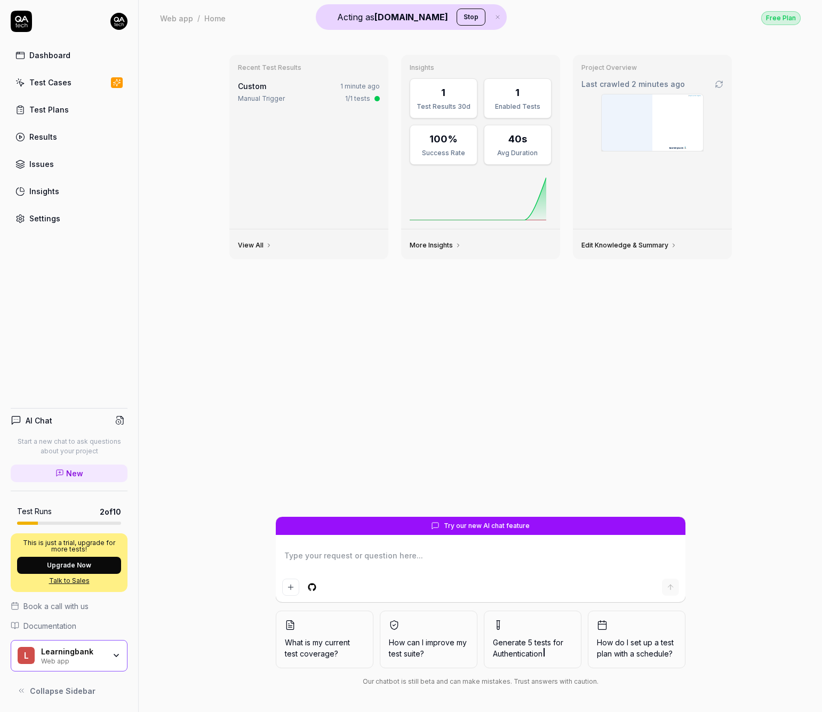
type textarea "*"
click at [63, 81] on div "Test Cases" at bounding box center [50, 82] width 42 height 11
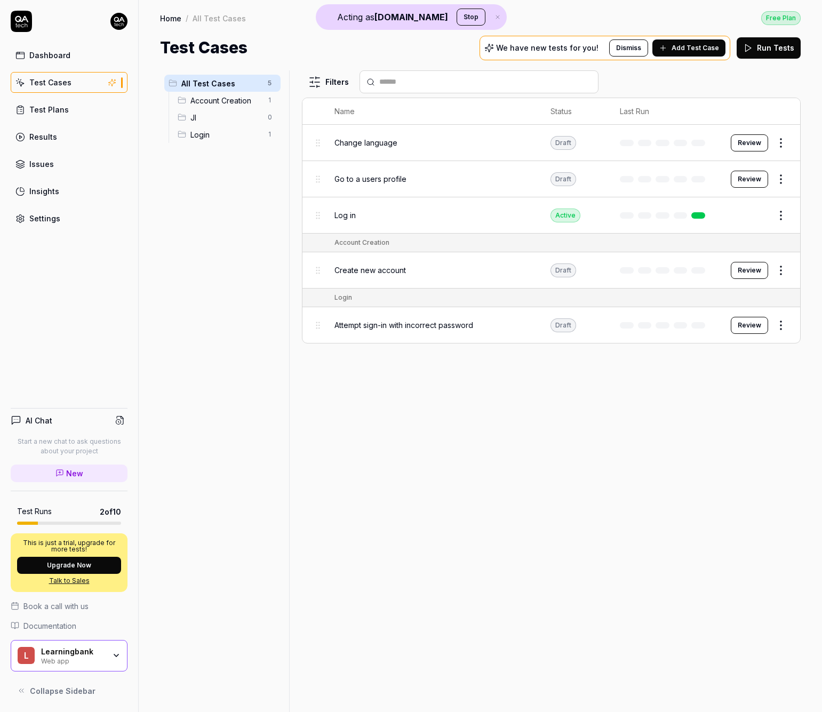
click at [687, 41] on button "Add Test Case" at bounding box center [688, 47] width 73 height 17
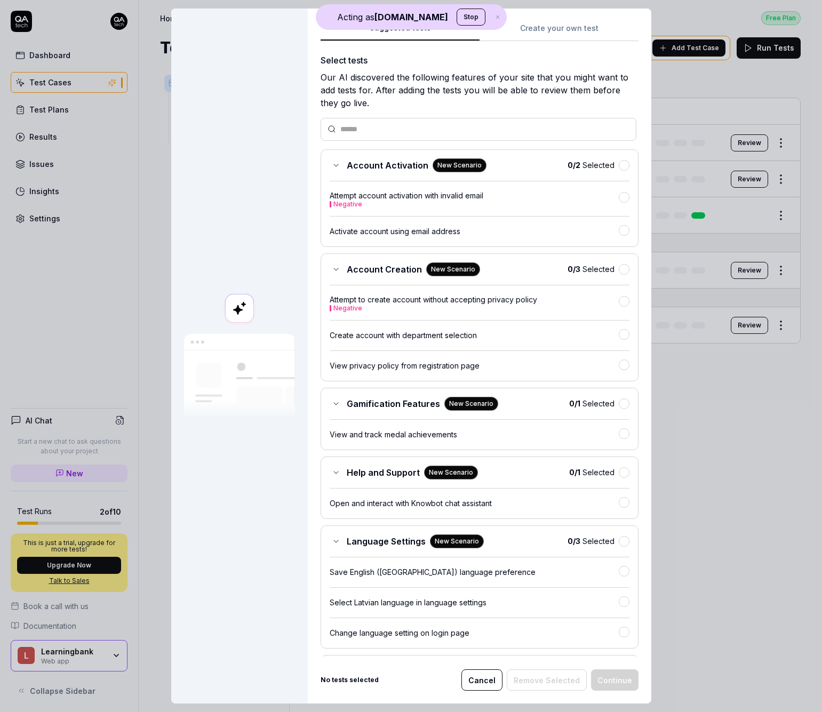
scroll to position [2, 0]
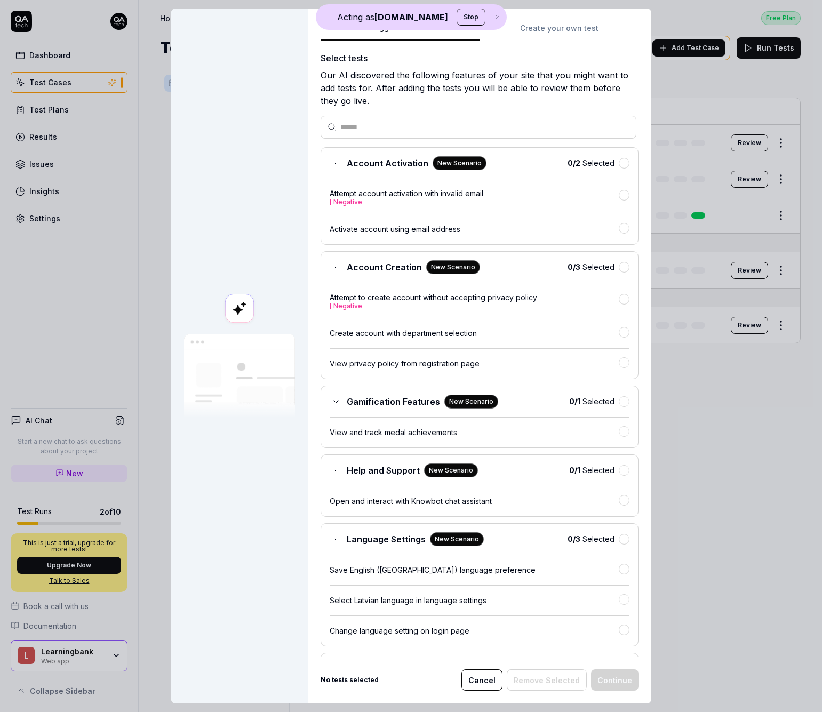
click at [548, 35] on div "Suggested tests Suggested tests Create your own test Select tests Our AI discov…" at bounding box center [411, 356] width 822 height 712
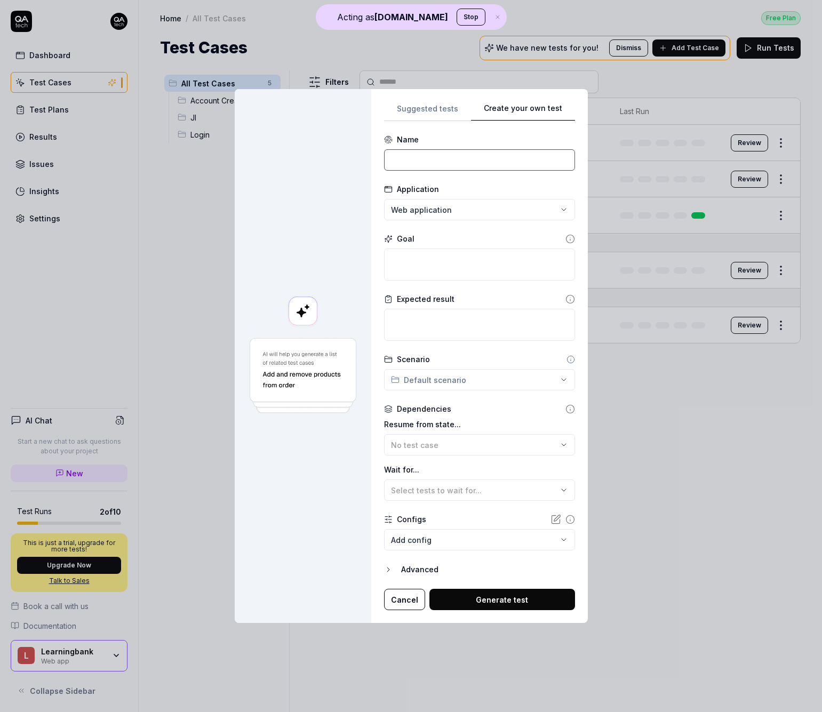
click at [428, 164] on input at bounding box center [479, 159] width 191 height 21
type input "create a module"
click at [487, 275] on textarea at bounding box center [479, 264] width 191 height 32
paste textarea "create a module"
type textarea "*"
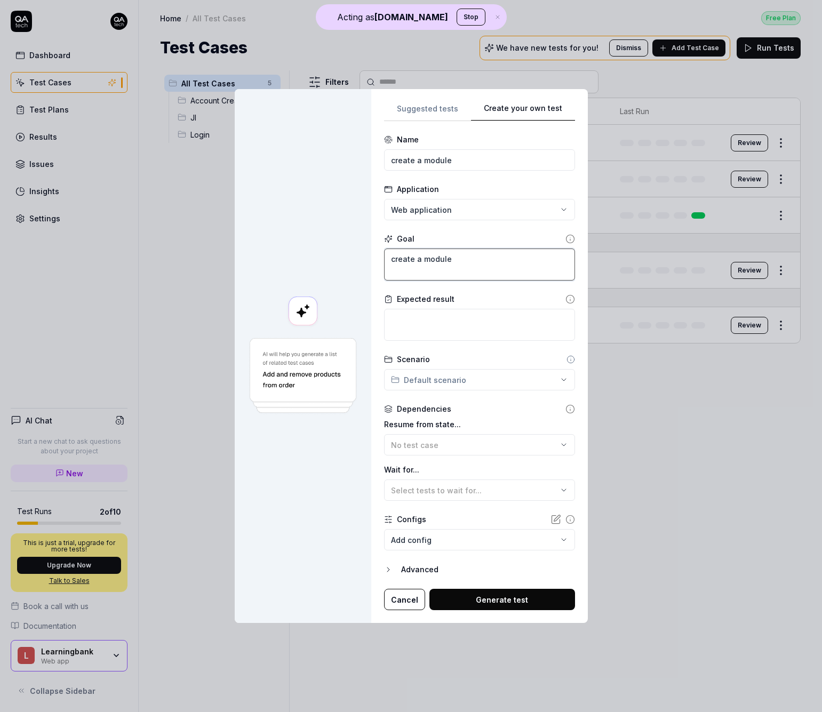
type textarea "create a module"
click at [456, 450] on div "No test case" at bounding box center [474, 444] width 166 height 11
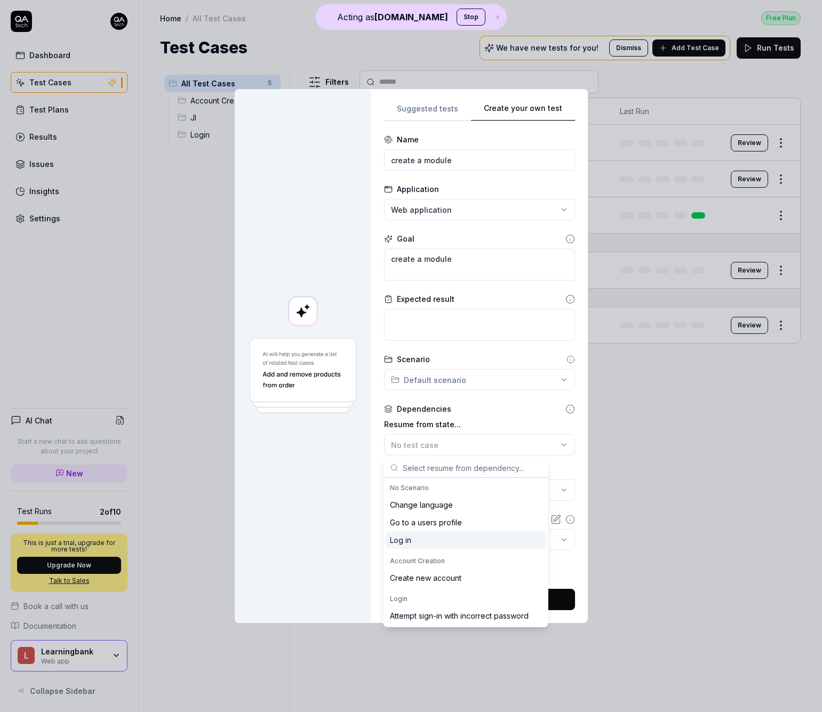
click at [400, 535] on div "Log in" at bounding box center [400, 539] width 21 height 11
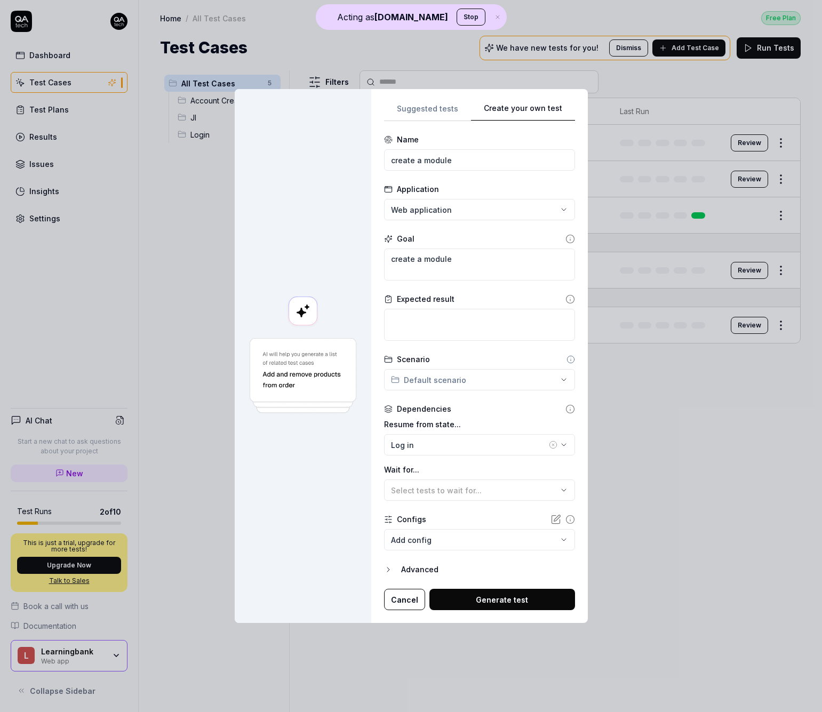
drag, startPoint x: 511, startPoint y: 599, endPoint x: 493, endPoint y: 594, distance: 19.3
click at [511, 599] on button "Generate test" at bounding box center [502, 599] width 146 height 21
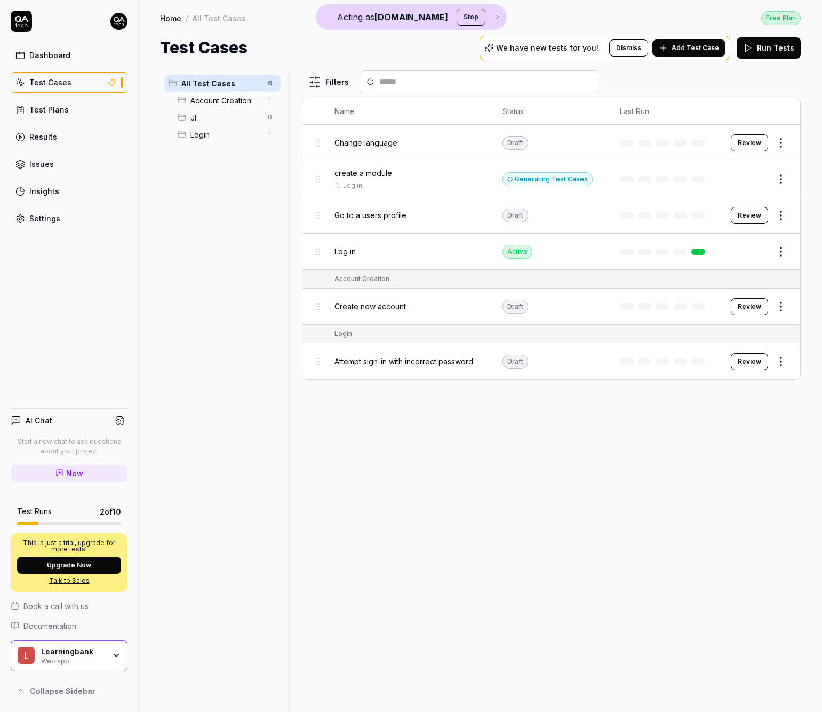
click at [761, 181] on button "Edit" at bounding box center [755, 179] width 26 height 17
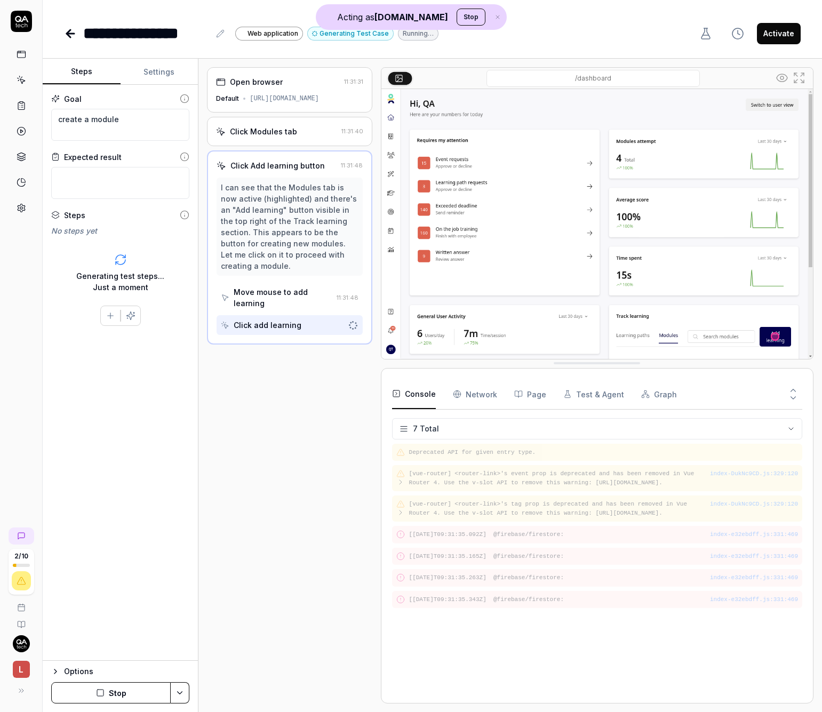
click at [321, 135] on div "Click Modules tab" at bounding box center [276, 131] width 121 height 11
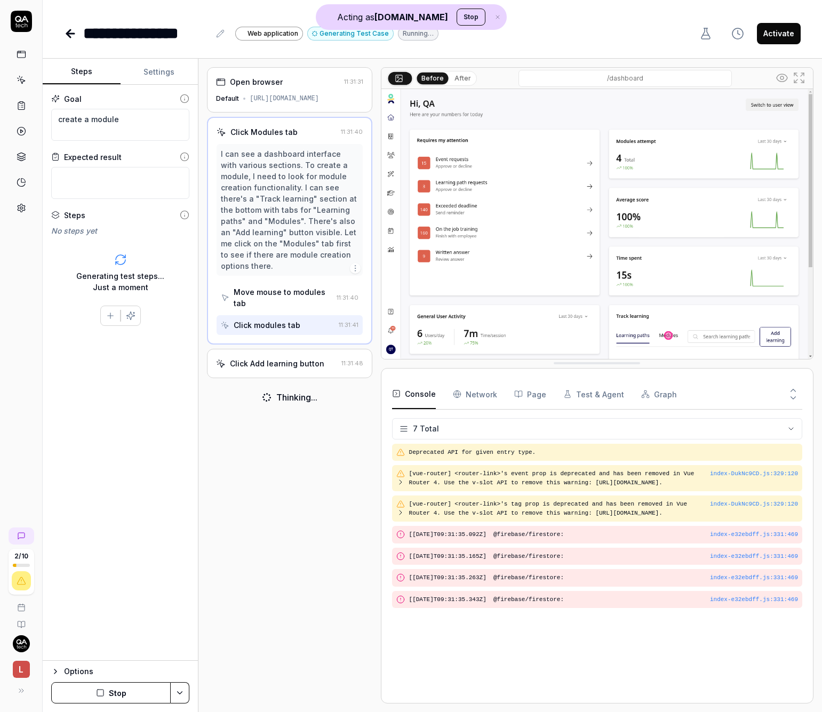
click at [782, 76] on circle at bounding box center [781, 77] width 3 height 3
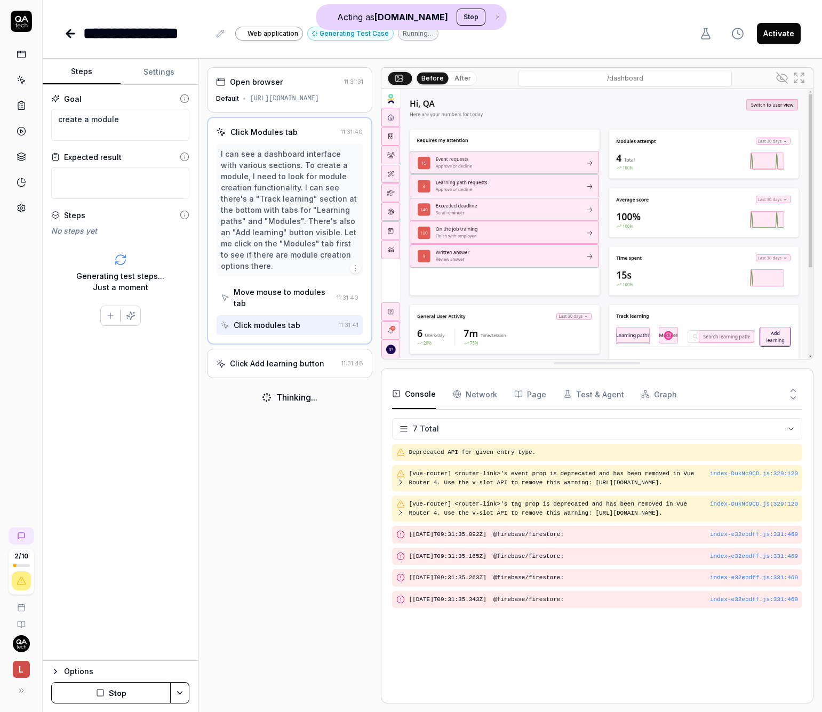
click at [780, 79] on icon at bounding box center [781, 77] width 13 height 13
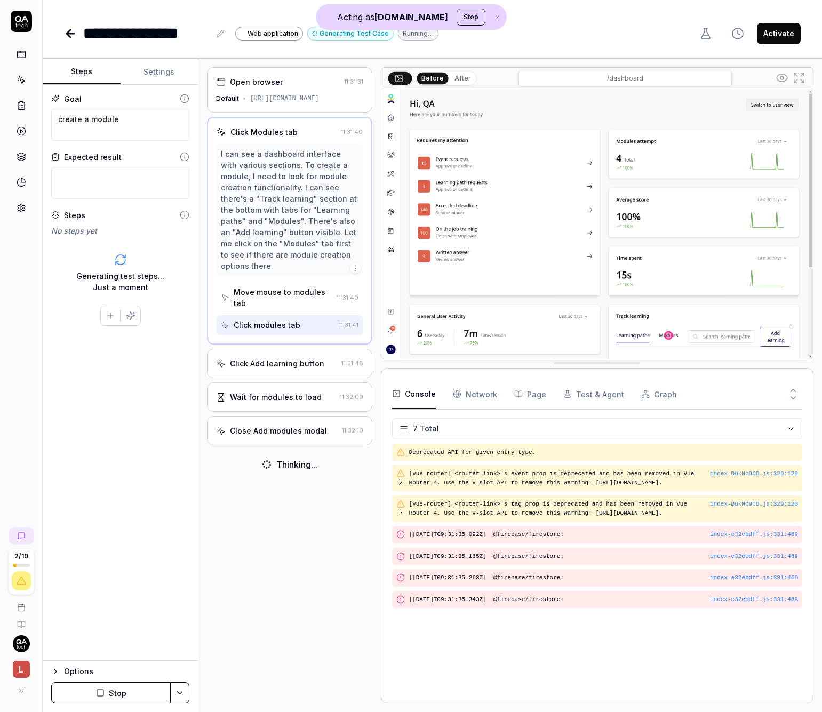
drag, startPoint x: 777, startPoint y: 77, endPoint x: 727, endPoint y: 102, distance: 55.8
click at [777, 77] on icon at bounding box center [781, 77] width 13 height 13
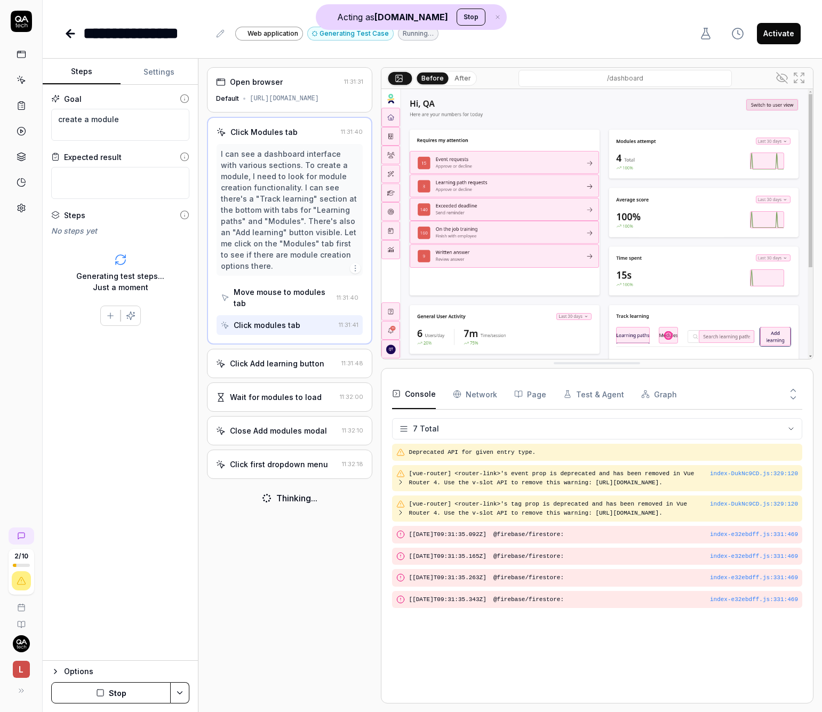
click at [777, 76] on icon at bounding box center [780, 78] width 8 height 6
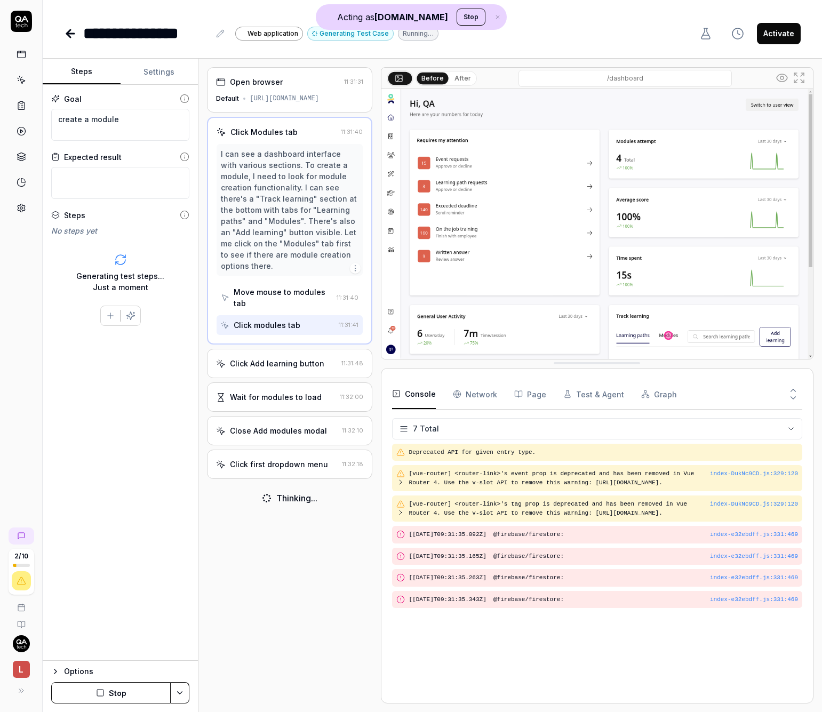
click at [309, 369] on div "Click Add learning button 11:31:48" at bounding box center [289, 363] width 165 height 29
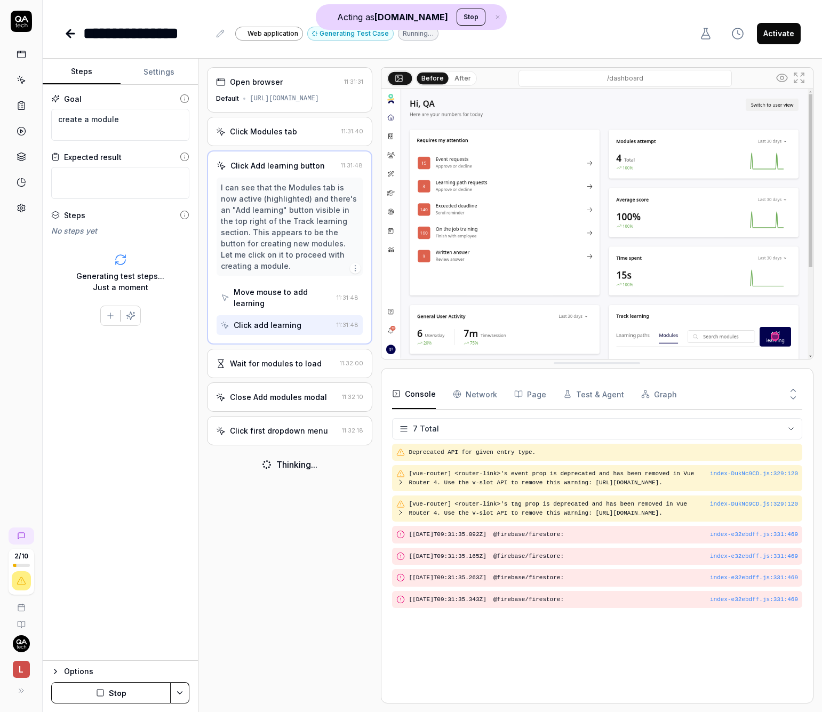
click at [305, 391] on div "Close Add modules modal" at bounding box center [278, 396] width 97 height 11
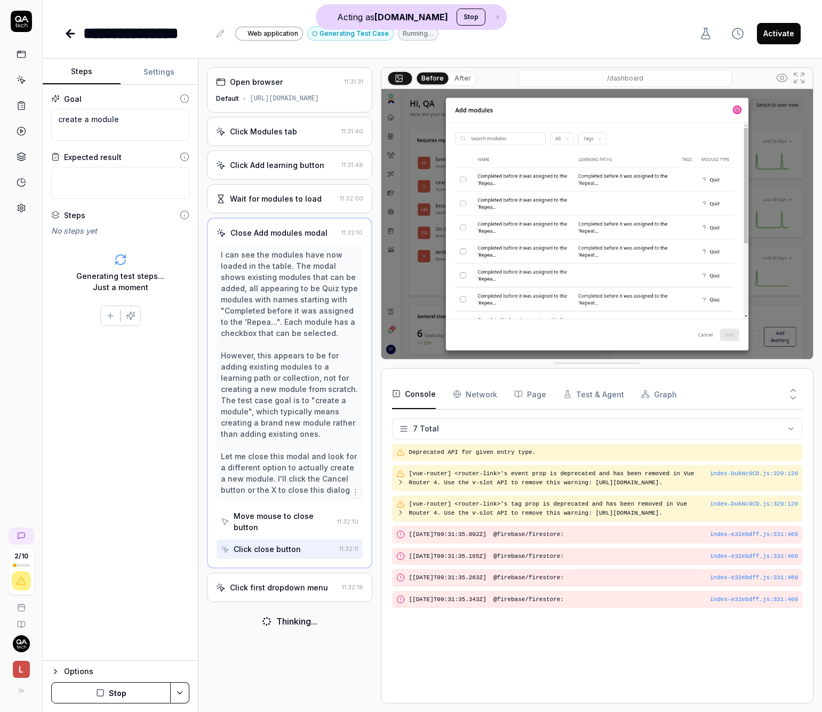
click at [325, 582] on div "Click first dropdown menu" at bounding box center [276, 587] width 121 height 11
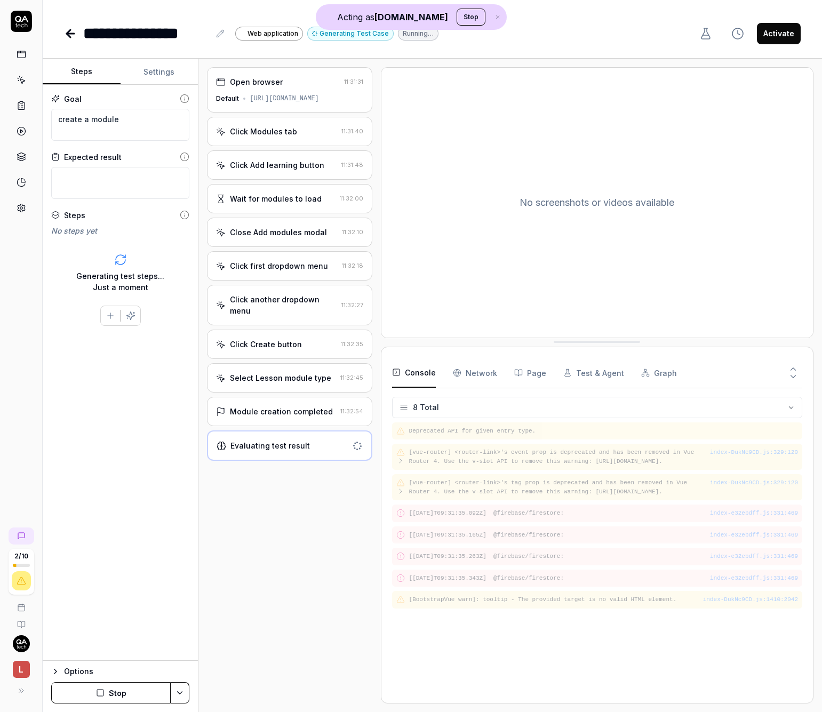
click at [34, 269] on div "2 / 10 L" at bounding box center [21, 356] width 43 height 712
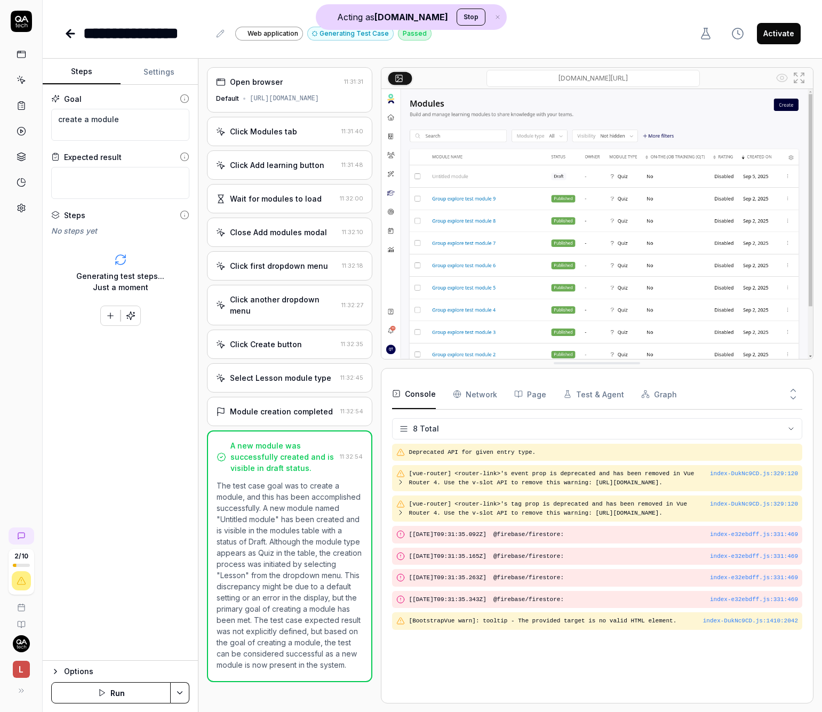
click at [294, 382] on div "Select Lesson module type 11:32:45" at bounding box center [289, 377] width 165 height 29
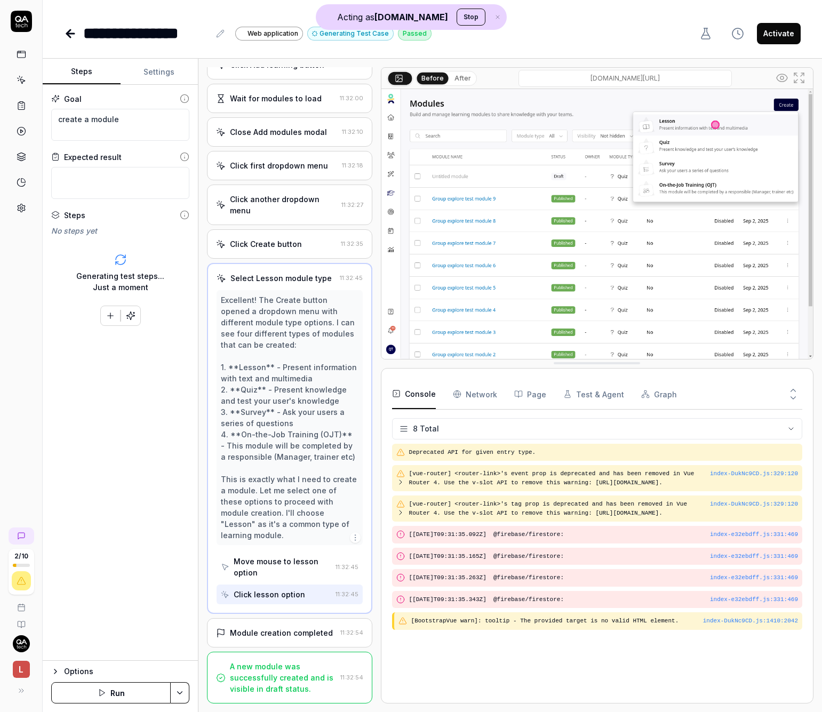
click at [260, 632] on div "Module creation completed" at bounding box center [281, 632] width 103 height 11
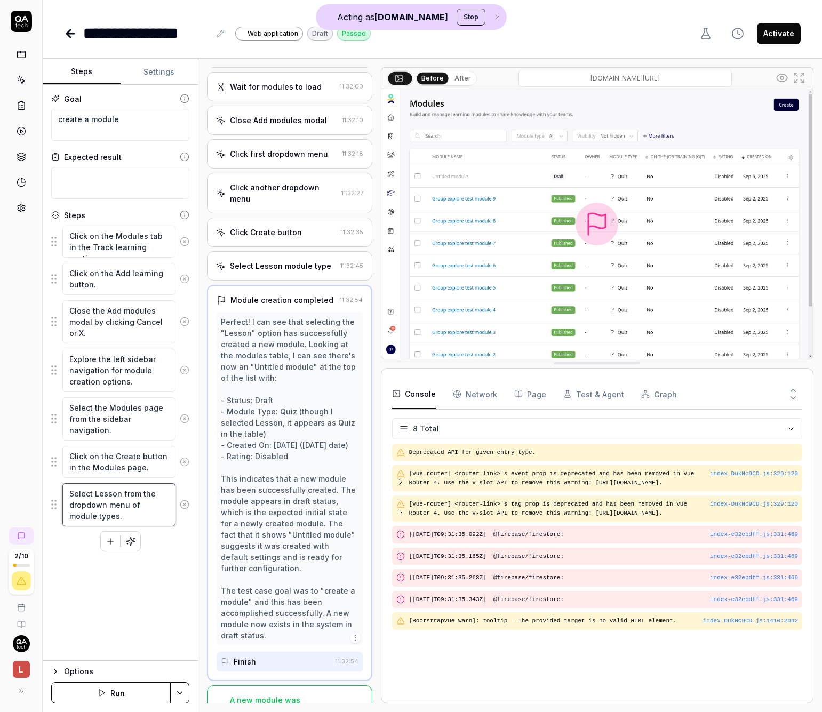
click at [144, 515] on textarea "Select Lesson from the dropdown menu of module types." at bounding box center [118, 504] width 113 height 43
click at [127, 453] on textarea "Click on the Create button in the Modules page." at bounding box center [118, 462] width 113 height 32
click at [106, 393] on fieldset "Click on the Modules tab in the Track learning section. Click on the Add learni…" at bounding box center [120, 376] width 138 height 302
click at [102, 407] on textarea "Select the Modules page from the sidebar navigation." at bounding box center [118, 418] width 113 height 43
click at [103, 312] on textarea "Close the Add modules modal by clicking Cancel or X." at bounding box center [118, 321] width 113 height 43
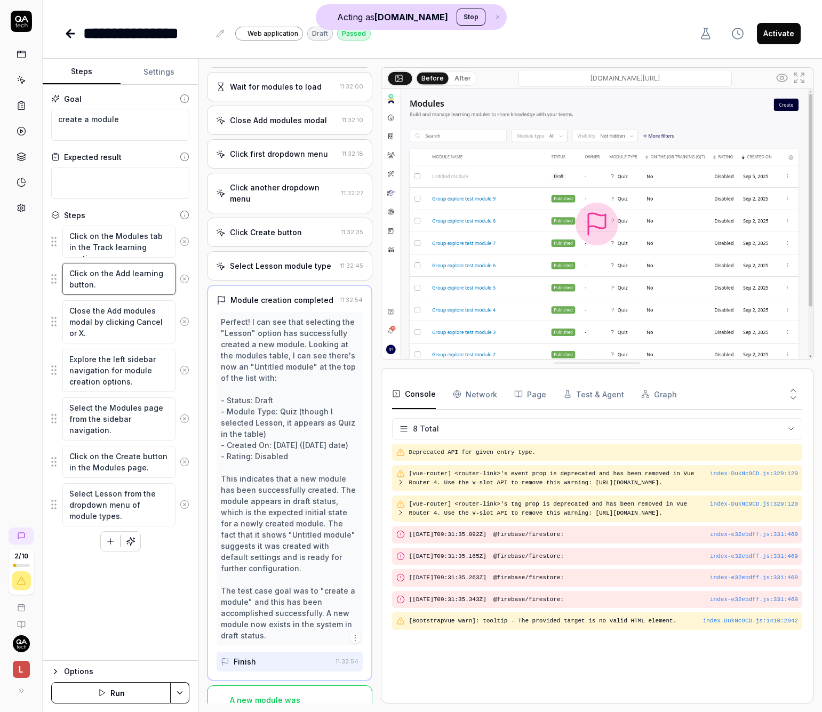
click at [141, 288] on textarea "Click on the Add learning button." at bounding box center [118, 279] width 113 height 32
click at [791, 33] on button "Activate" at bounding box center [779, 33] width 44 height 21
click at [21, 80] on icon at bounding box center [22, 80] width 10 height 10
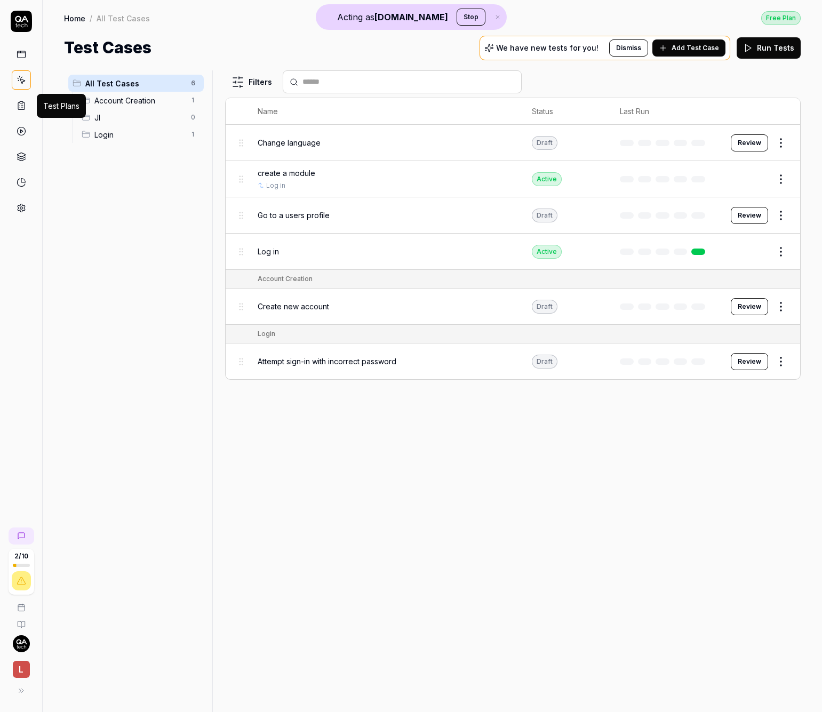
click at [25, 105] on icon at bounding box center [22, 106] width 10 height 10
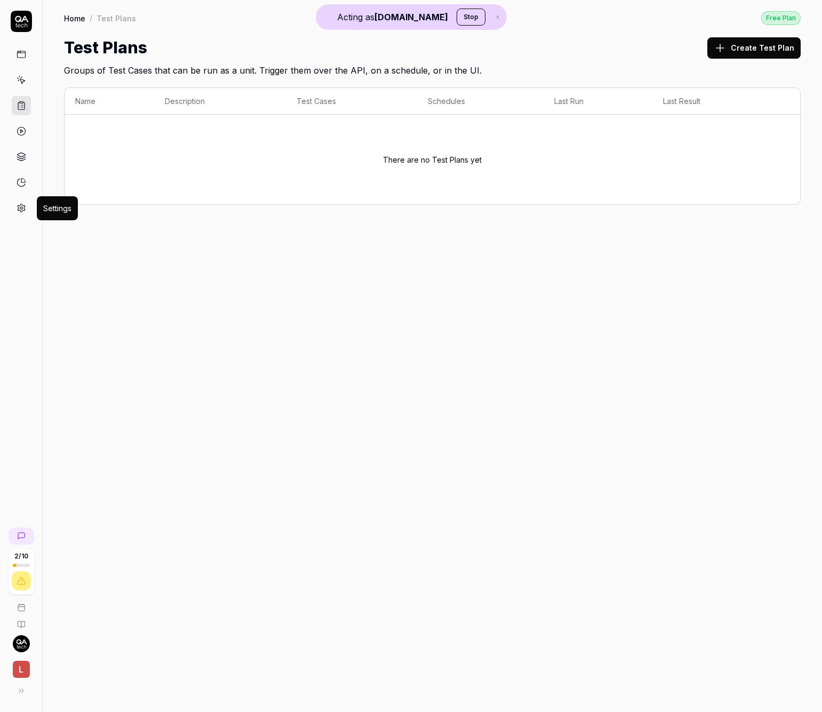
click at [20, 204] on icon at bounding box center [21, 208] width 7 height 8
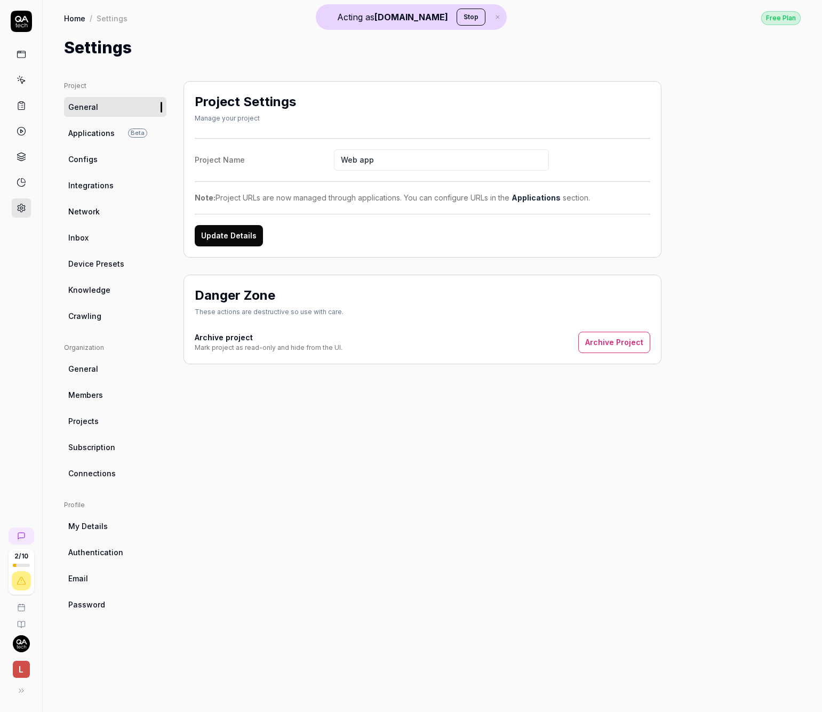
click at [99, 317] on span "Crawling" at bounding box center [84, 315] width 33 height 11
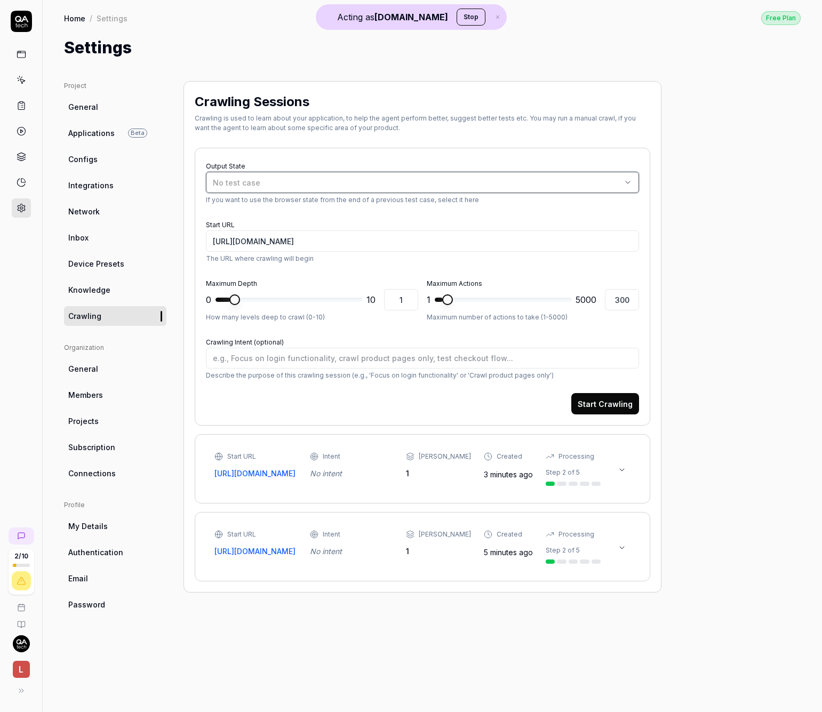
click at [290, 181] on div "No test case" at bounding box center [417, 182] width 408 height 11
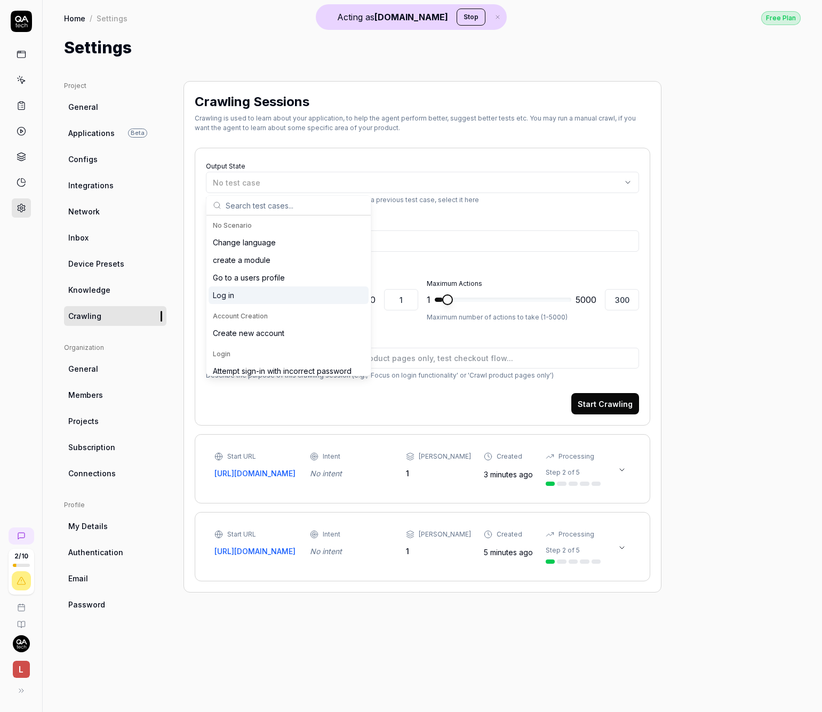
click at [253, 294] on div "Log in" at bounding box center [288, 295] width 160 height 18
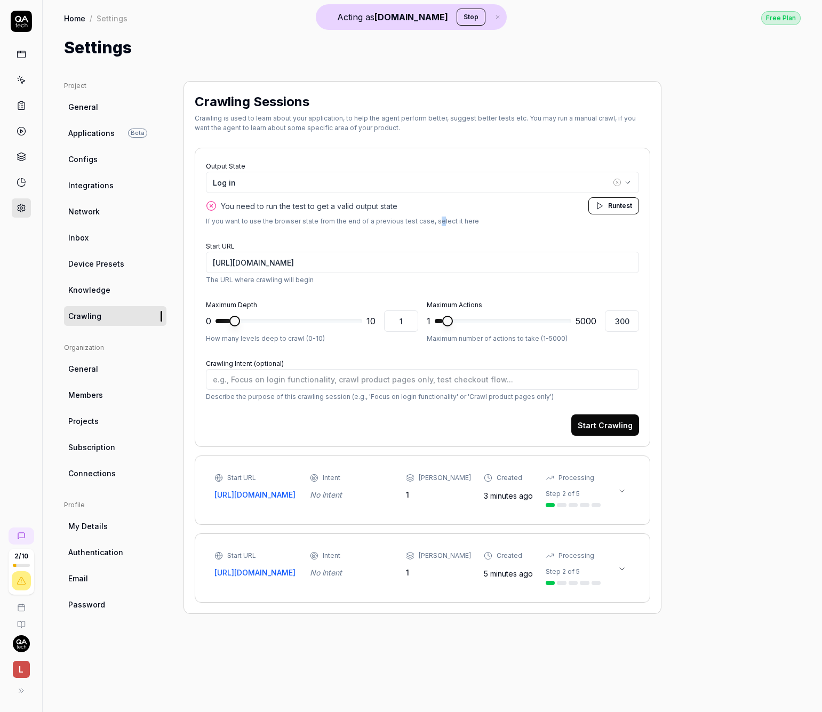
click at [428, 226] on form "Output State Log in You need to run the test to get a valid output state Run te…" at bounding box center [422, 297] width 433 height 277
type textarea "*"
click at [21, 532] on icon at bounding box center [21, 536] width 9 height 9
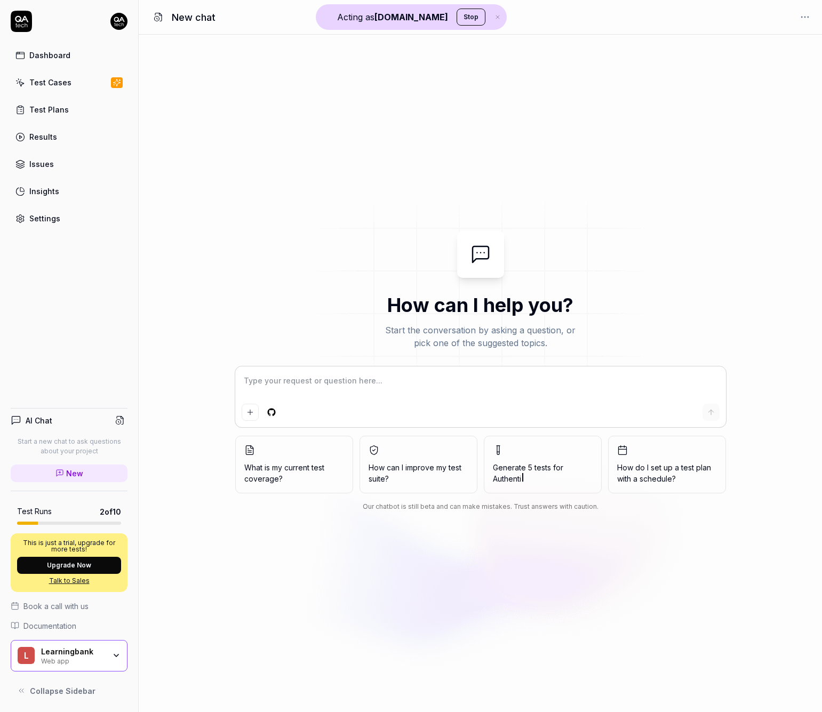
type textarea "*"
type textarea "W"
type textarea "*"
type textarea "Wh"
type textarea "*"
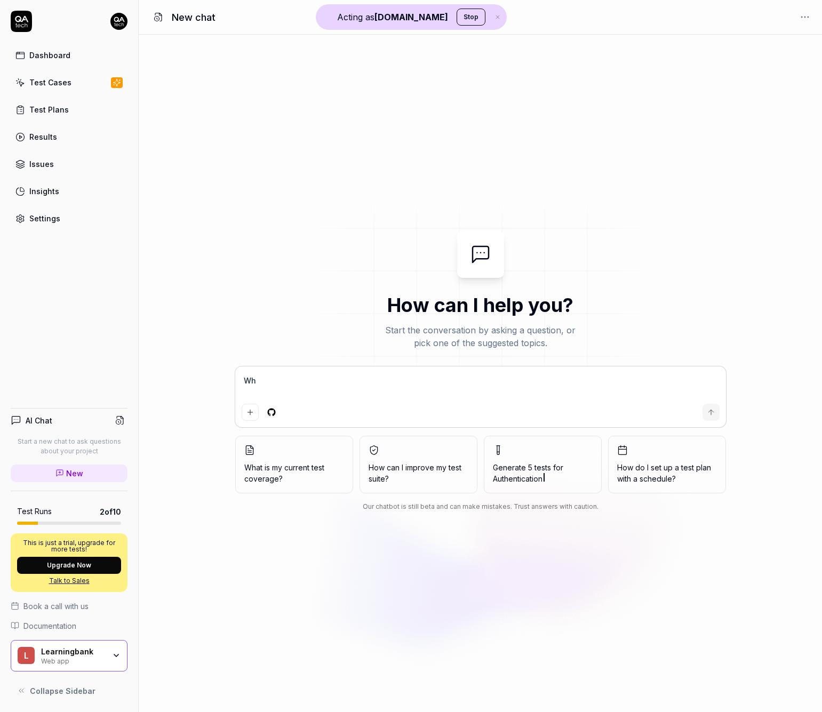
type textarea "Wha"
type textarea "*"
type textarea "What"
type textarea "*"
type textarea "What"
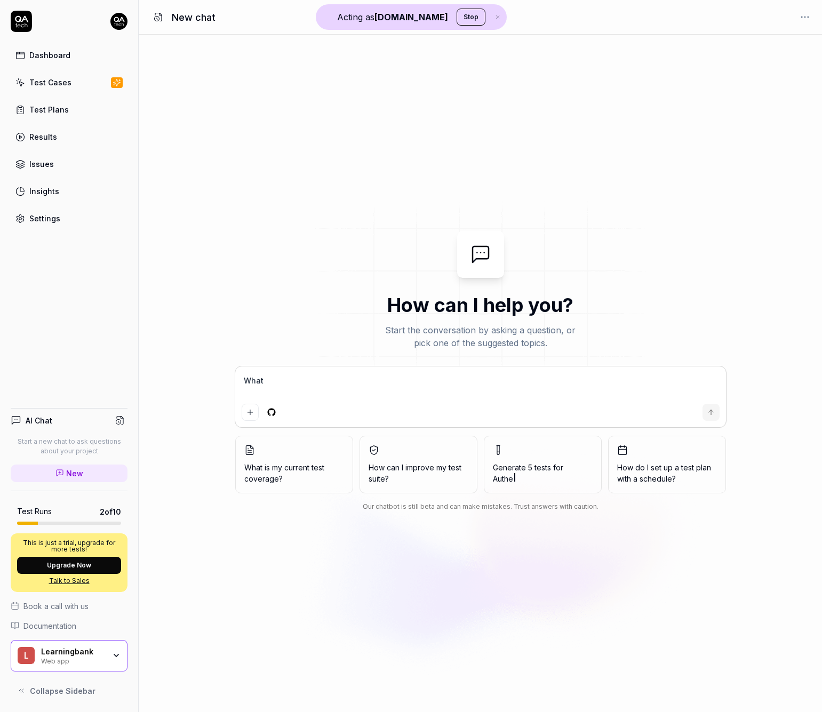
type textarea "*"
type textarea "What f"
type textarea "*"
type textarea "What fe"
type textarea "*"
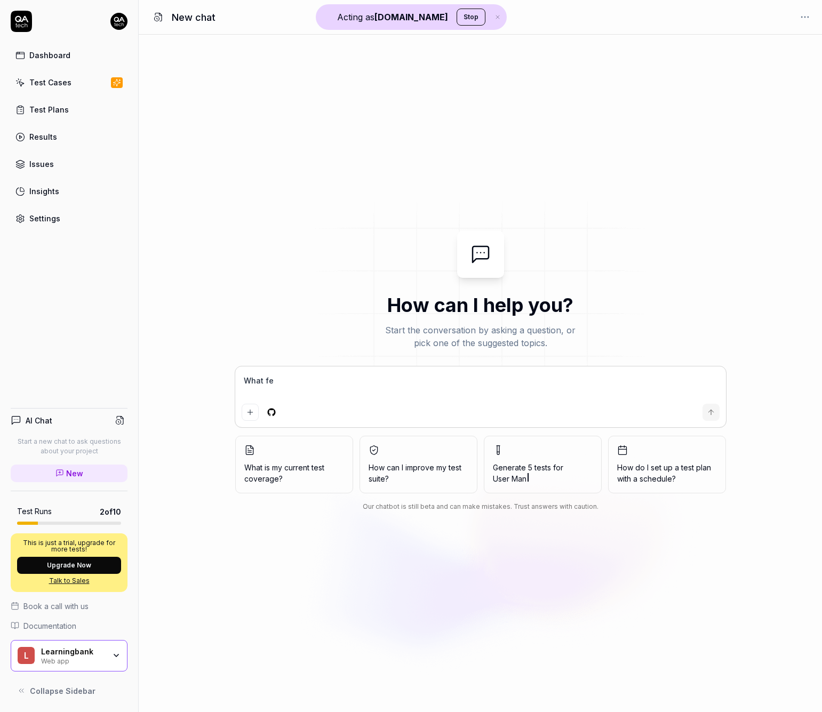
type textarea "What fea"
type textarea "*"
type textarea "What feat"
type textarea "*"
type textarea "What featu"
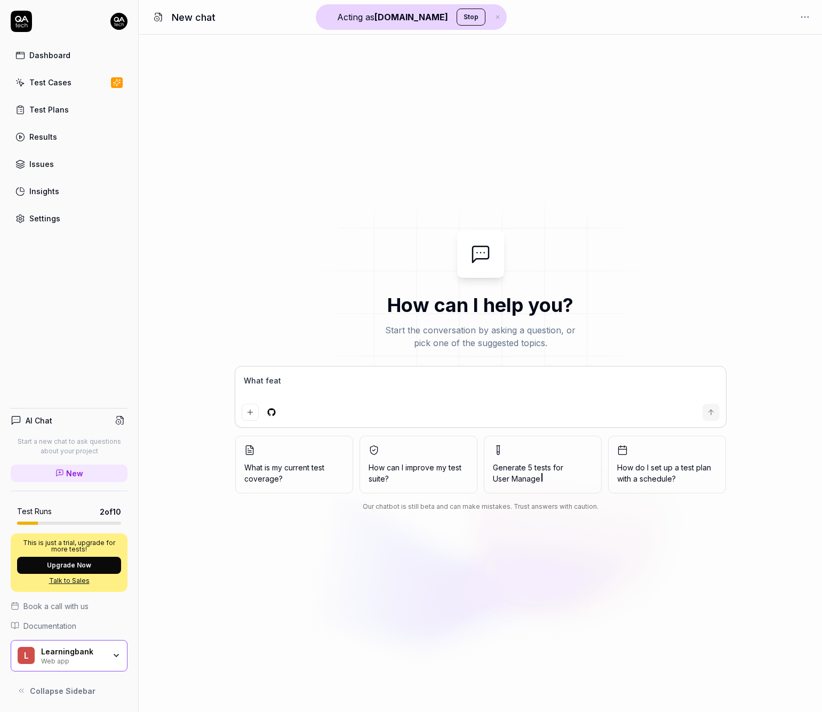
type textarea "*"
type textarea "What featur"
type textarea "*"
type textarea "What feature"
type textarea "*"
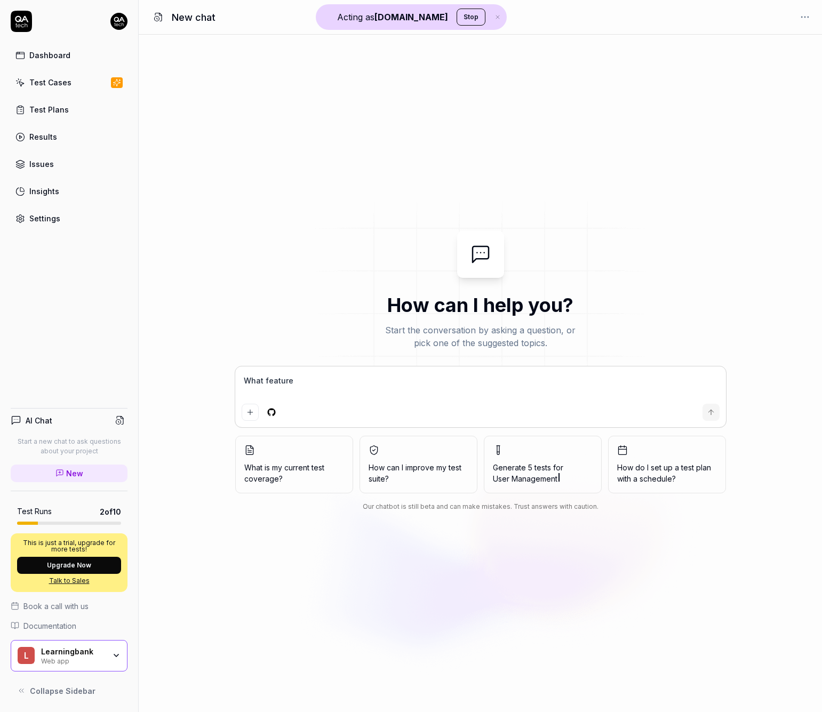
type textarea "What features"
type textarea "*"
type textarea "What features"
type textarea "*"
type textarea "What features s"
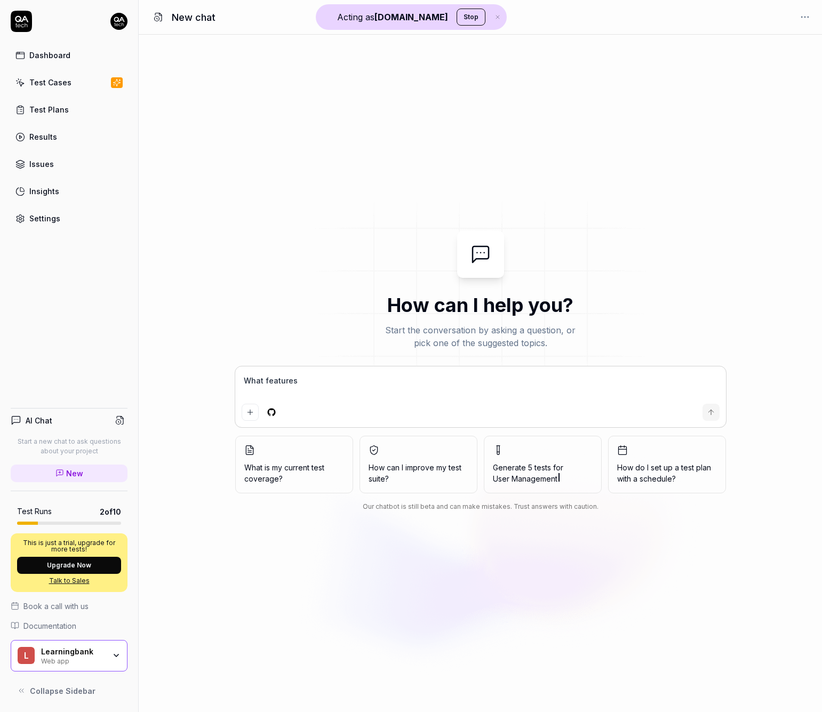
type textarea "*"
type textarea "What features sh"
type textarea "*"
type textarea "What features sho"
type textarea "*"
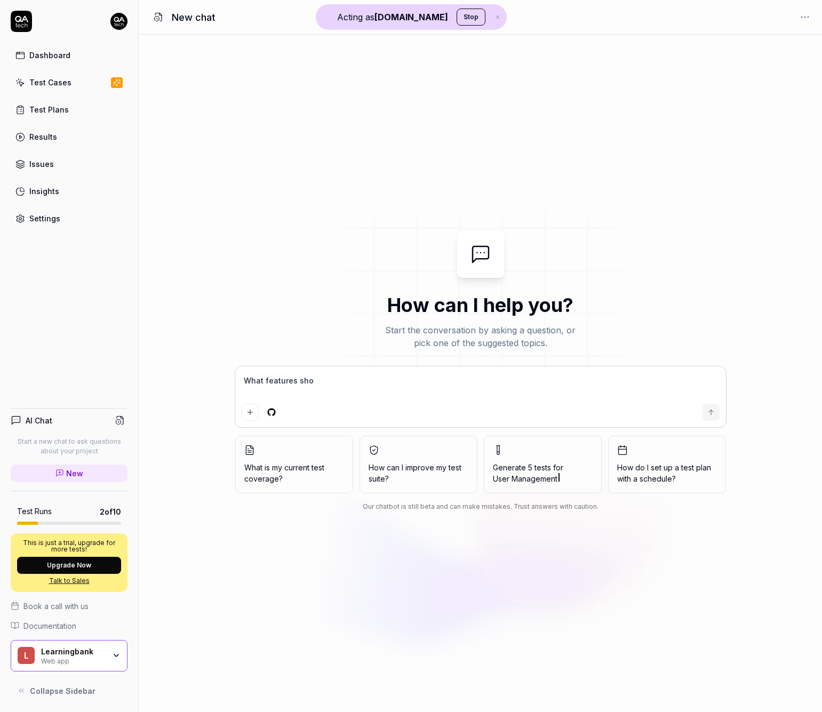
type textarea "What features shou"
type textarea "*"
type textarea "What features shoul"
type textarea "*"
type textarea "What features should"
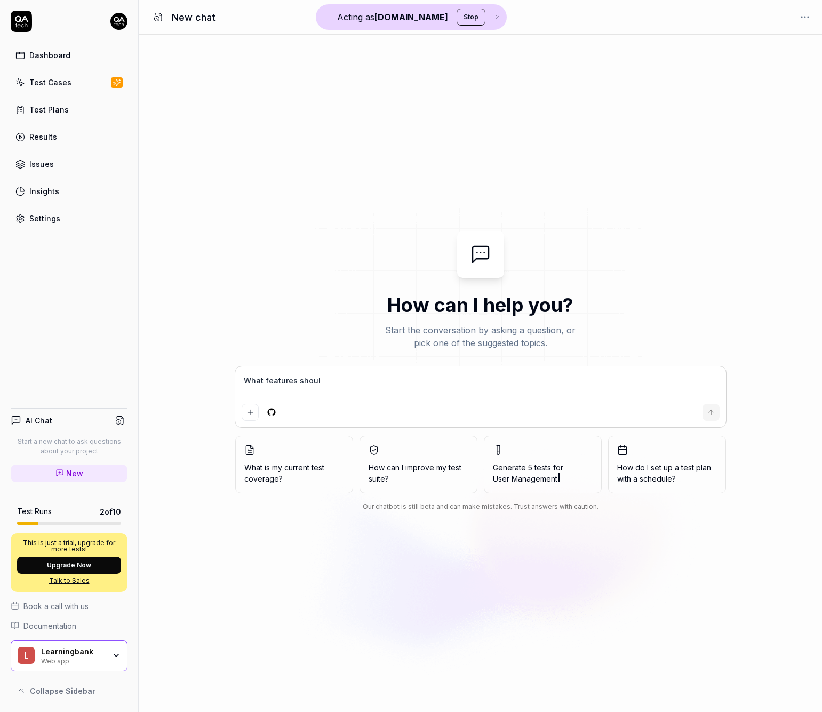
type textarea "*"
type textarea "What features should"
type textarea "*"
type textarea "What features should I"
type textarea "*"
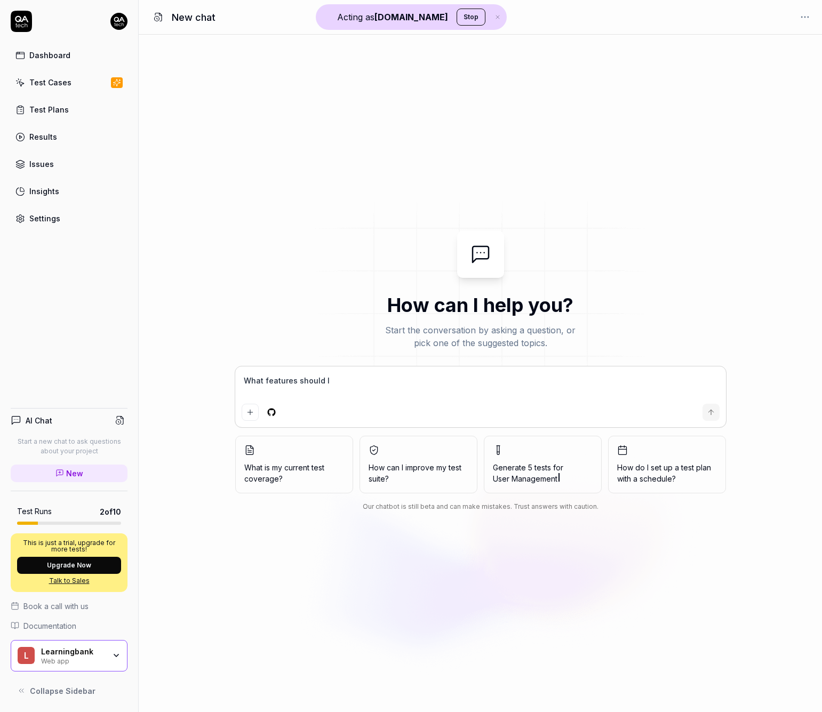
type textarea "What features should I"
type textarea "*"
type textarea "What features should I a"
type textarea "*"
type textarea "What features should I ad"
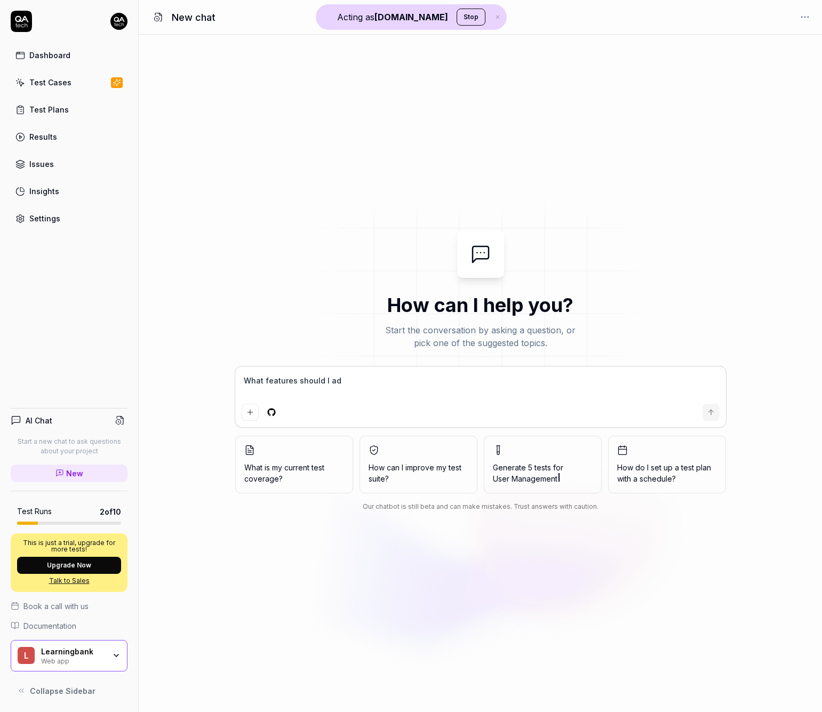
type textarea "*"
type textarea "What features should I add"
type textarea "*"
type textarea "What features should I add"
type textarea "*"
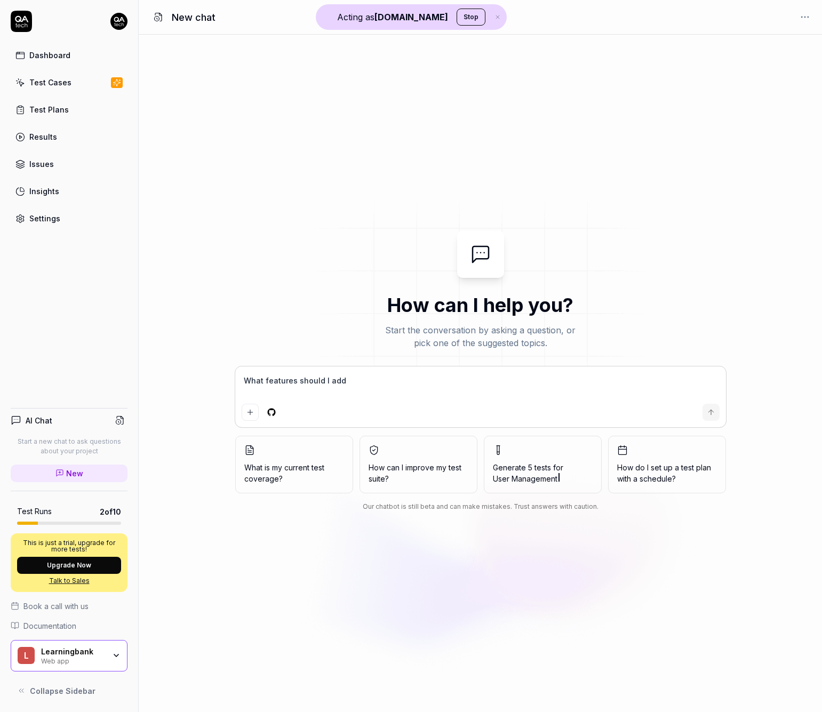
type textarea "What features should I add t"
type textarea "*"
type textarea "What features should I add te"
type textarea "*"
type textarea "What features should I add tes"
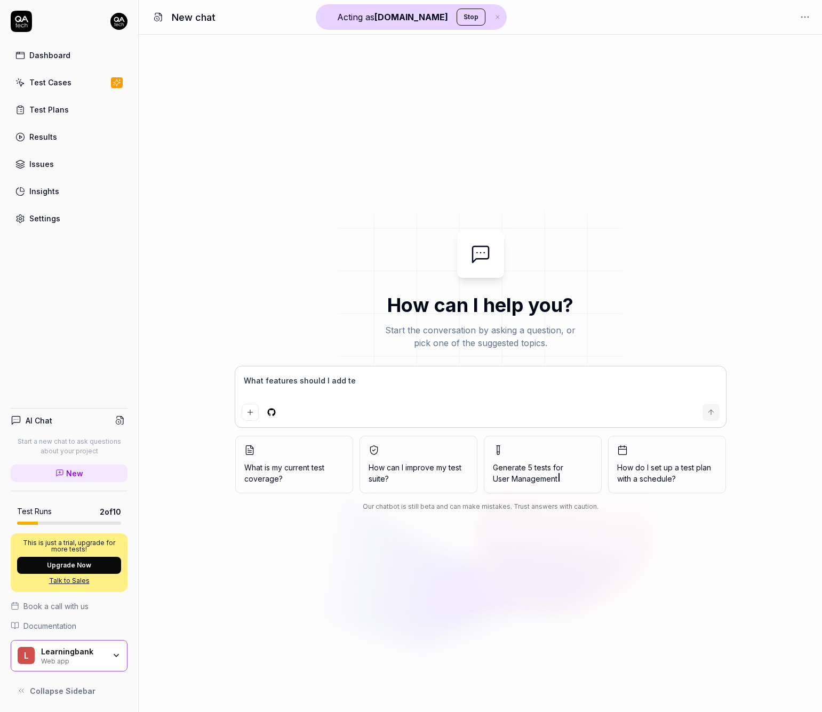
type textarea "*"
type textarea "What features should I add test"
type textarea "*"
type textarea "What features should I add tests"
type textarea "*"
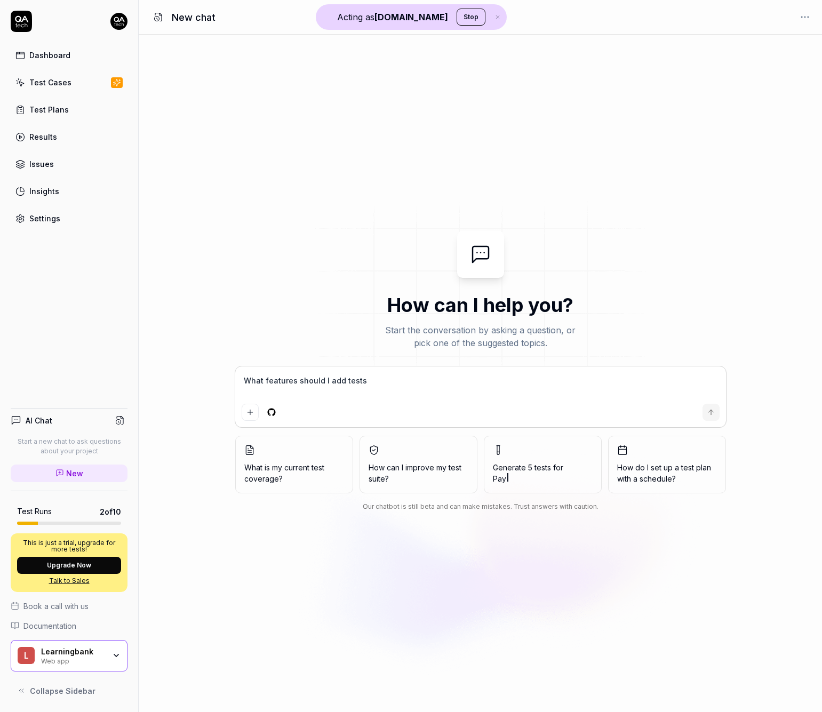
type textarea "What features should I add tests"
type textarea "*"
type textarea "What features should I add tests f"
type textarea "*"
type textarea "What features should I add tests fo"
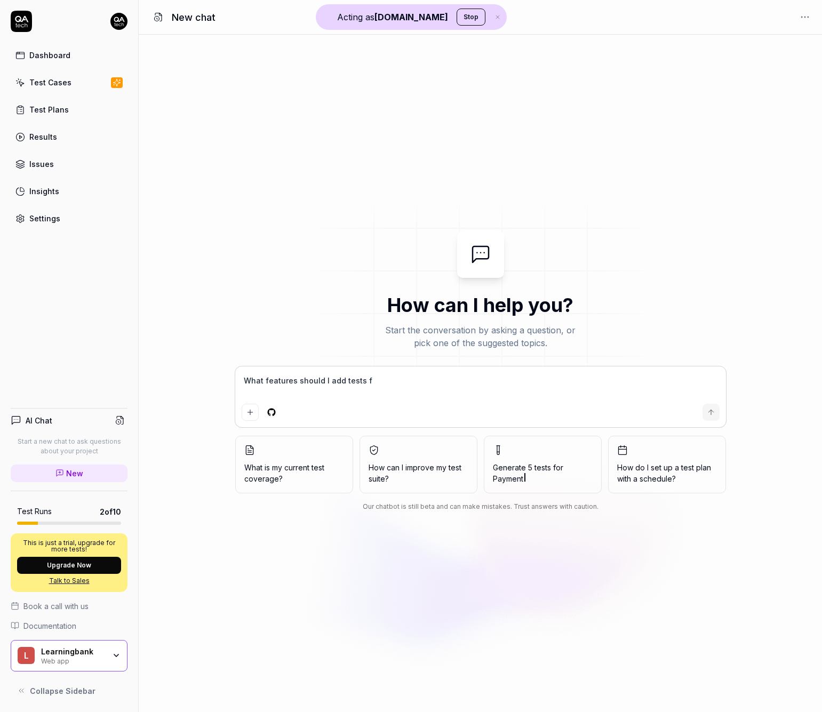
type textarea "*"
type textarea "What features should I add tests for"
type textarea "*"
type textarea "What features should I add tests for?"
type textarea "*"
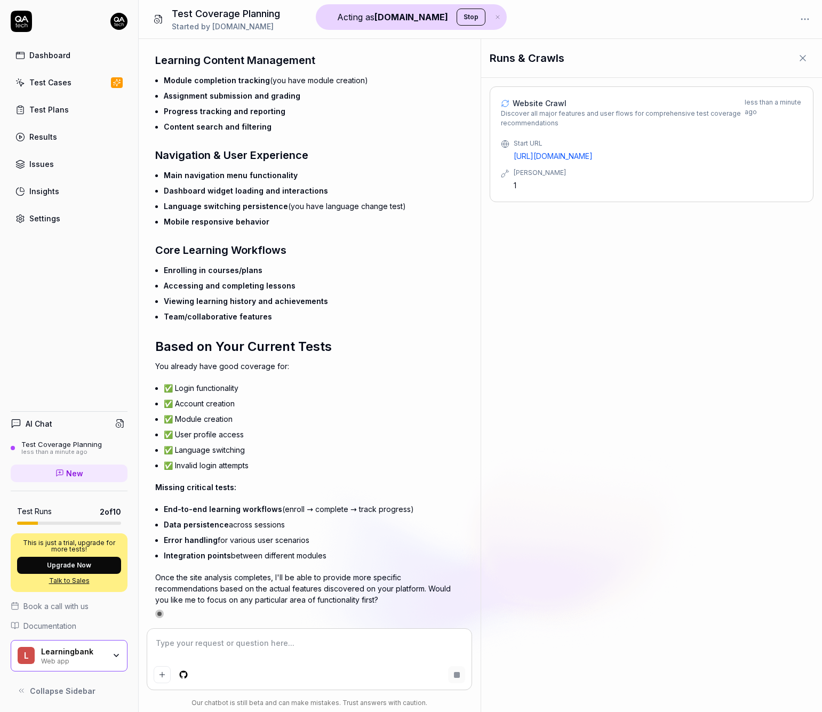
type textarea "*"
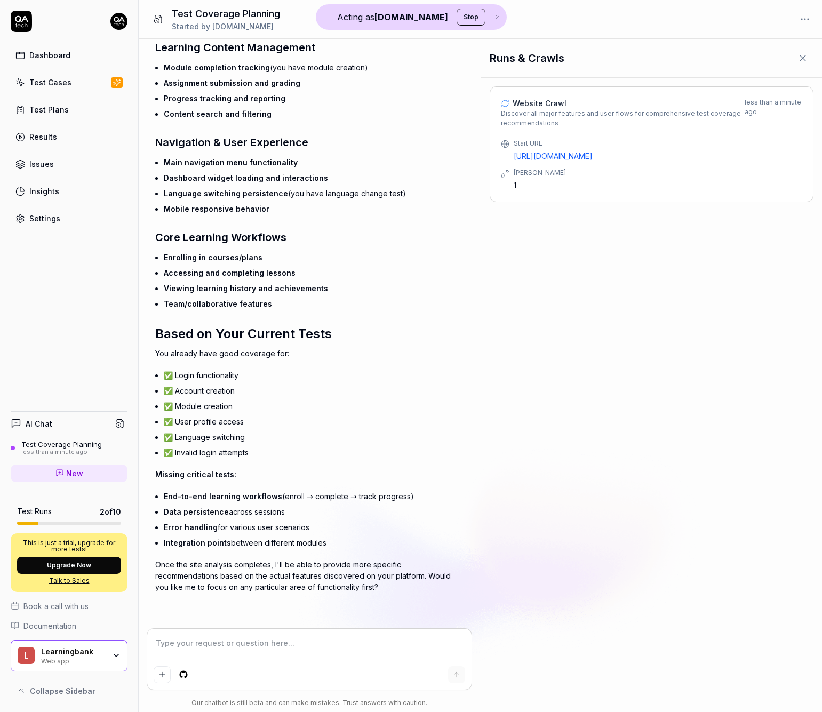
scroll to position [270, 0]
type textarea "A"
type textarea "*"
type textarea "Ad"
type textarea "*"
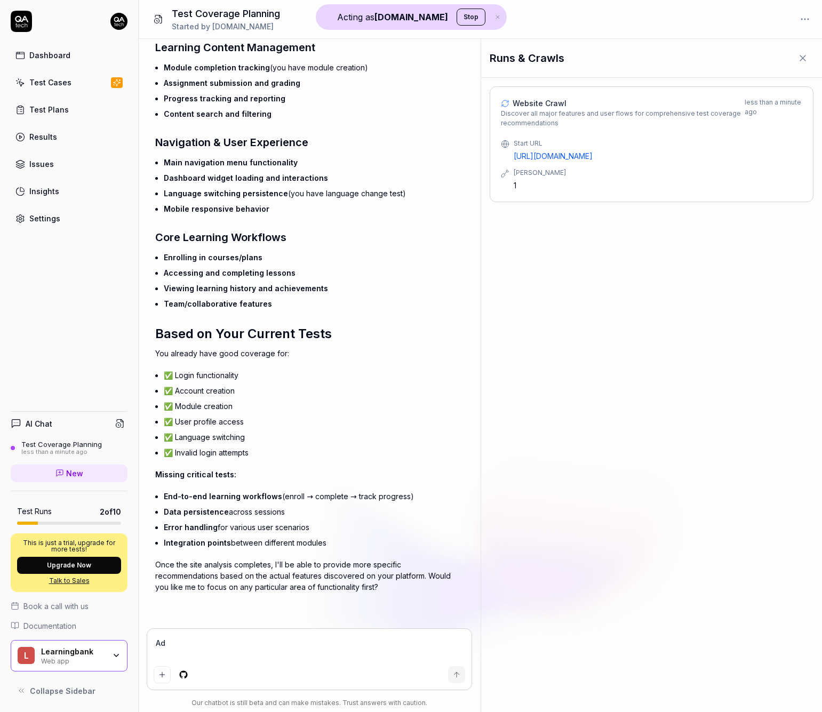
type textarea "Ad"
type textarea "*"
type textarea "Ad d"
type textarea "*"
type textarea "Ad dm"
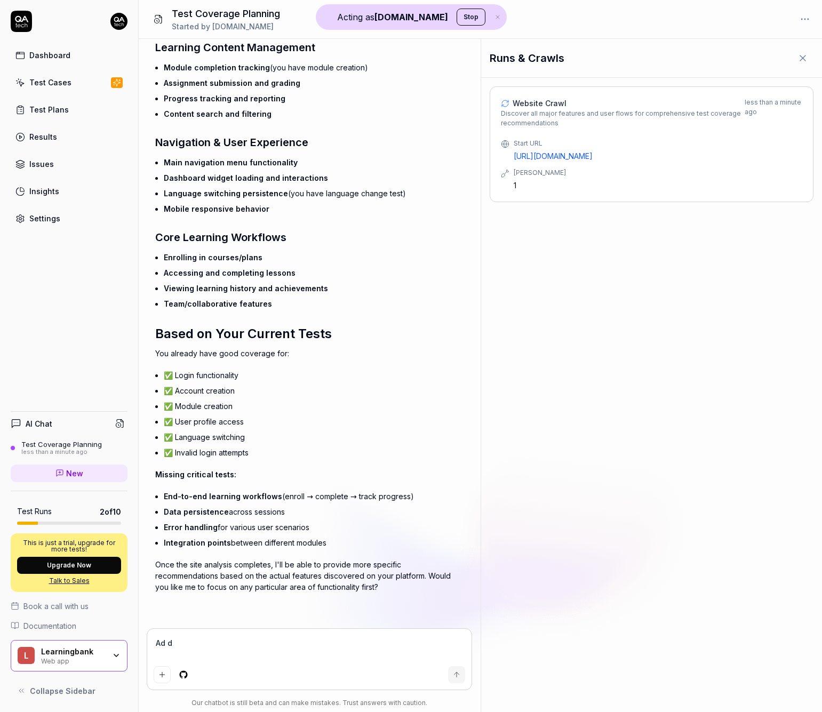
type textarea "*"
type textarea "Ad dmo"
type textarea "*"
type textarea "Ad dmore"
type textarea "*"
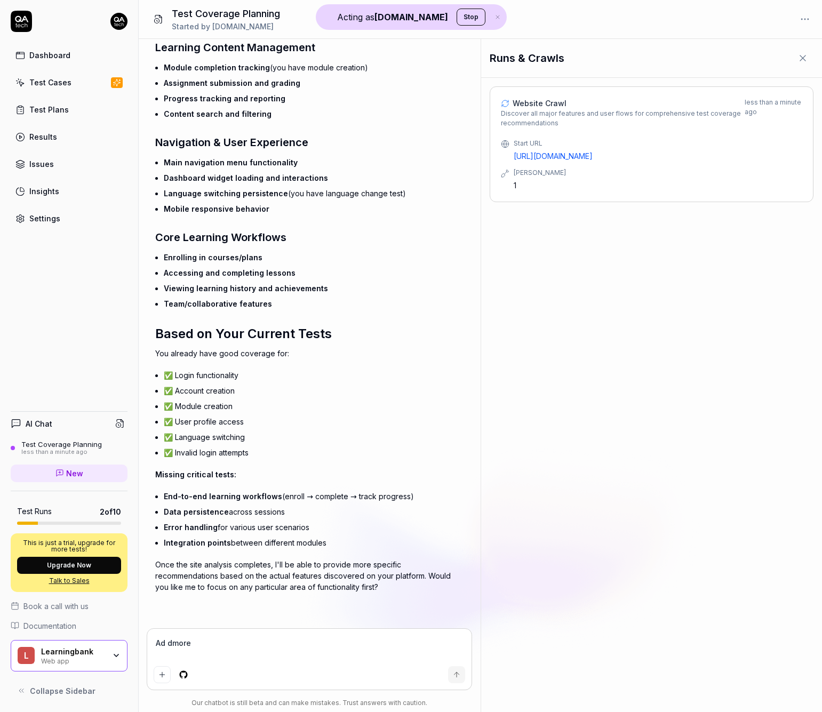
type textarea "Ad dmore"
type textarea "*"
type textarea "Ad dmore a"
type textarea "*"
type textarea "Ad dmore ab"
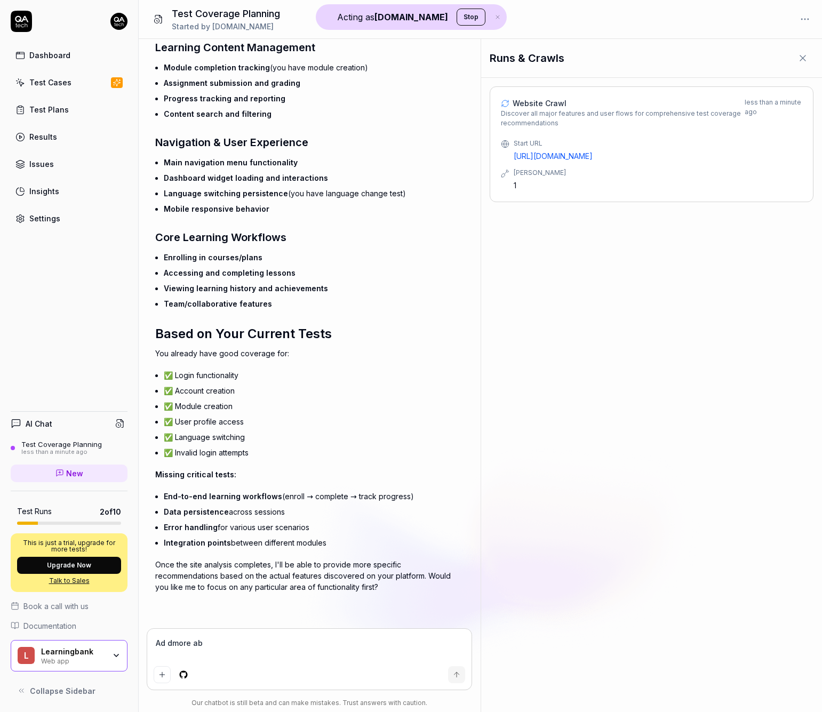
type textarea "*"
type textarea "Ad dmore abo"
type textarea "*"
type textarea "Ad dmore abou"
type textarea "*"
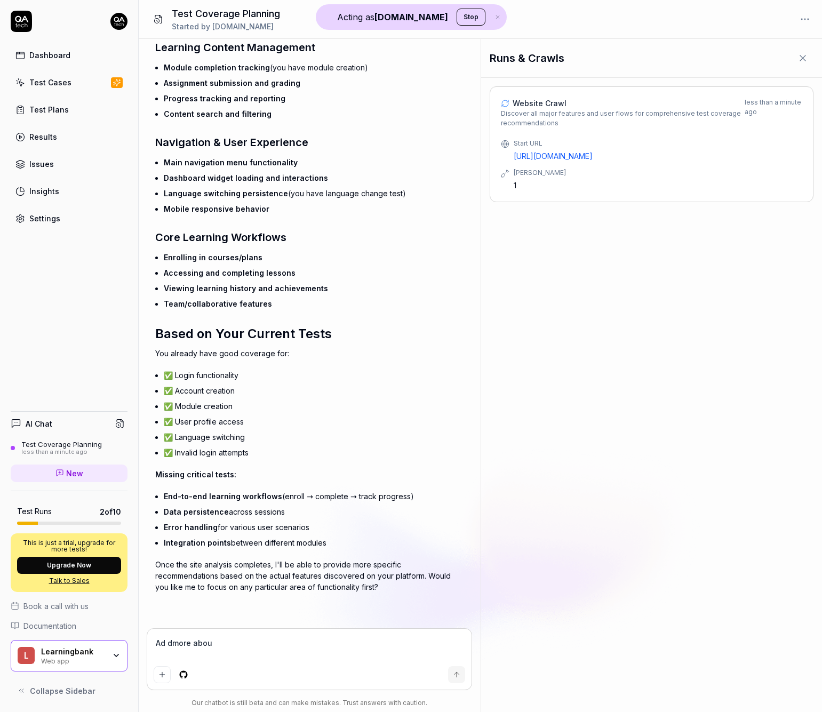
type textarea "Ad dmore about"
type textarea "*"
type textarea "Ad dmore about"
type textarea "*"
type textarea "Ad dmore about M"
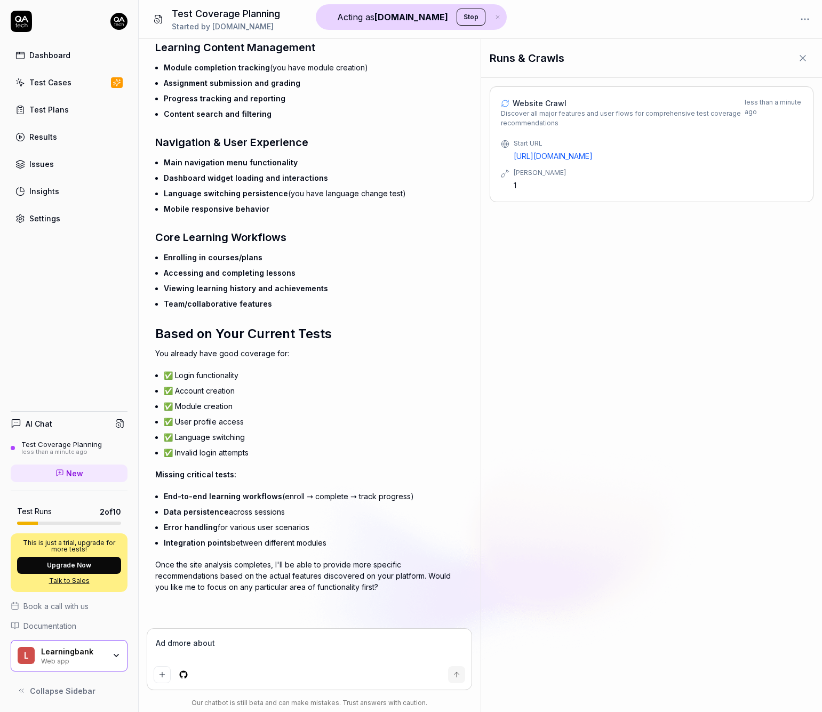
type textarea "*"
type textarea "Ad dmore about Mo"
type textarea "*"
type textarea "Ad dmore about Mod"
type textarea "*"
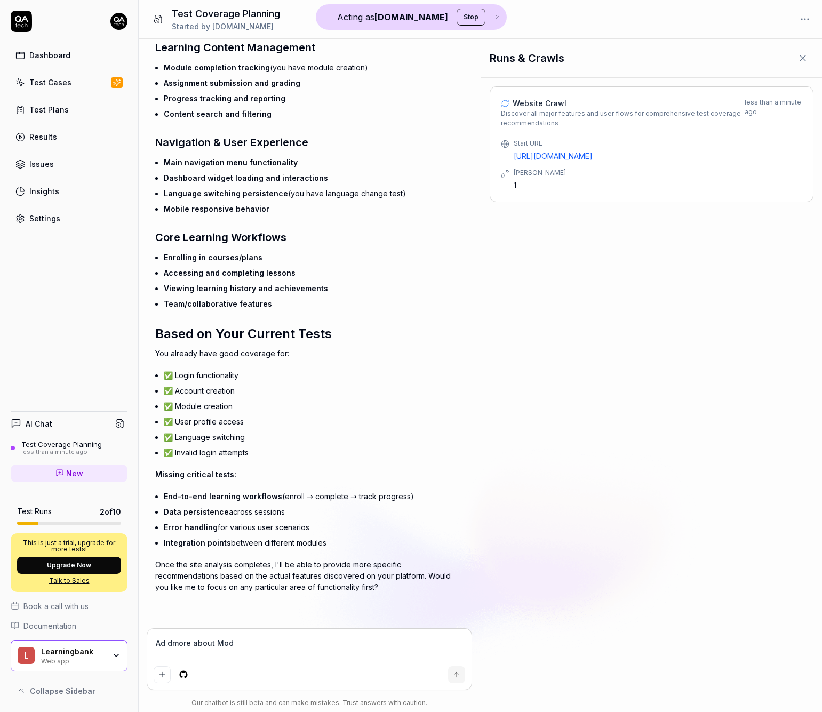
type textarea "Ad dmore about Modu"
type textarea "*"
type textarea "Ad dmore about Modul"
type textarea "*"
type textarea "Ad dmore about Module"
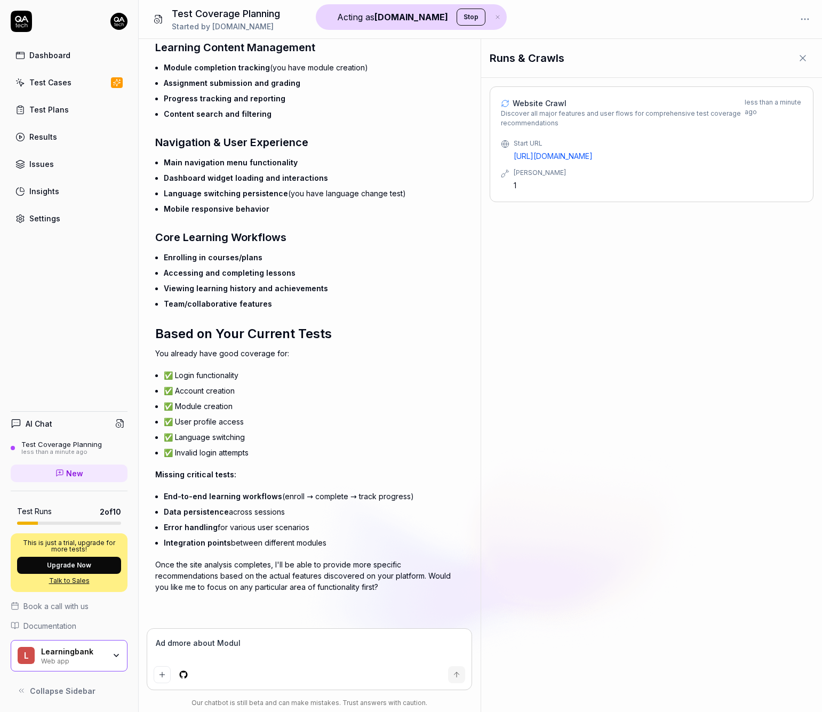
type textarea "*"
type textarea "Ad dmore about Module"
type textarea "*"
type textarea "Ad dmore about Module c"
type textarea "*"
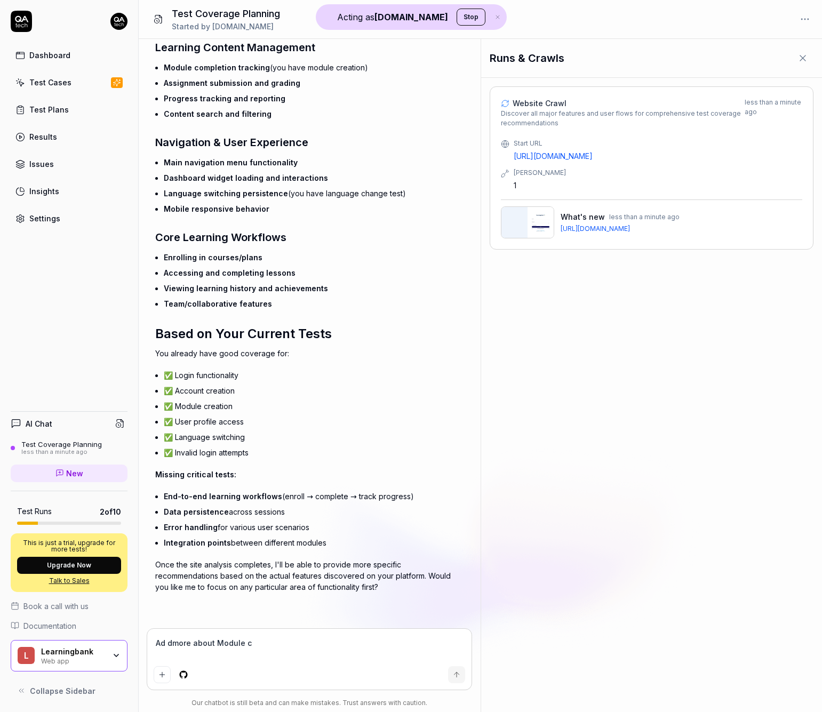
type textarea "Ad dmore about Module cr"
type textarea "*"
type textarea "Ad dmore about Module cre"
type textarea "*"
type textarea "Ad dmore about Module crea"
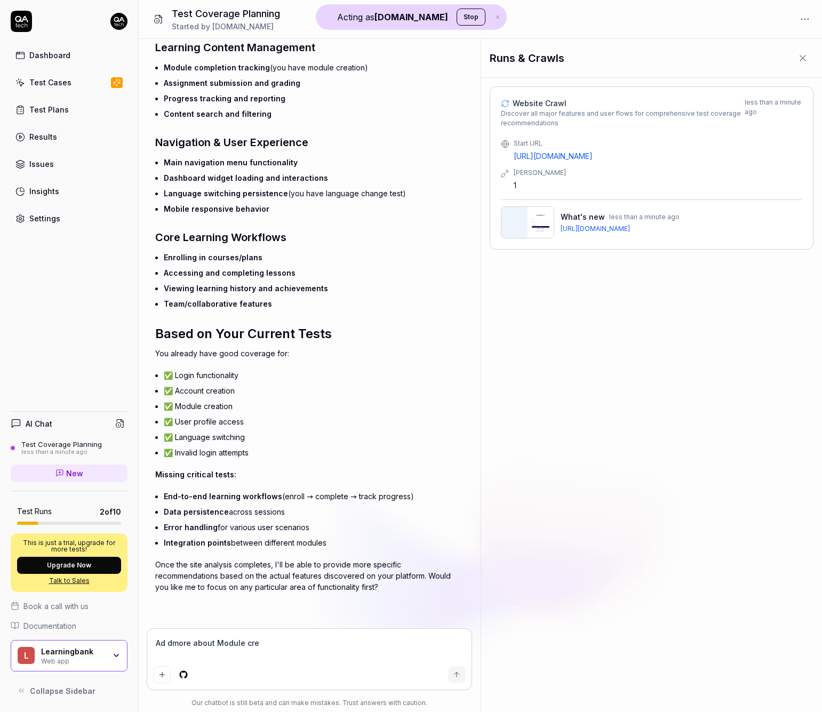
type textarea "*"
type textarea "Ad dmore about Module creat"
type textarea "*"
type textarea "Ad dmore about Module creati"
type textarea "*"
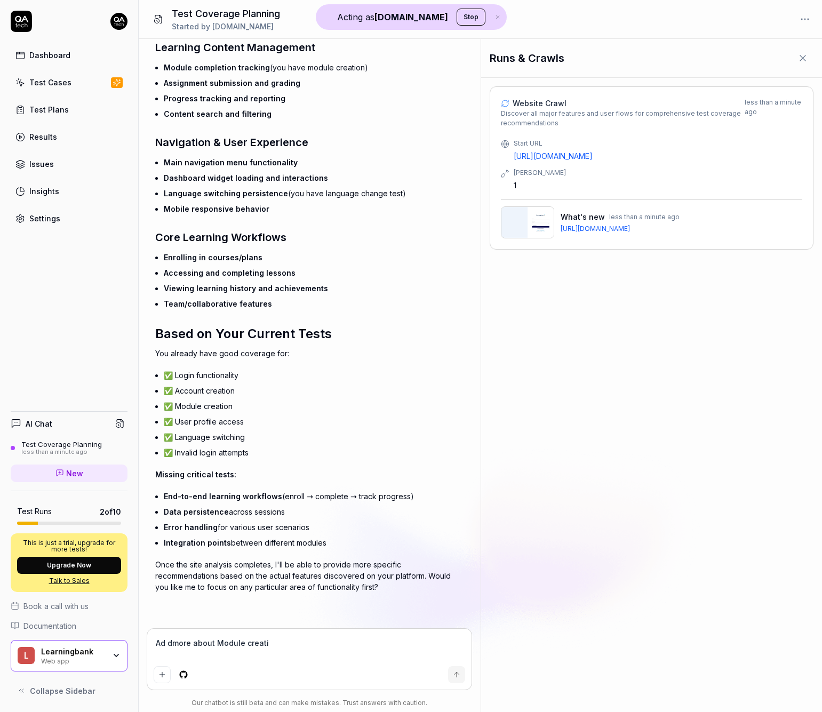
type textarea "Ad dmore about Module creatio"
type textarea "*"
type textarea "Ad dmore about Module creation"
type textarea "*"
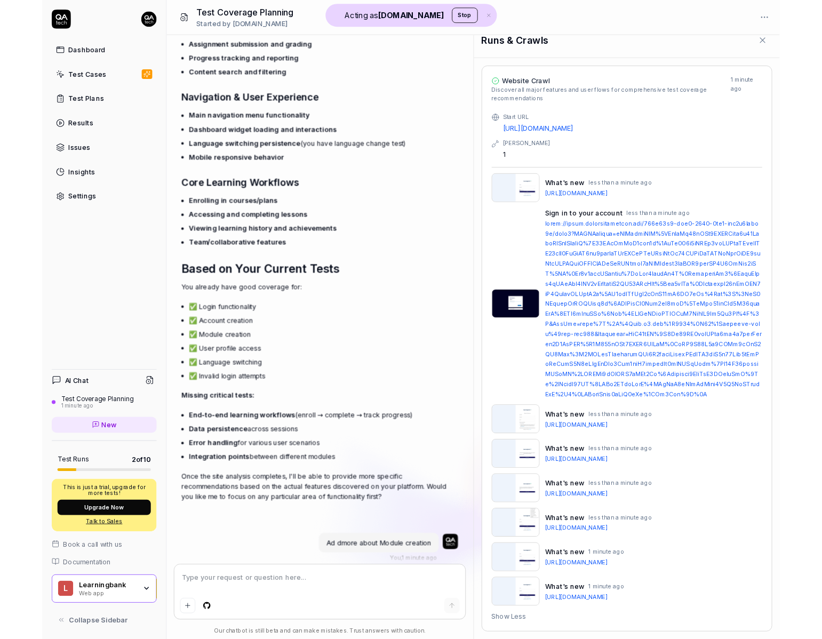
scroll to position [1322, 0]
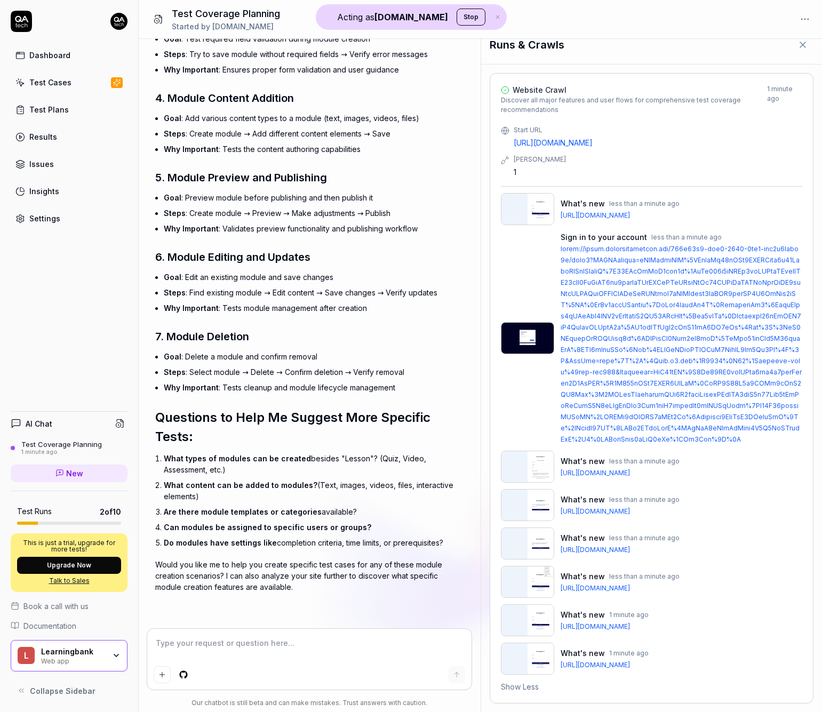
click at [52, 50] on div "Dashboard" at bounding box center [49, 55] width 41 height 11
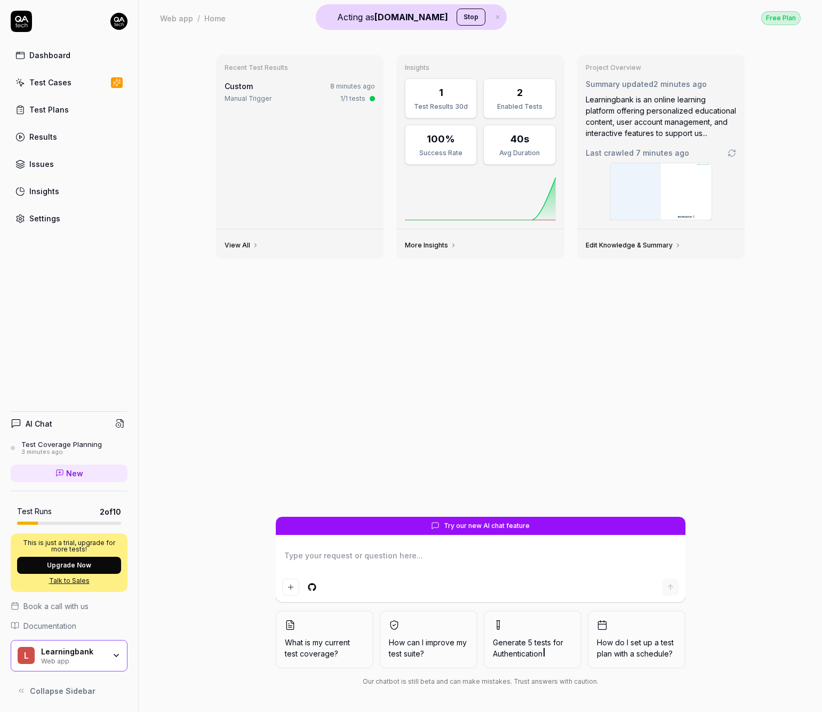
type textarea "*"
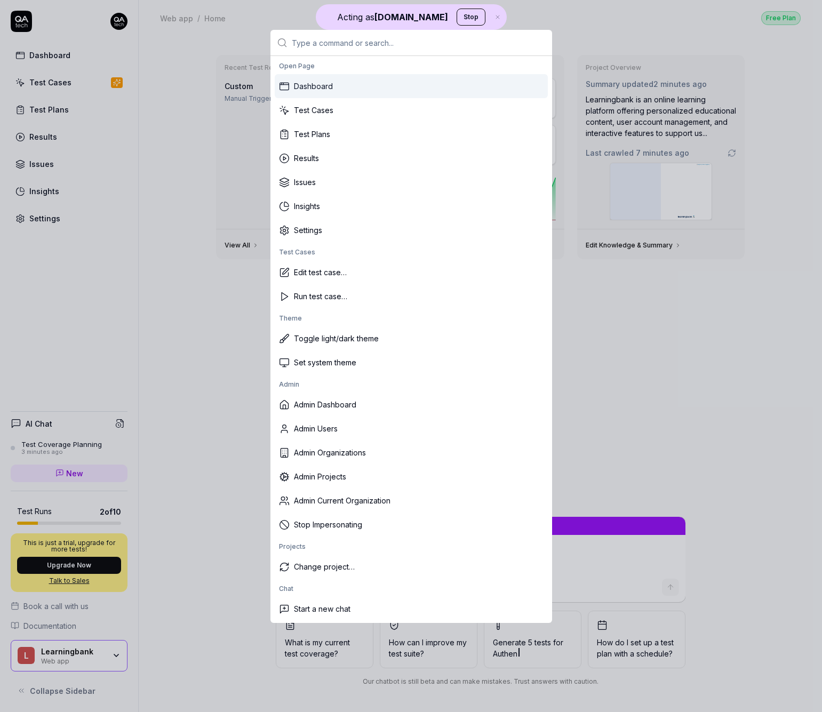
type input "8"
type textarea "*"
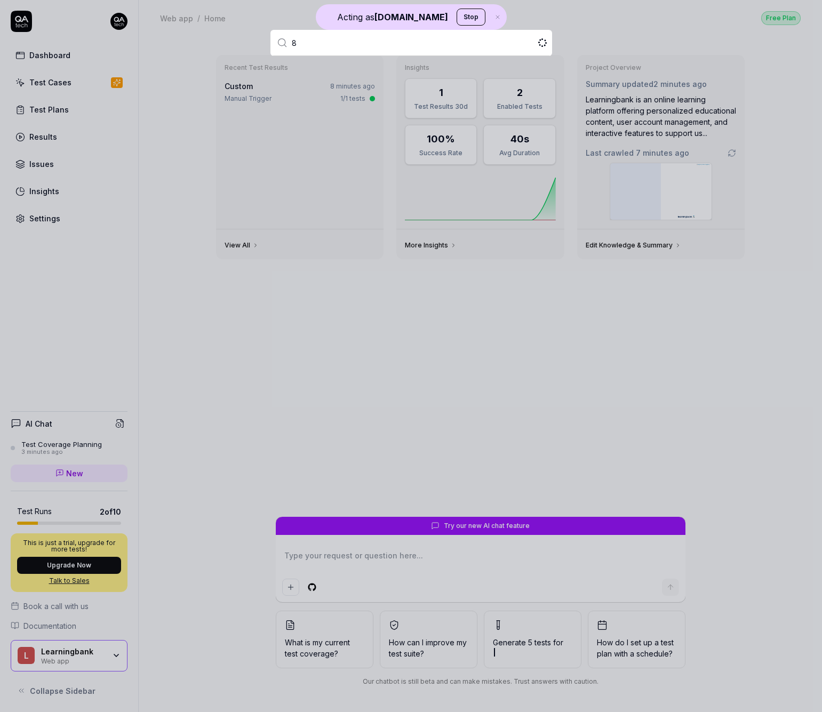
type input "8v"
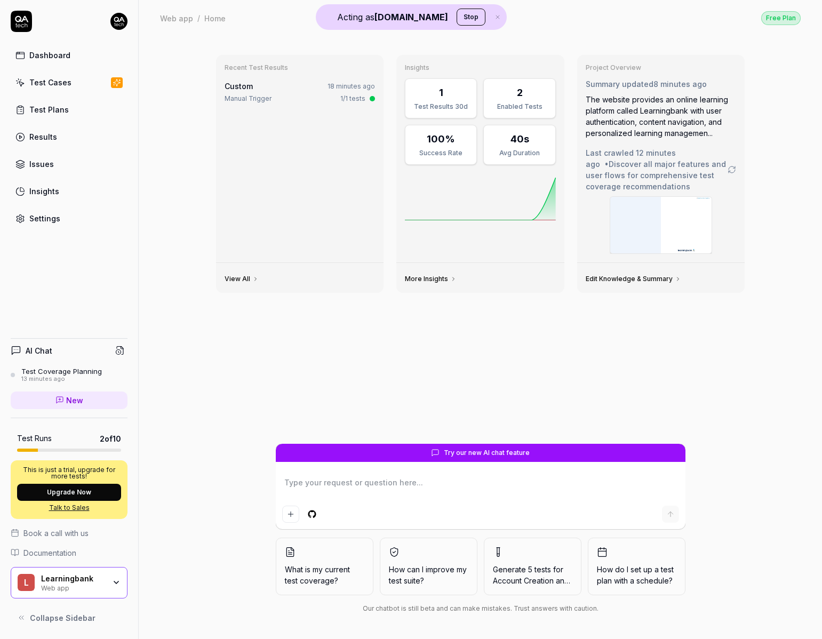
type textarea "*"
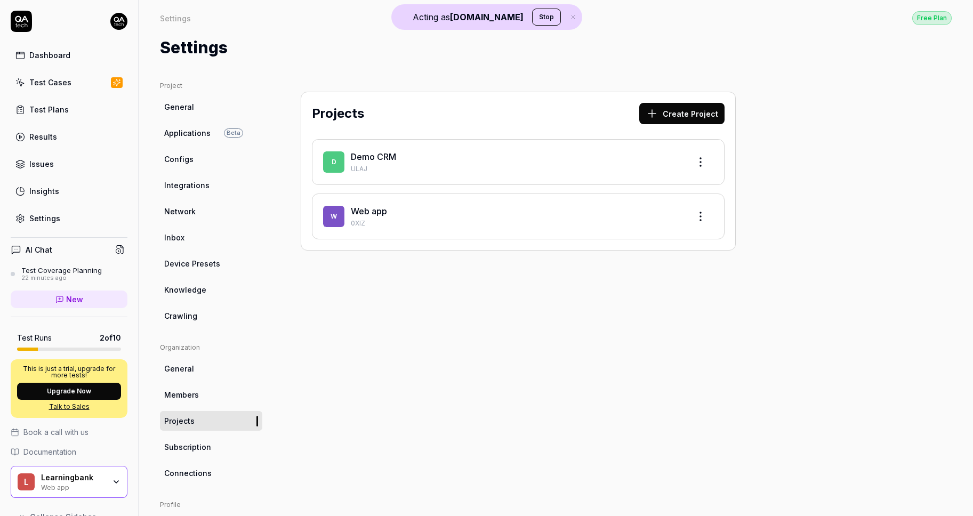
click at [532, 16] on button "Stop" at bounding box center [546, 17] width 29 height 17
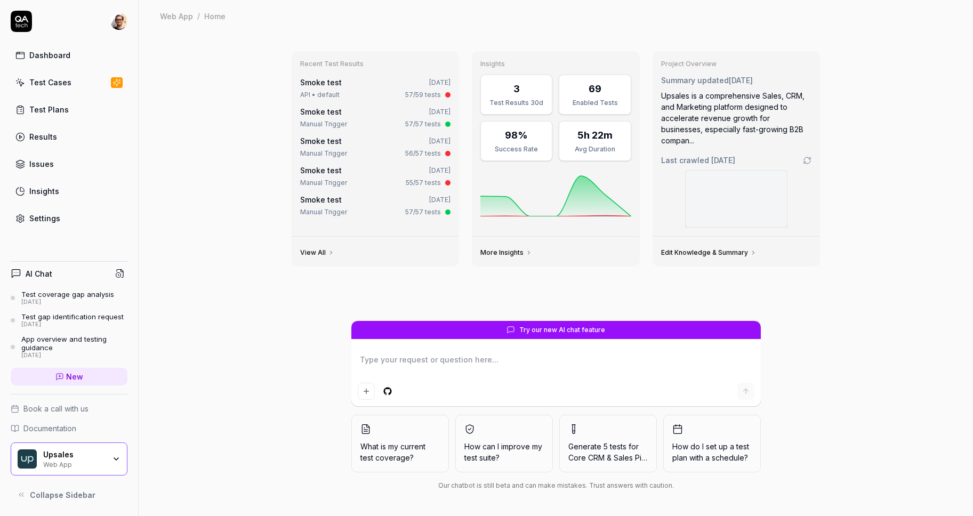
type textarea "*"
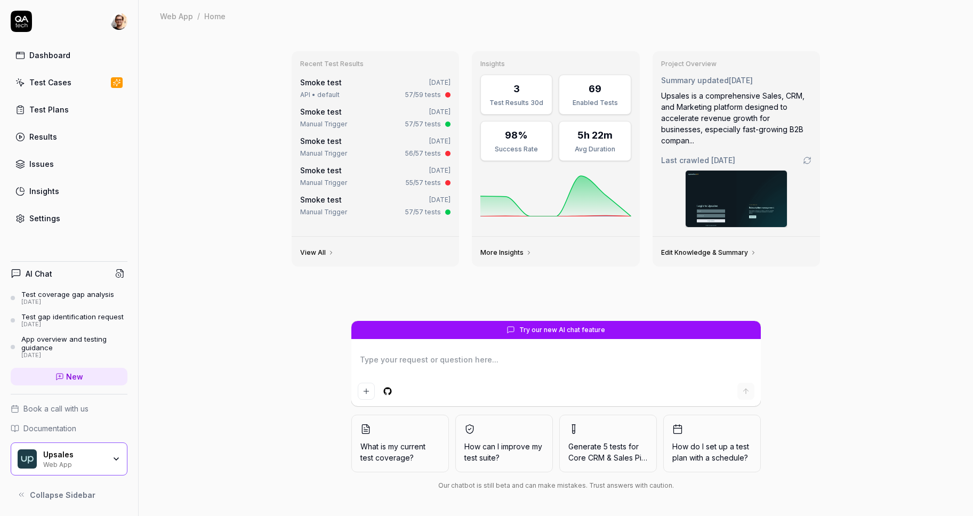
click at [119, 20] on html "Dashboard Test Cases Test Plans Results Issues Insights Settings AI Chat Test c…" at bounding box center [486, 258] width 973 height 516
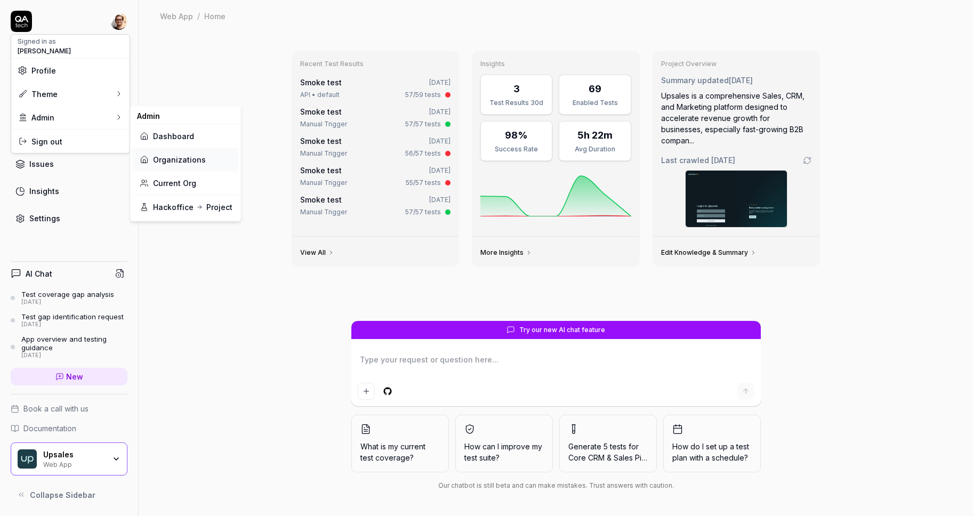
click at [173, 155] on link "Organizations" at bounding box center [185, 159] width 93 height 23
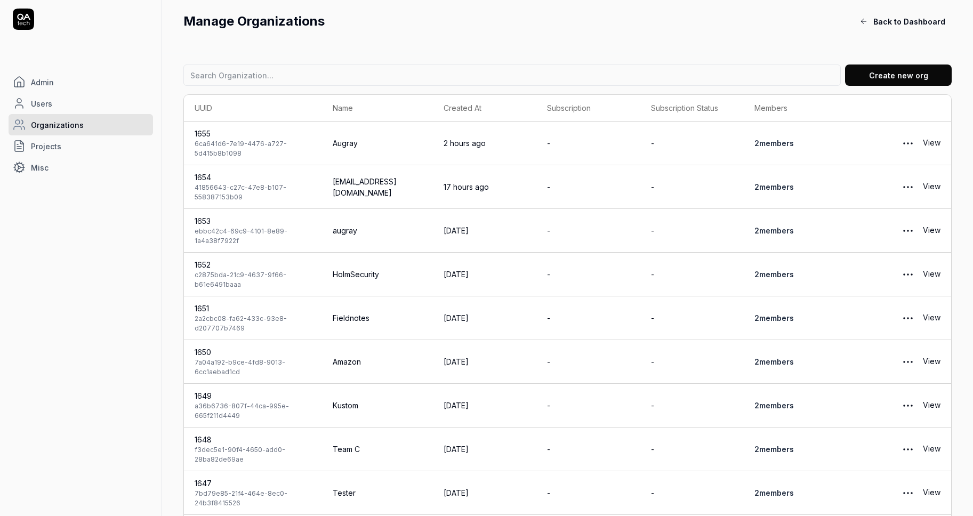
click at [51, 150] on span "Projects" at bounding box center [46, 146] width 30 height 11
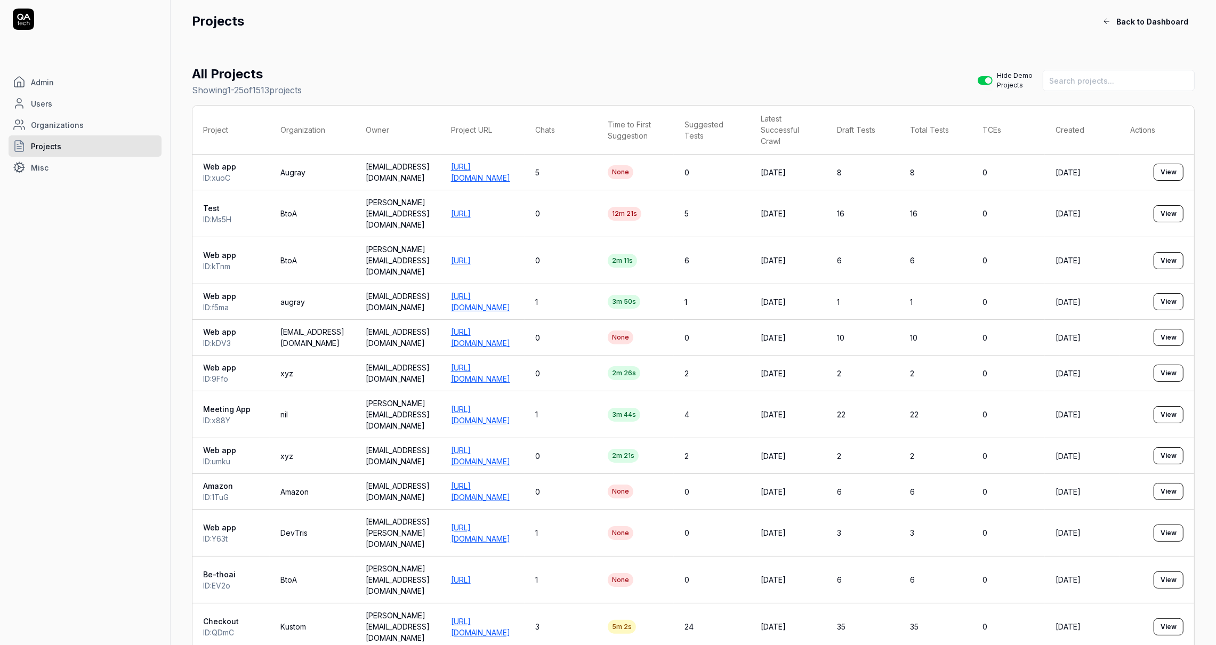
click at [52, 100] on link "Users" at bounding box center [85, 103] width 153 height 21
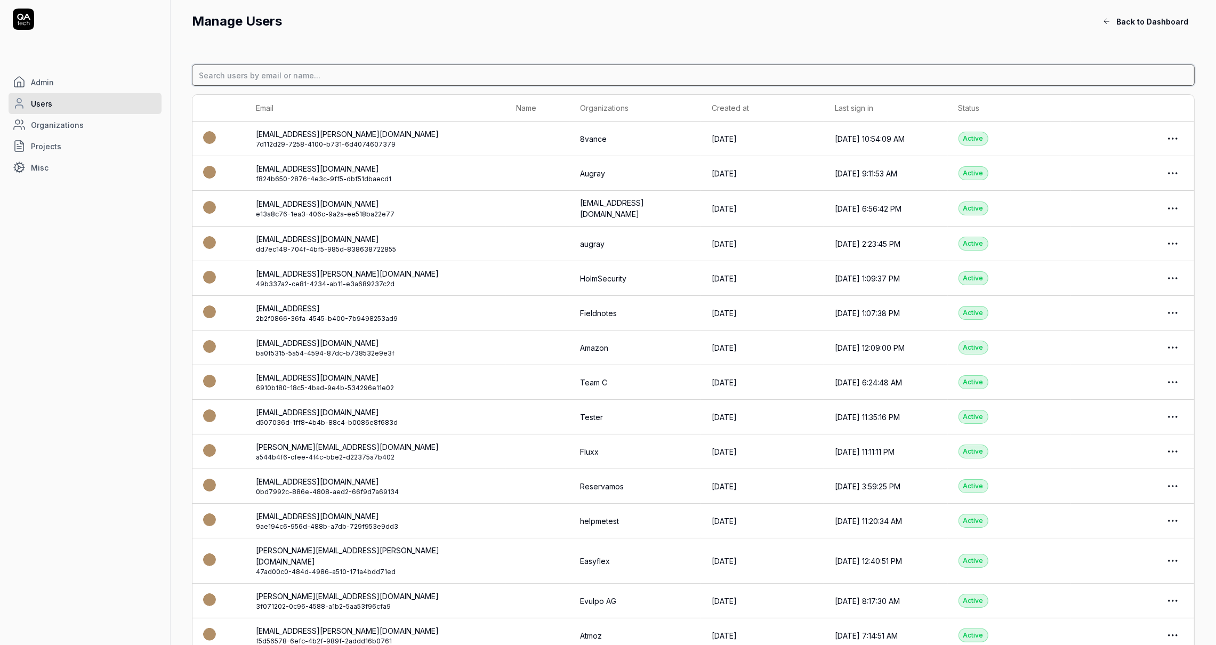
click at [347, 71] on input at bounding box center [693, 75] width 1003 height 21
type input "olle"
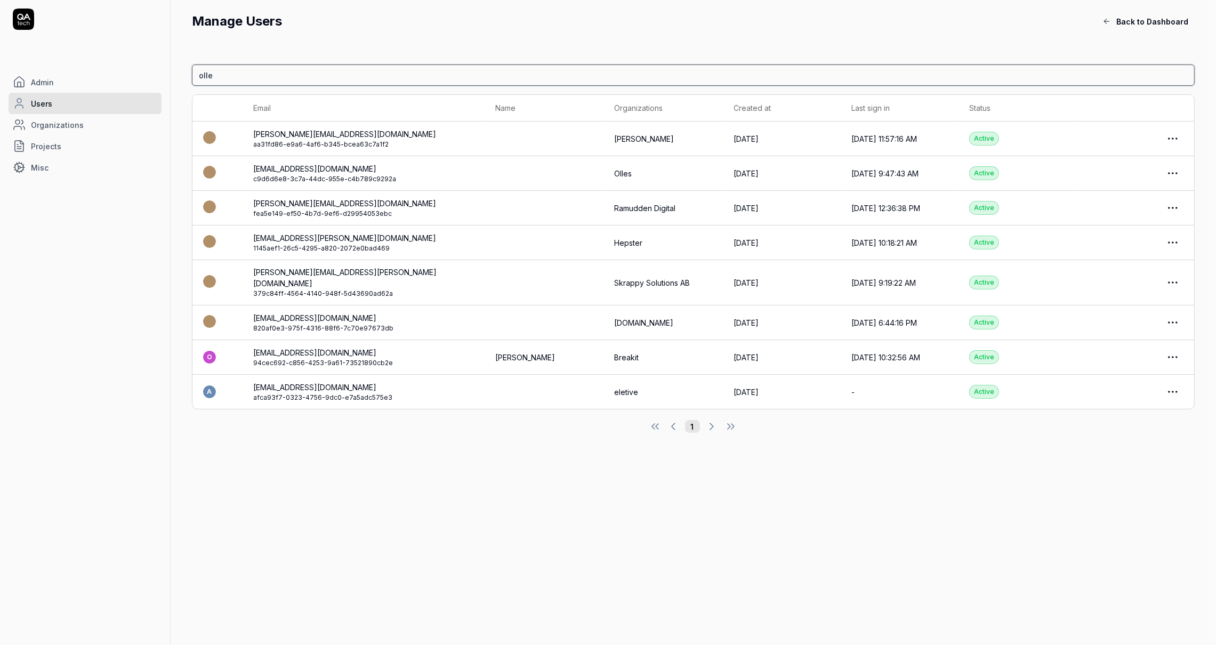
click at [347, 71] on input "olle" at bounding box center [693, 75] width 1003 height 21
click at [973, 138] on html "Admin Users Organizations Projects Misc Manage Users Back to Dashboard olle Ema…" at bounding box center [608, 322] width 1216 height 645
click at [867, 140] on html "Admin Users Organizations Projects Misc Manage Users Back to Dashboard olle Ema…" at bounding box center [608, 322] width 1216 height 645
click at [304, 133] on link "olle.pridiuksson@qa.tech" at bounding box center [344, 134] width 183 height 9
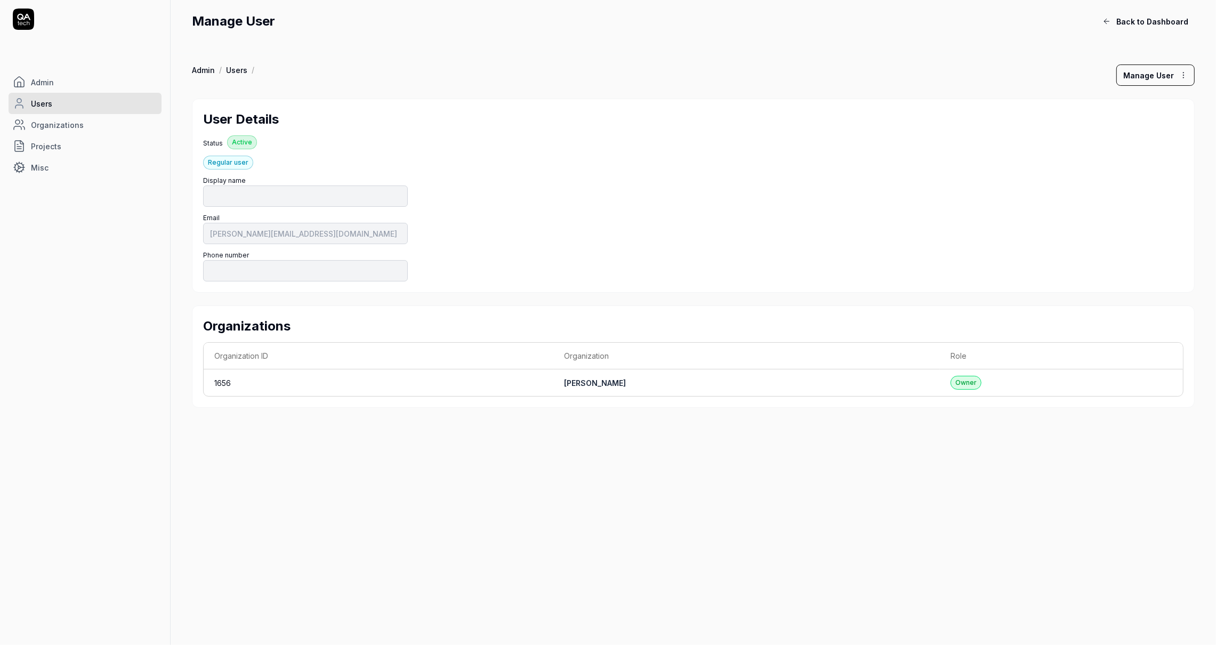
click at [973, 96] on div "Admin / Users / Manage User User Details Status Active Regular user Display nam…" at bounding box center [693, 236] width 1003 height 343
click at [973, 73] on html "Admin Users Organizations Projects Misc Manage User Back to Dashboard Admin / U…" at bounding box center [608, 322] width 1216 height 645
click at [973, 128] on link "Make Admin" at bounding box center [1158, 122] width 84 height 23
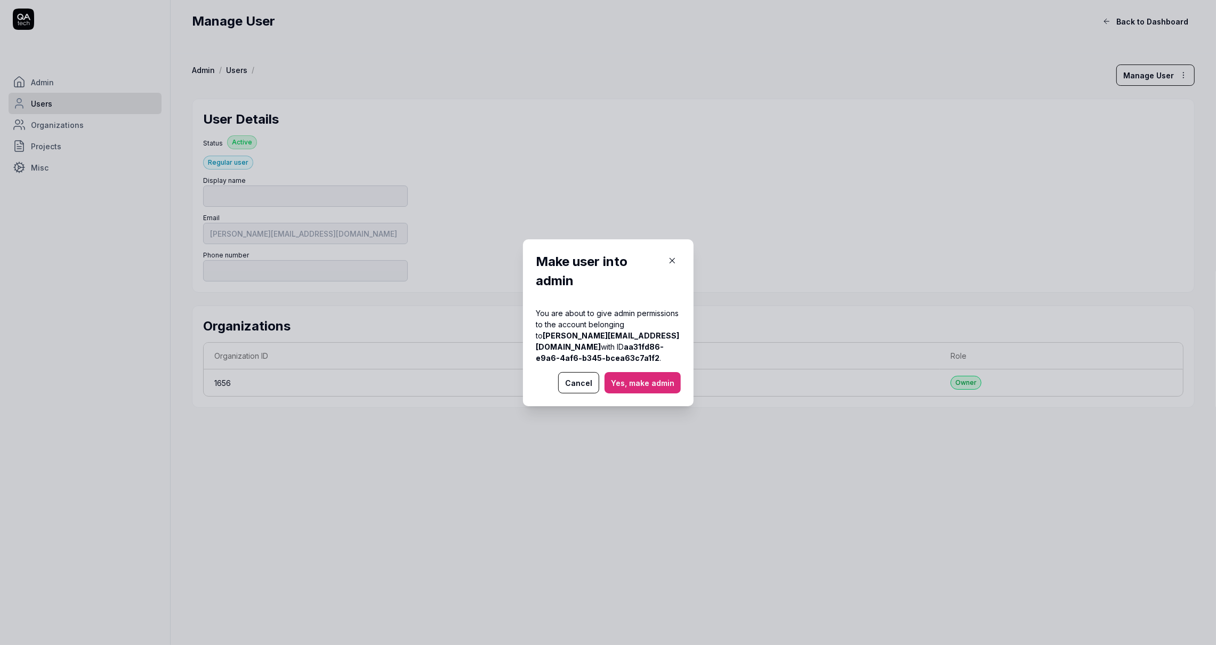
click at [648, 392] on button "Yes, make admin" at bounding box center [643, 382] width 76 height 21
